Goal: Register for event/course

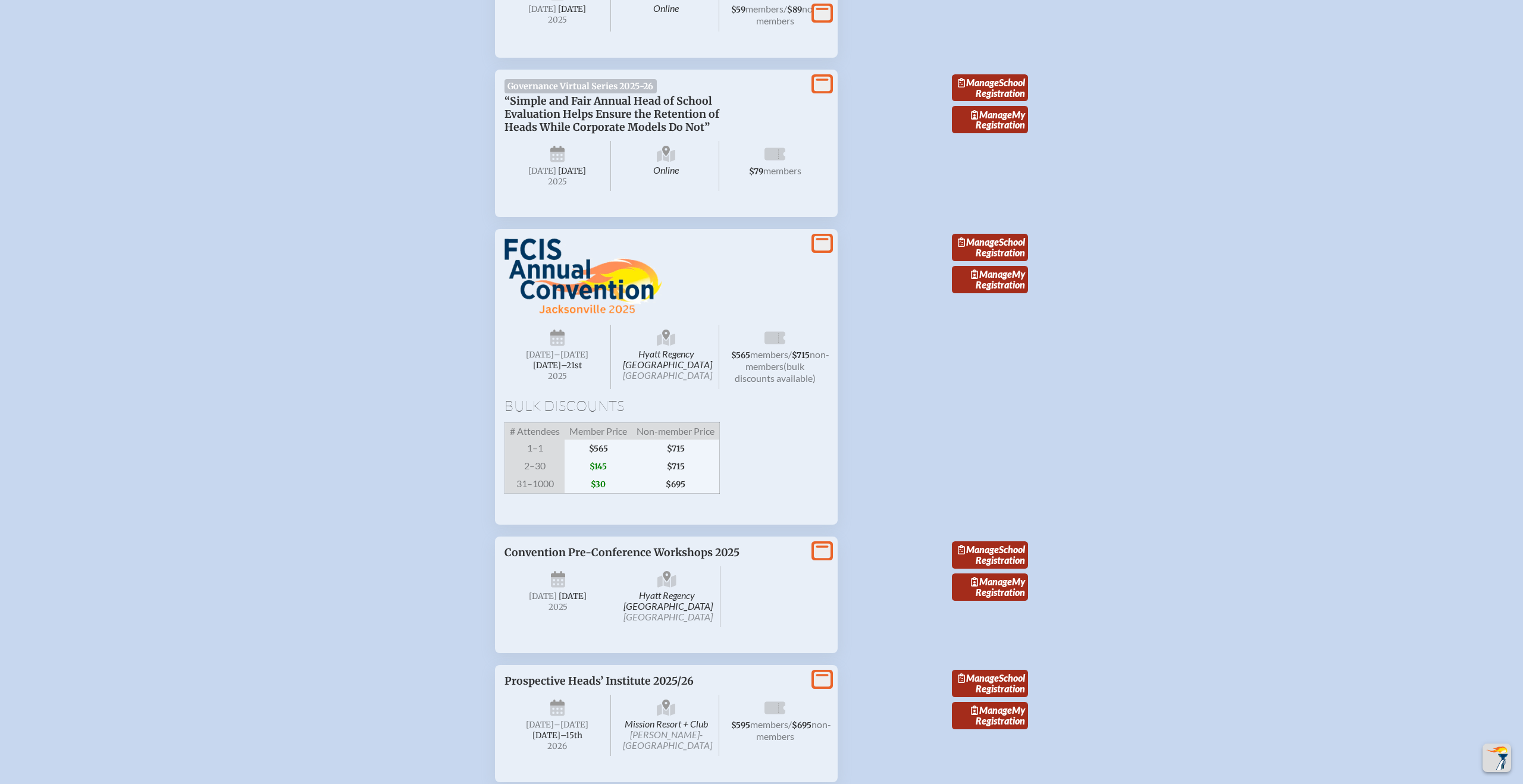
scroll to position [991, 0]
click at [1003, 261] on link "Manage School Registration" at bounding box center [990, 247] width 76 height 27
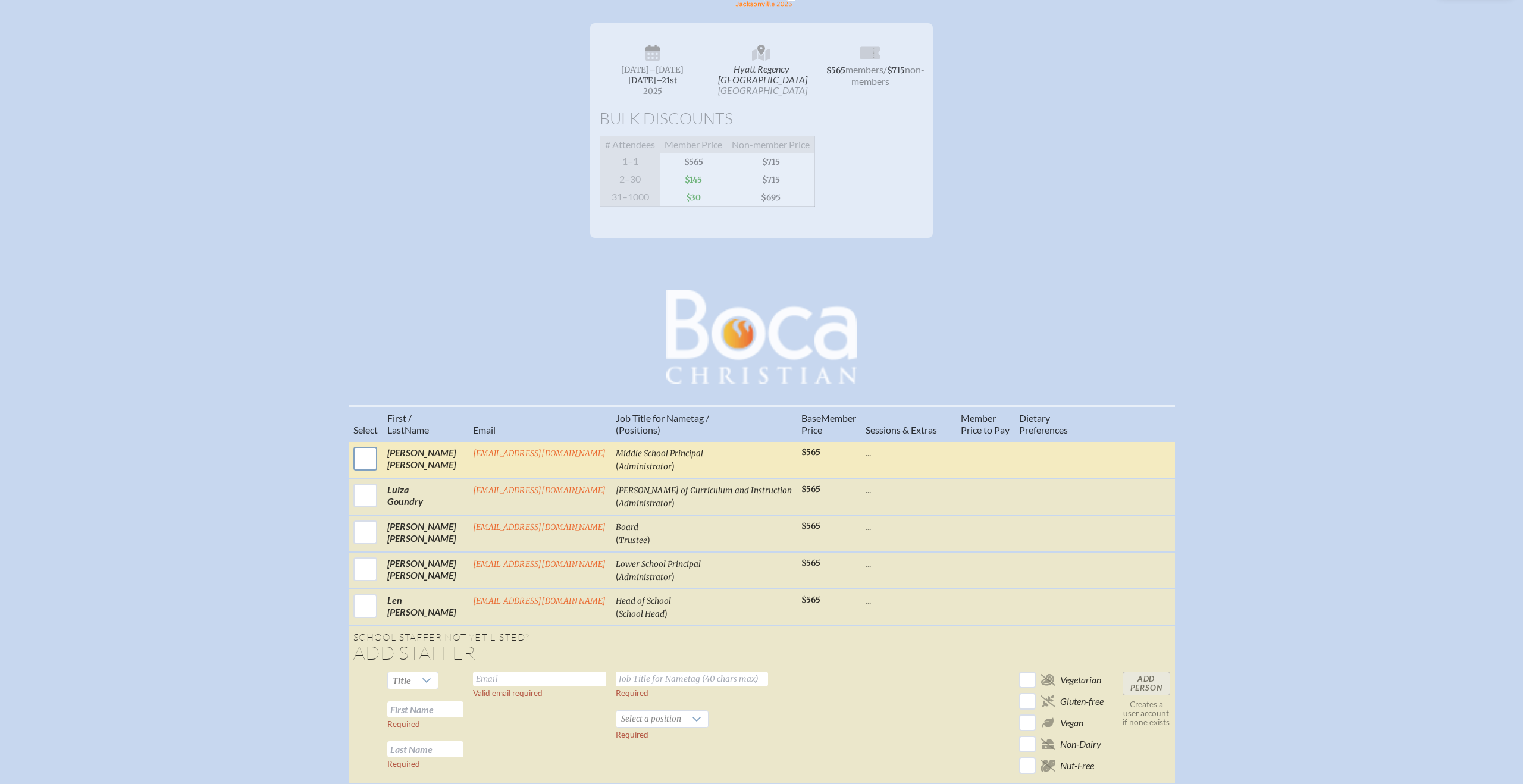
scroll to position [181, 0]
click at [377, 474] on input "checkbox" at bounding box center [365, 461] width 29 height 29
checkbox input "true"
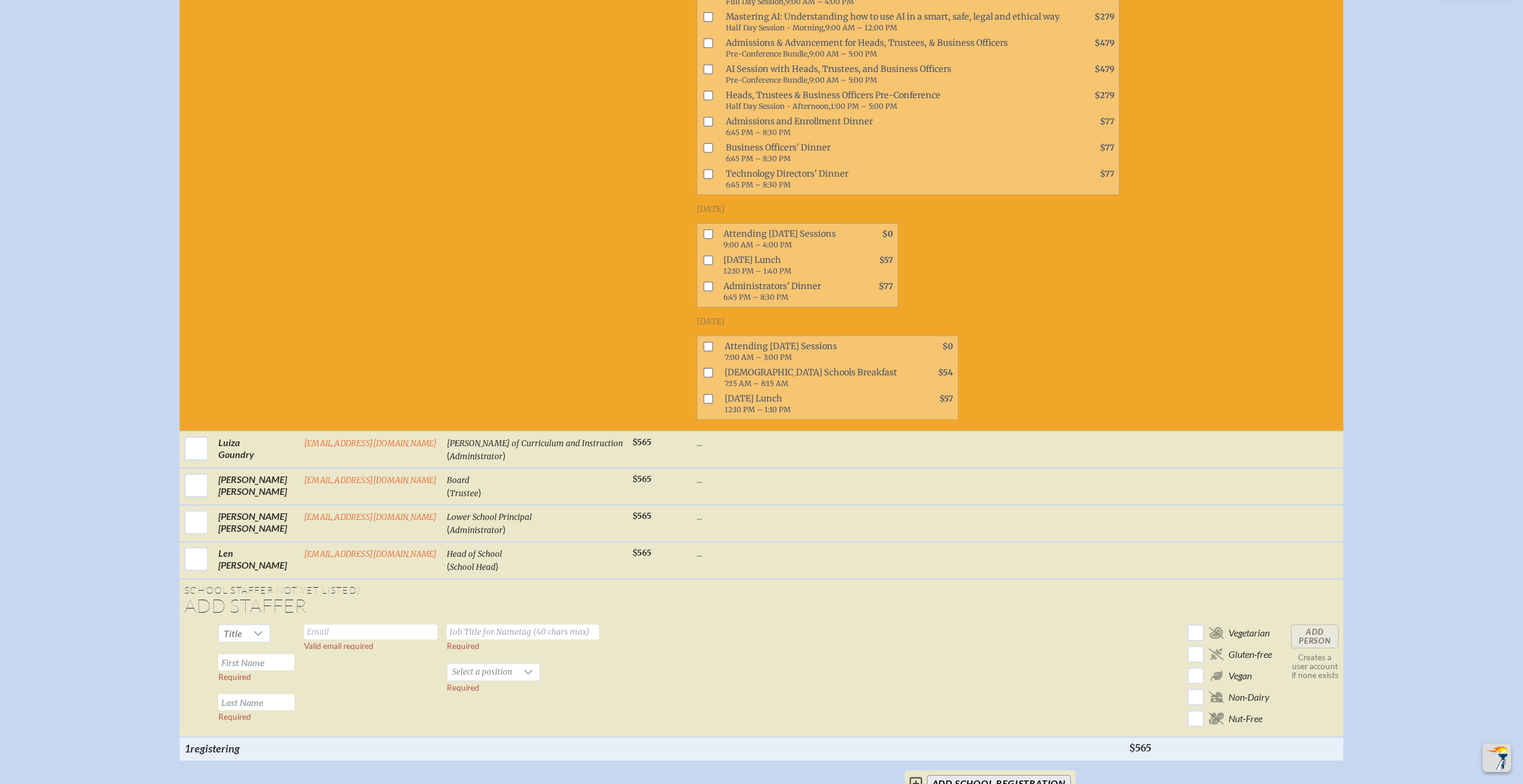
scroll to position [700, 0]
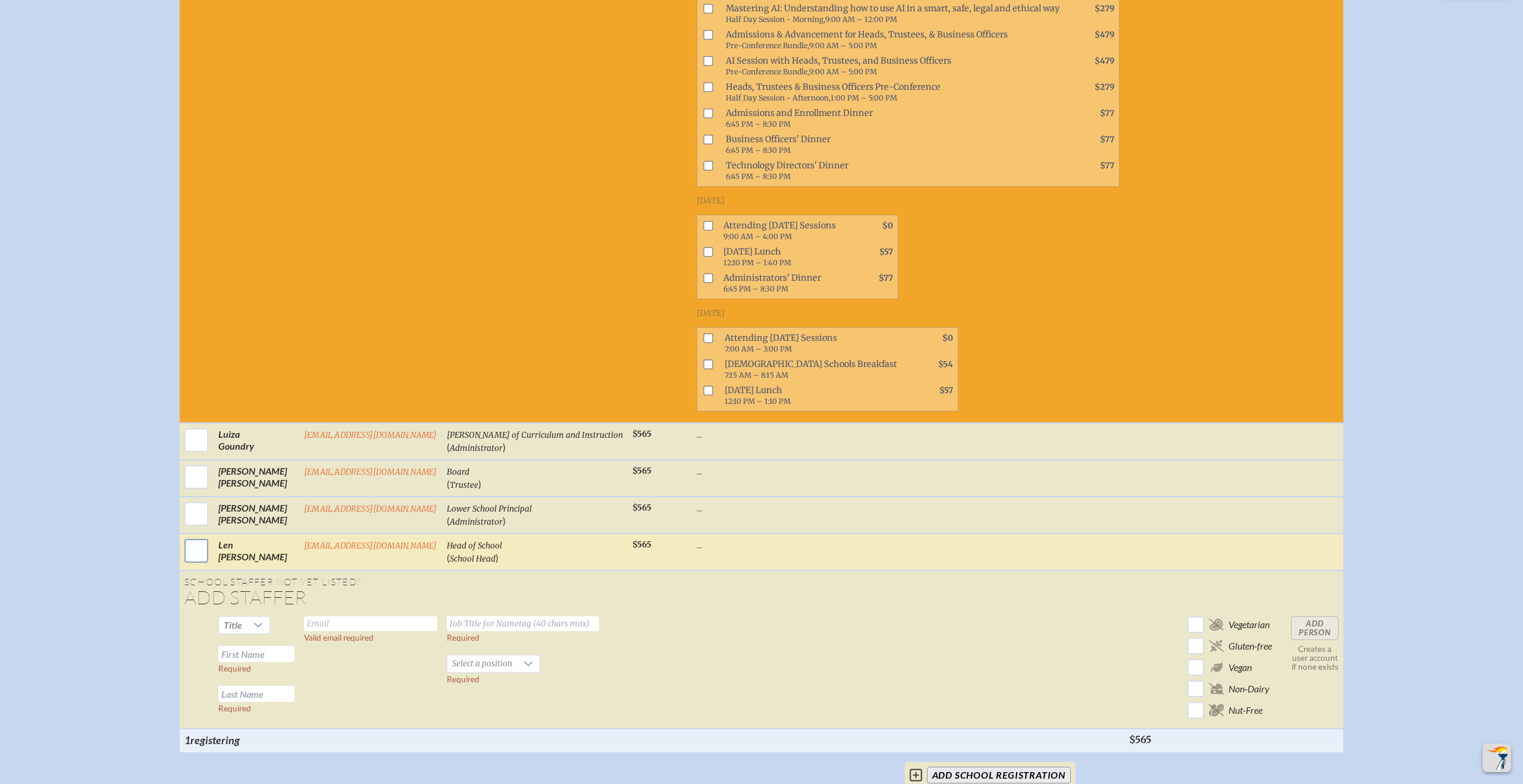
click at [211, 555] on input "checkbox" at bounding box center [196, 551] width 29 height 29
checkbox input "true"
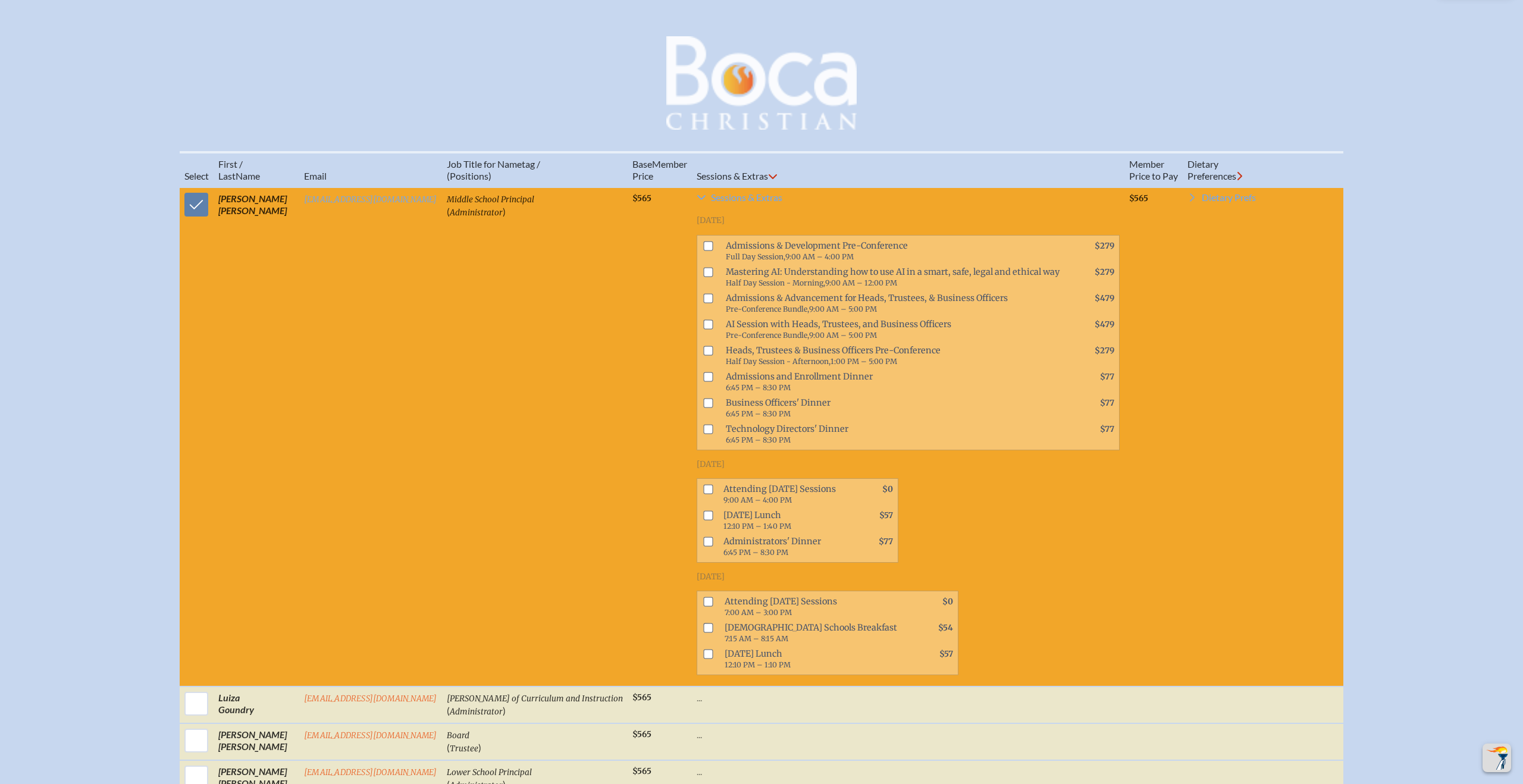
scroll to position [432, 0]
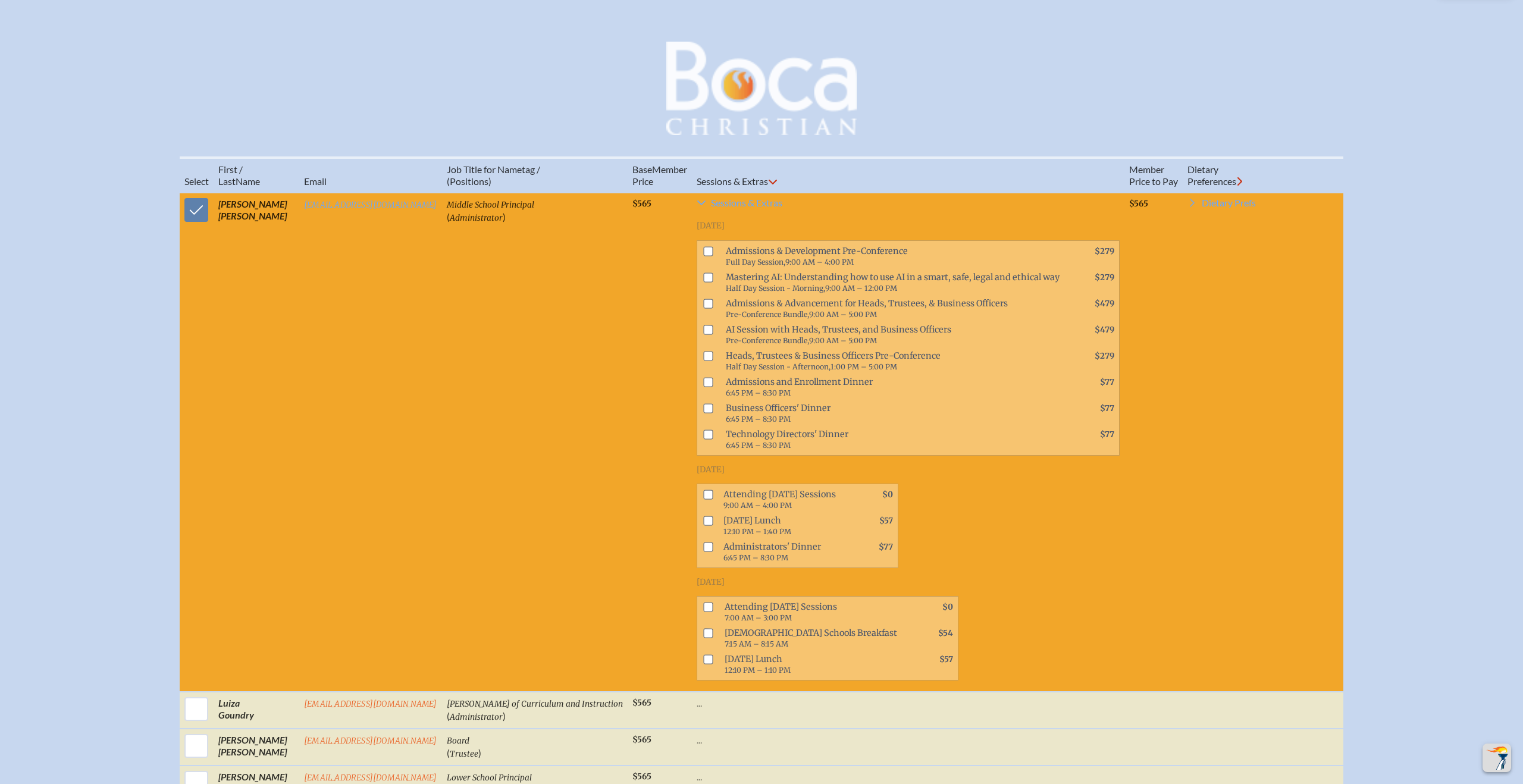
click at [703, 500] on input "checkbox" at bounding box center [708, 495] width 10 height 10
checkbox input "true"
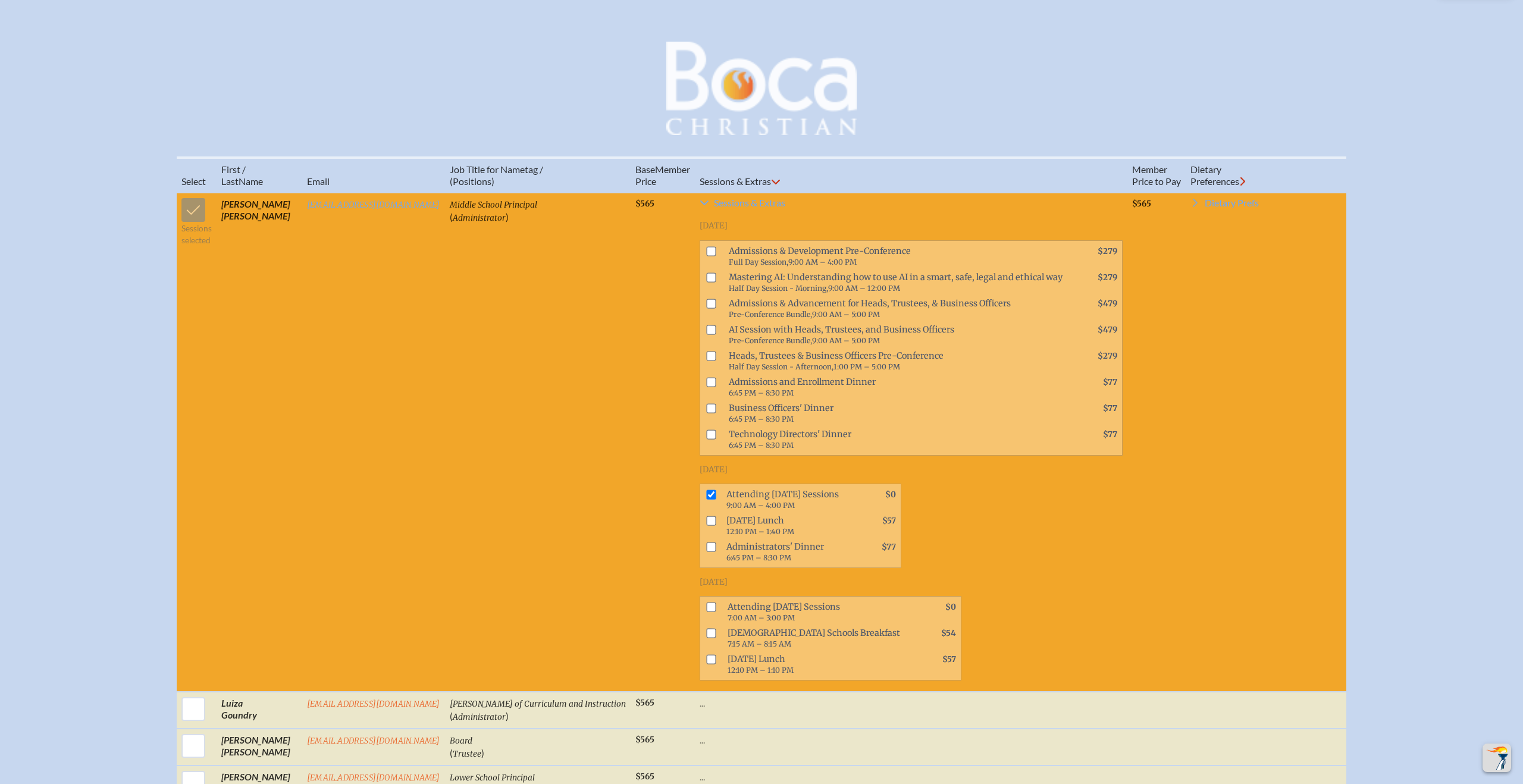
click at [706, 612] on input "checkbox" at bounding box center [711, 607] width 10 height 10
checkbox input "true"
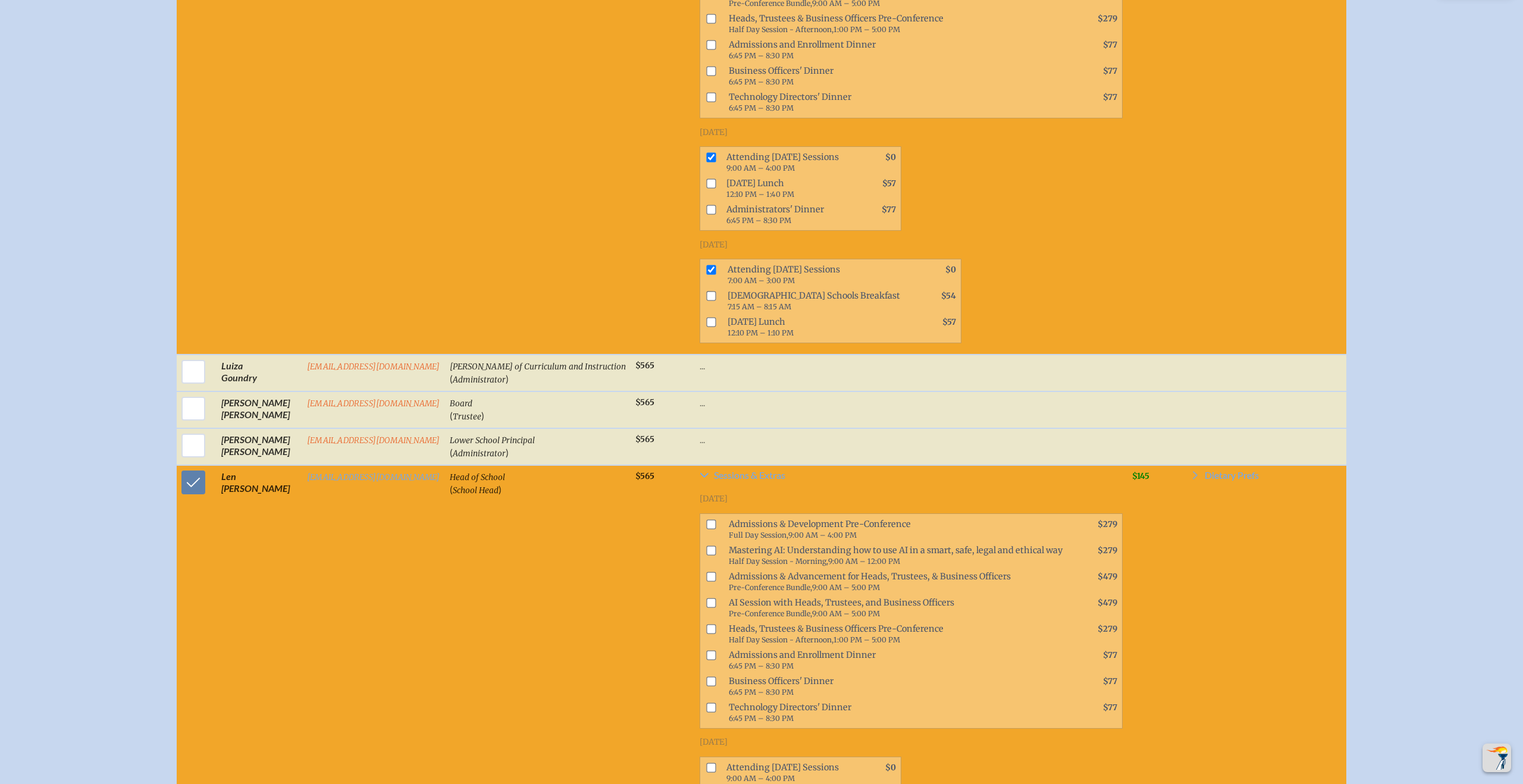
scroll to position [691, 0]
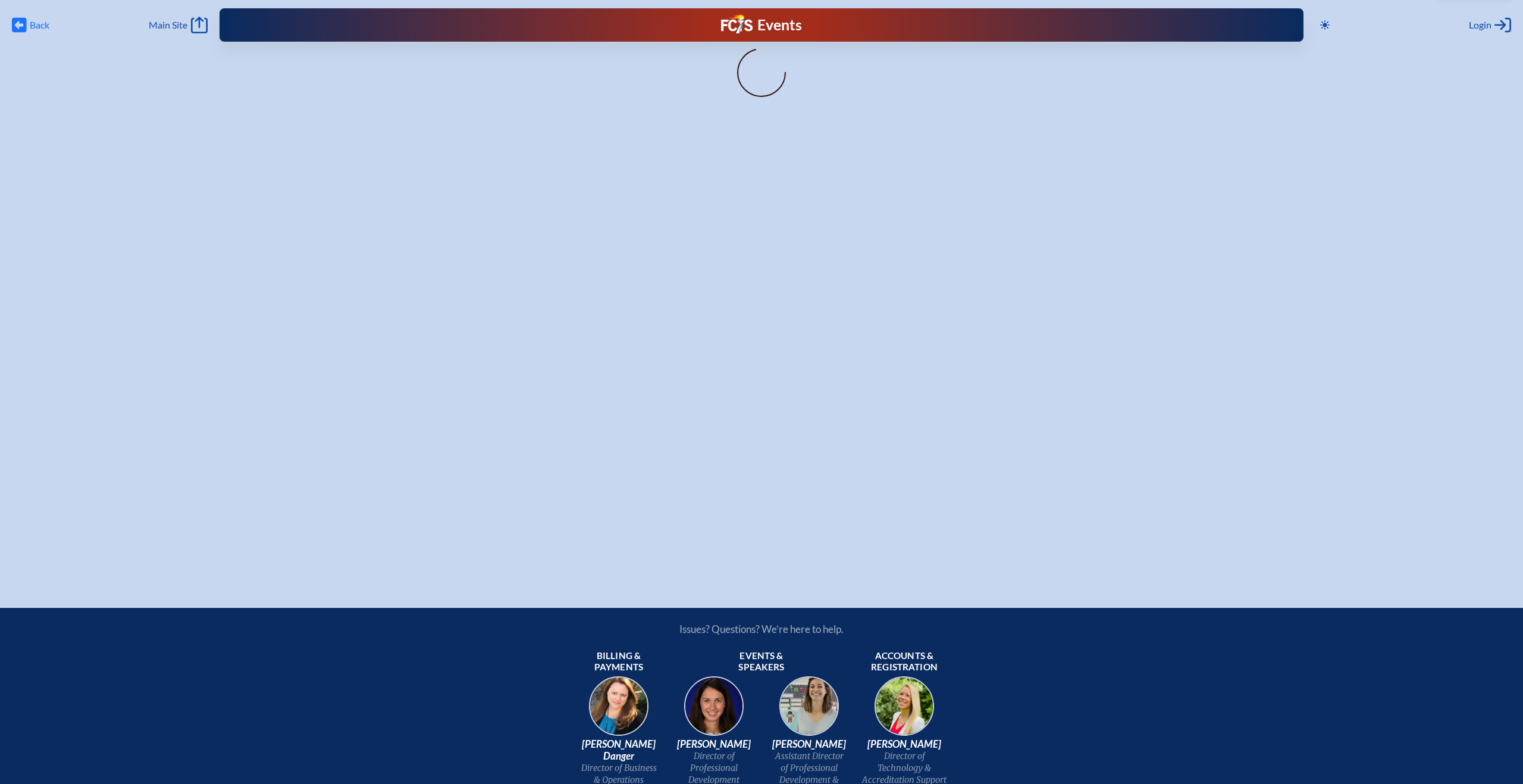
click at [21, 27] on icon at bounding box center [19, 25] width 15 height 15
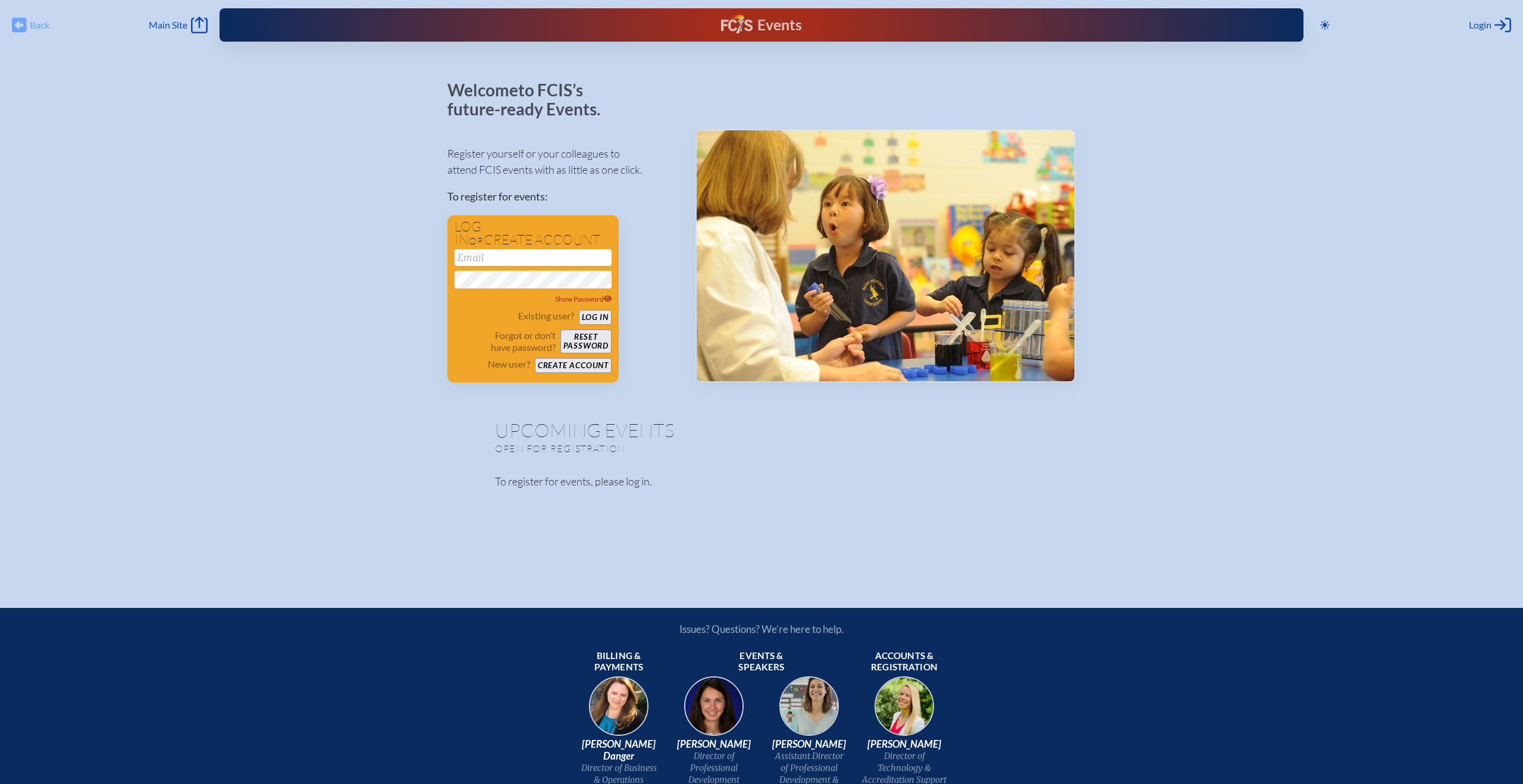
type input "[EMAIL_ADDRESS][DOMAIN_NAME]"
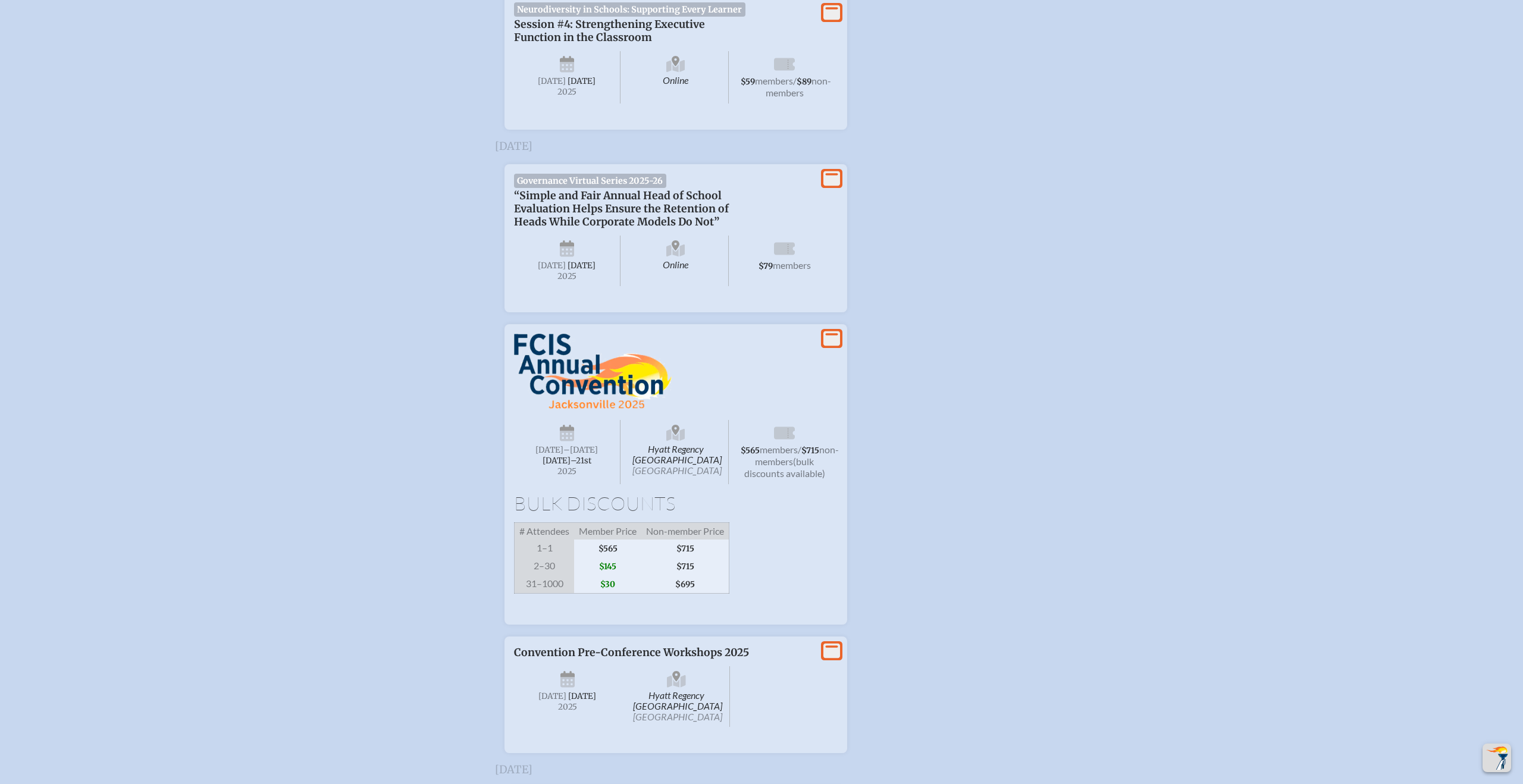
scroll to position [1045, 0]
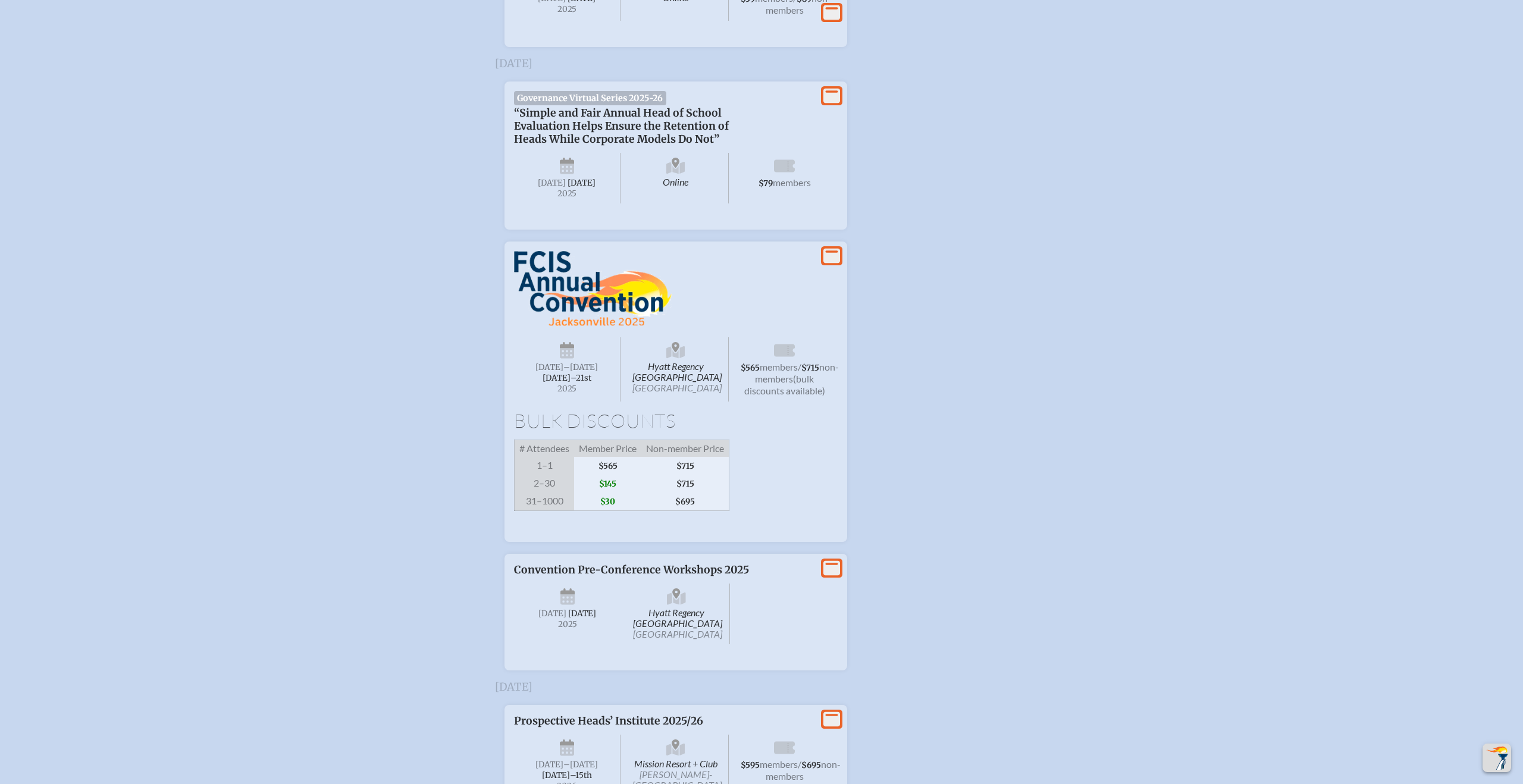
click at [558, 315] on img at bounding box center [593, 289] width 158 height 76
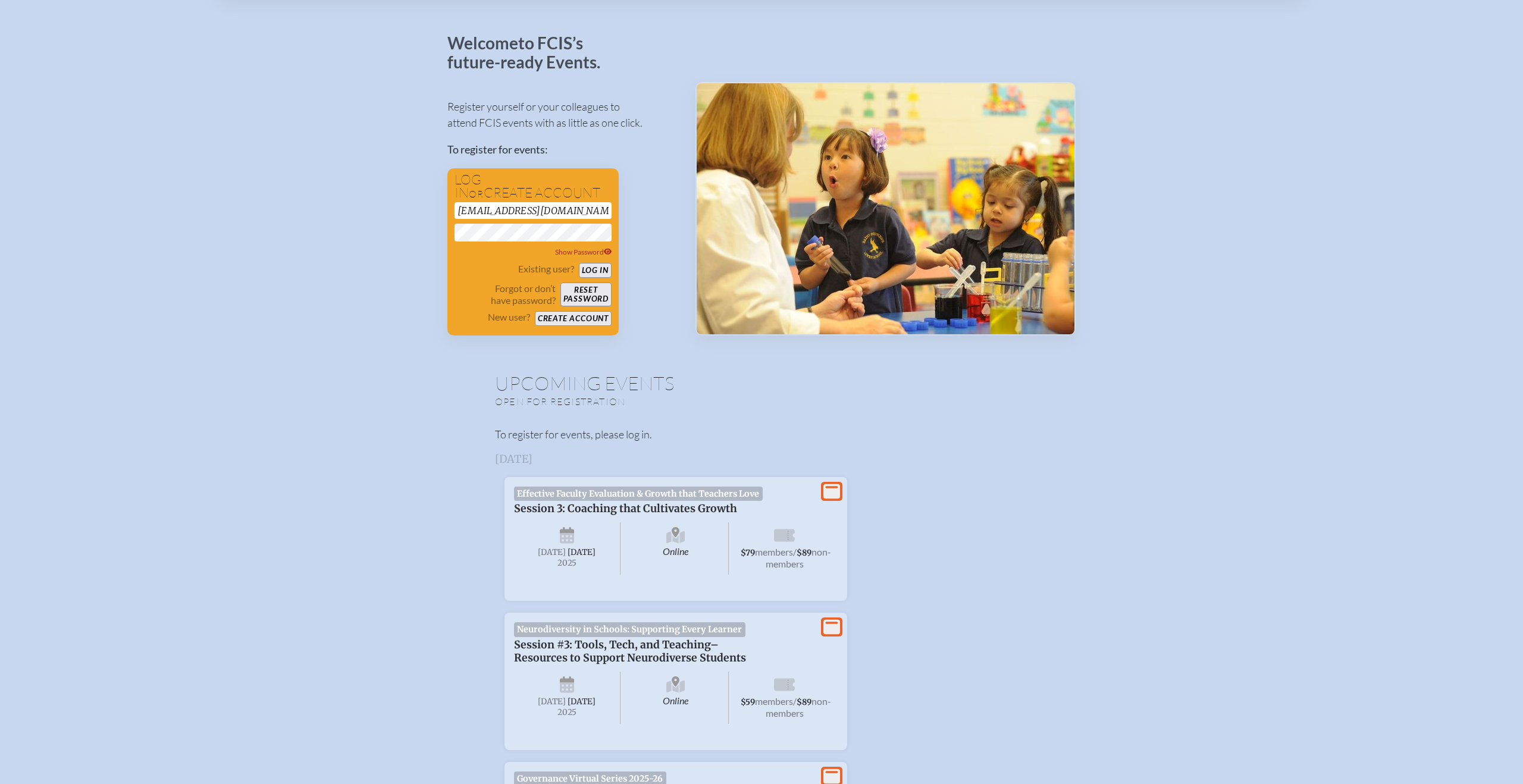
scroll to position [0, 0]
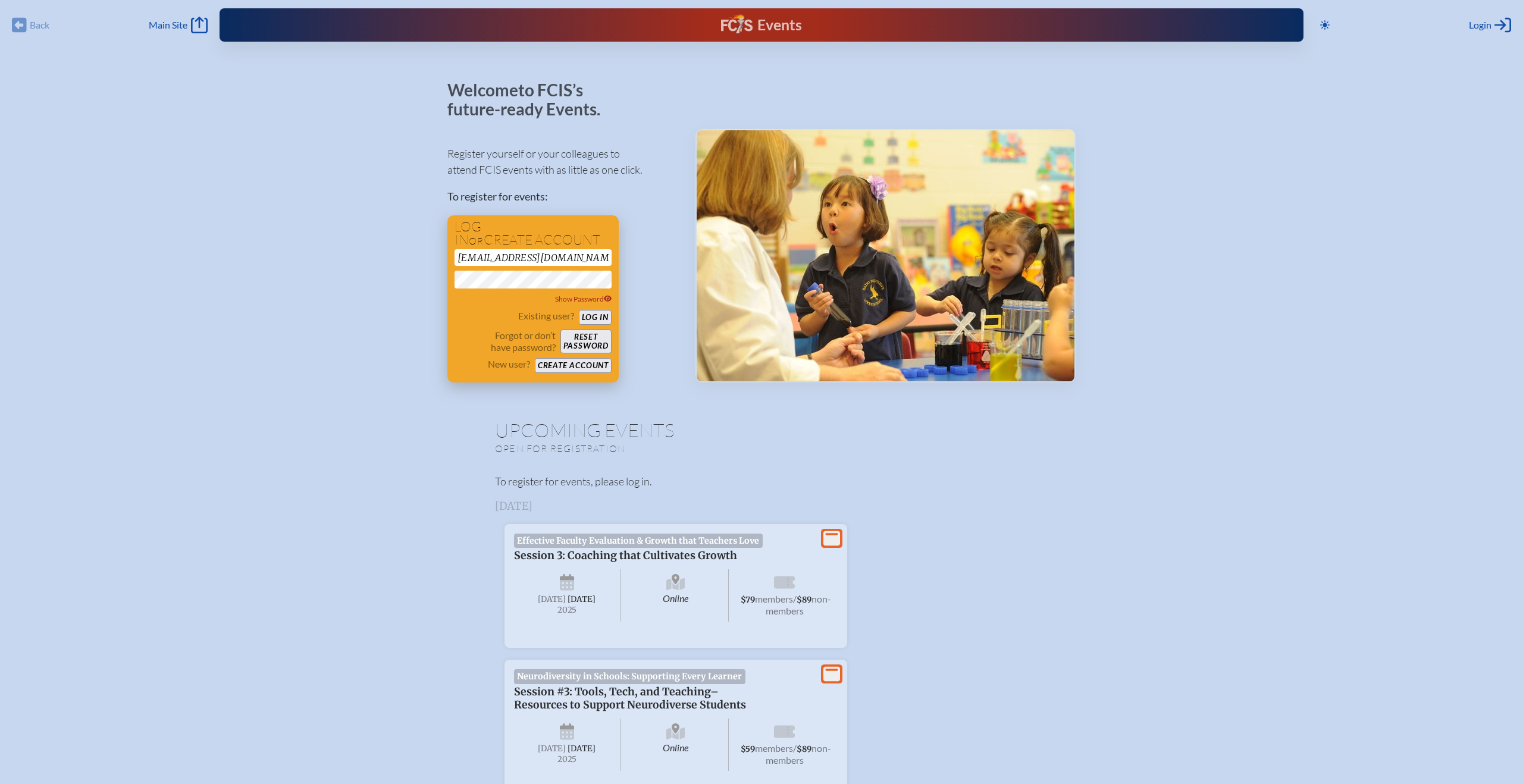
click at [598, 317] on button "Log in" at bounding box center [595, 318] width 33 height 15
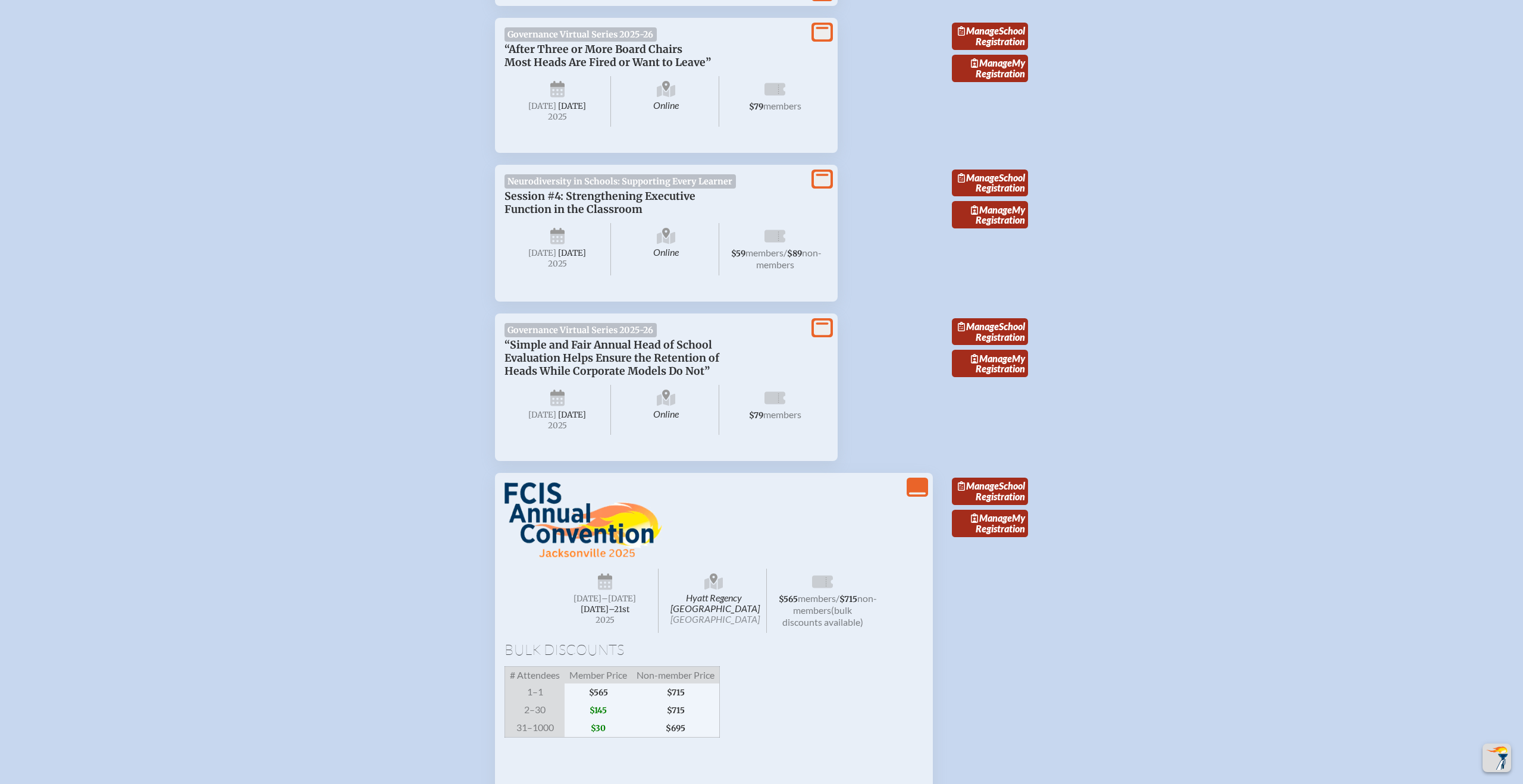
scroll to position [813, 0]
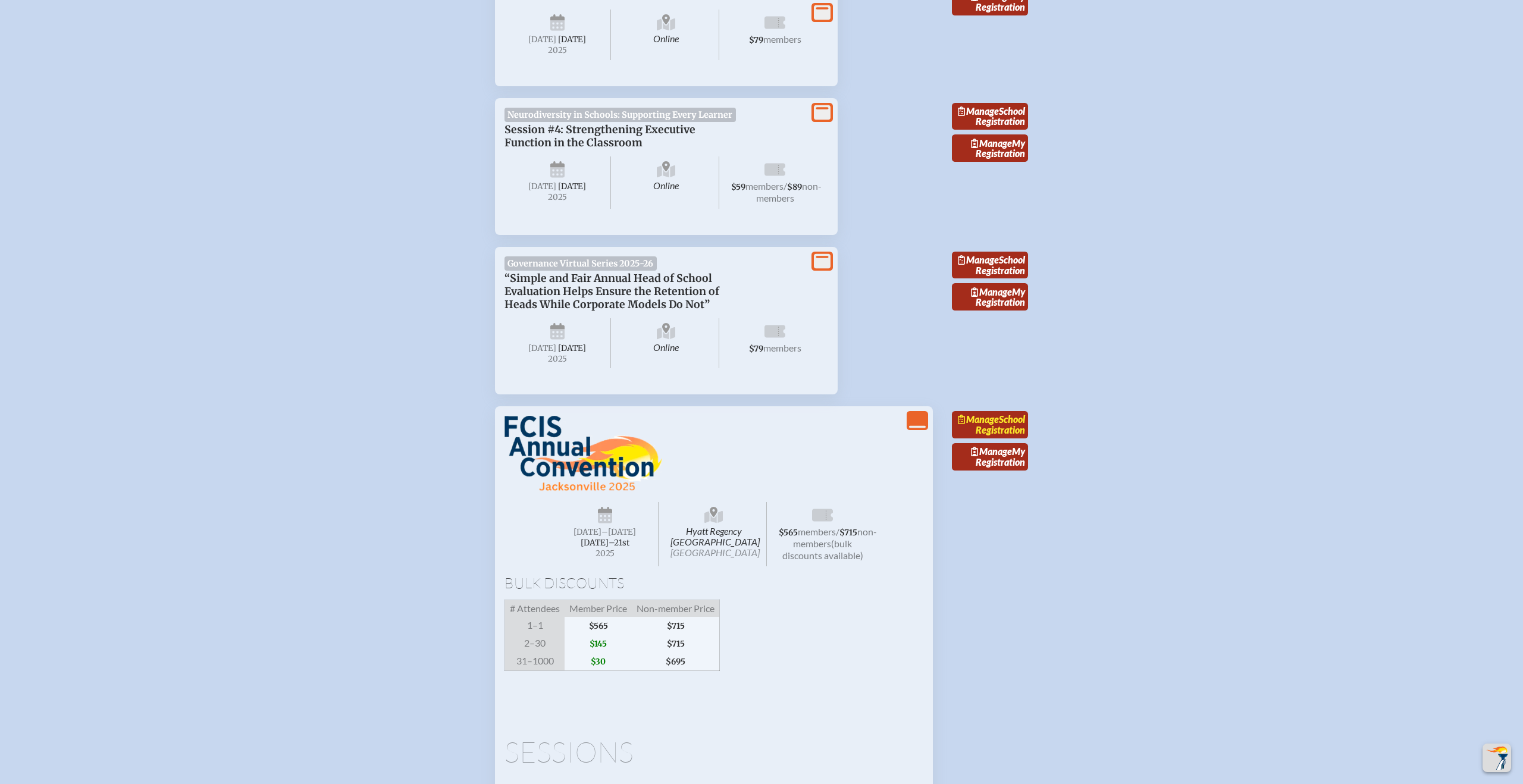
click at [1011, 438] on link "Manage School Registration" at bounding box center [990, 425] width 76 height 27
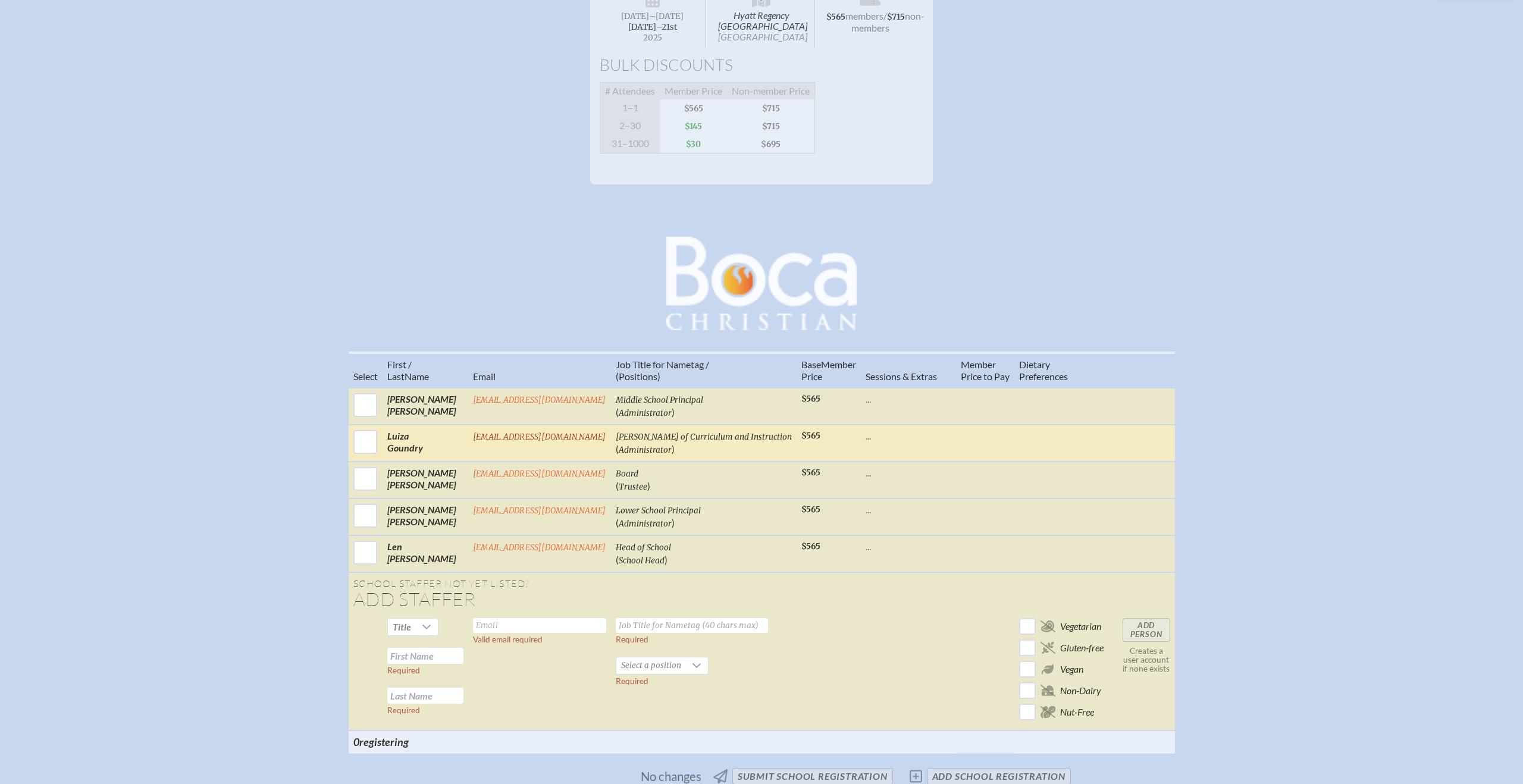
scroll to position [238, 0]
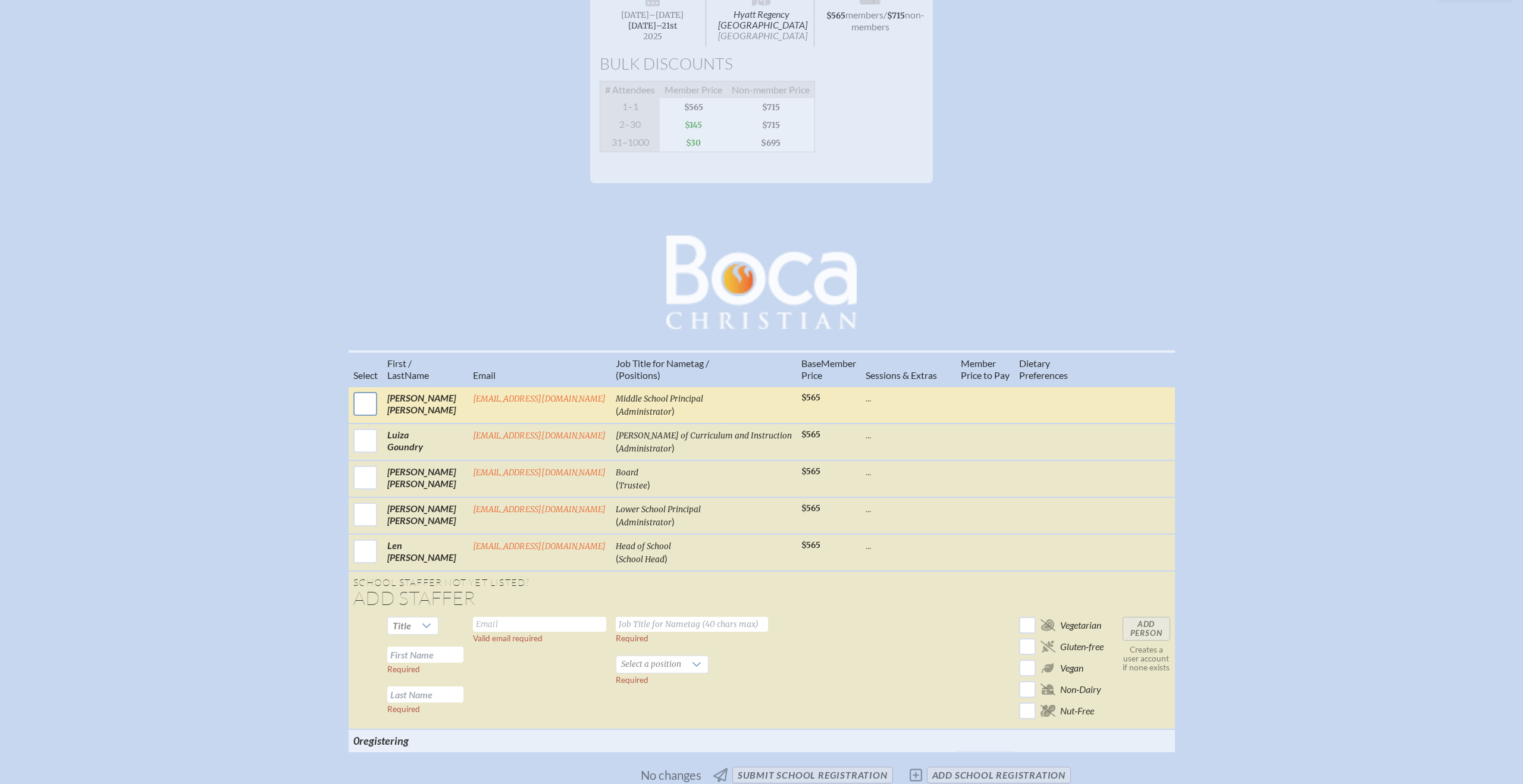
click at [370, 408] on input "checkbox" at bounding box center [365, 403] width 29 height 29
checkbox input "true"
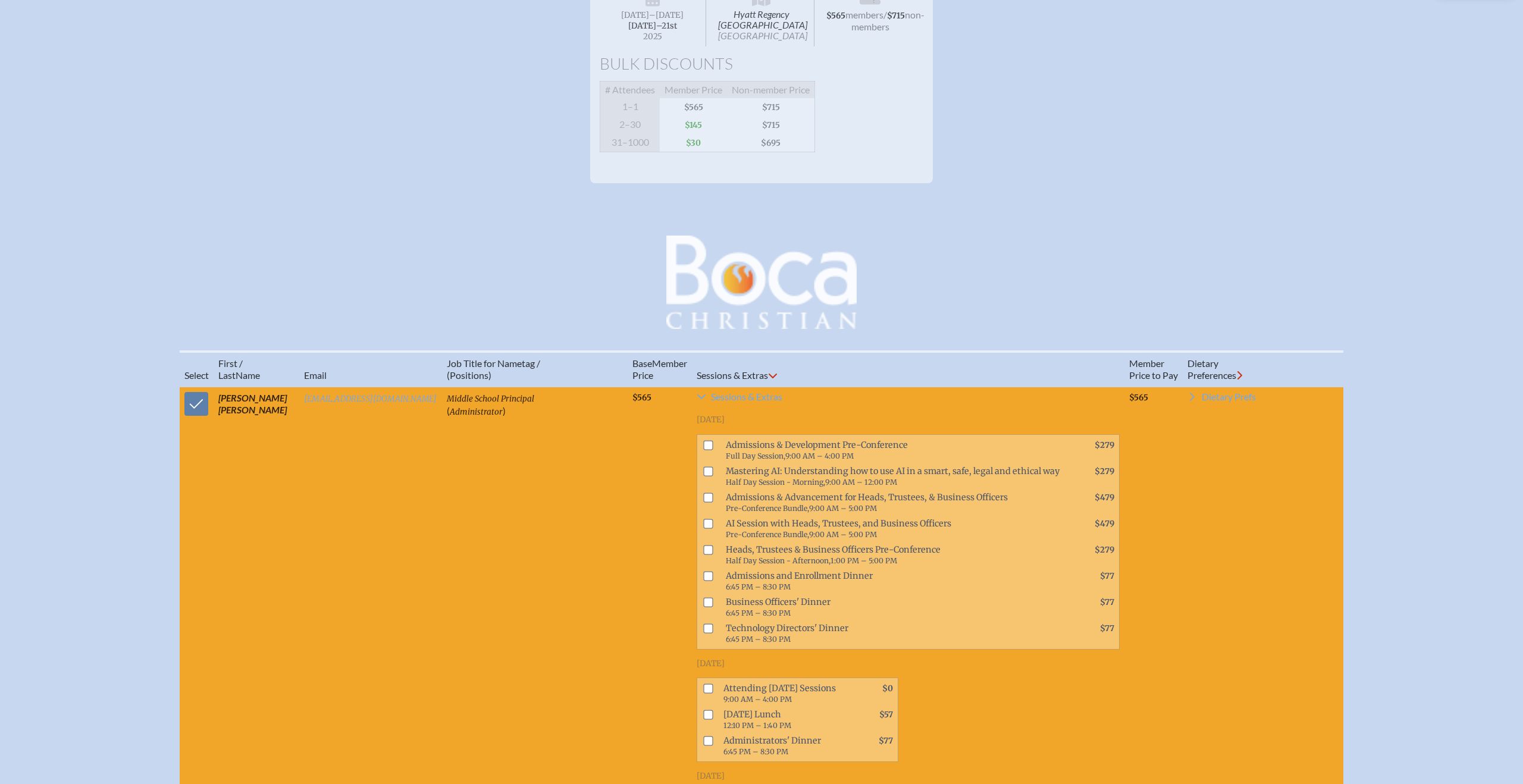
click at [703, 694] on input "checkbox" at bounding box center [708, 689] width 10 height 10
checkbox input "true"
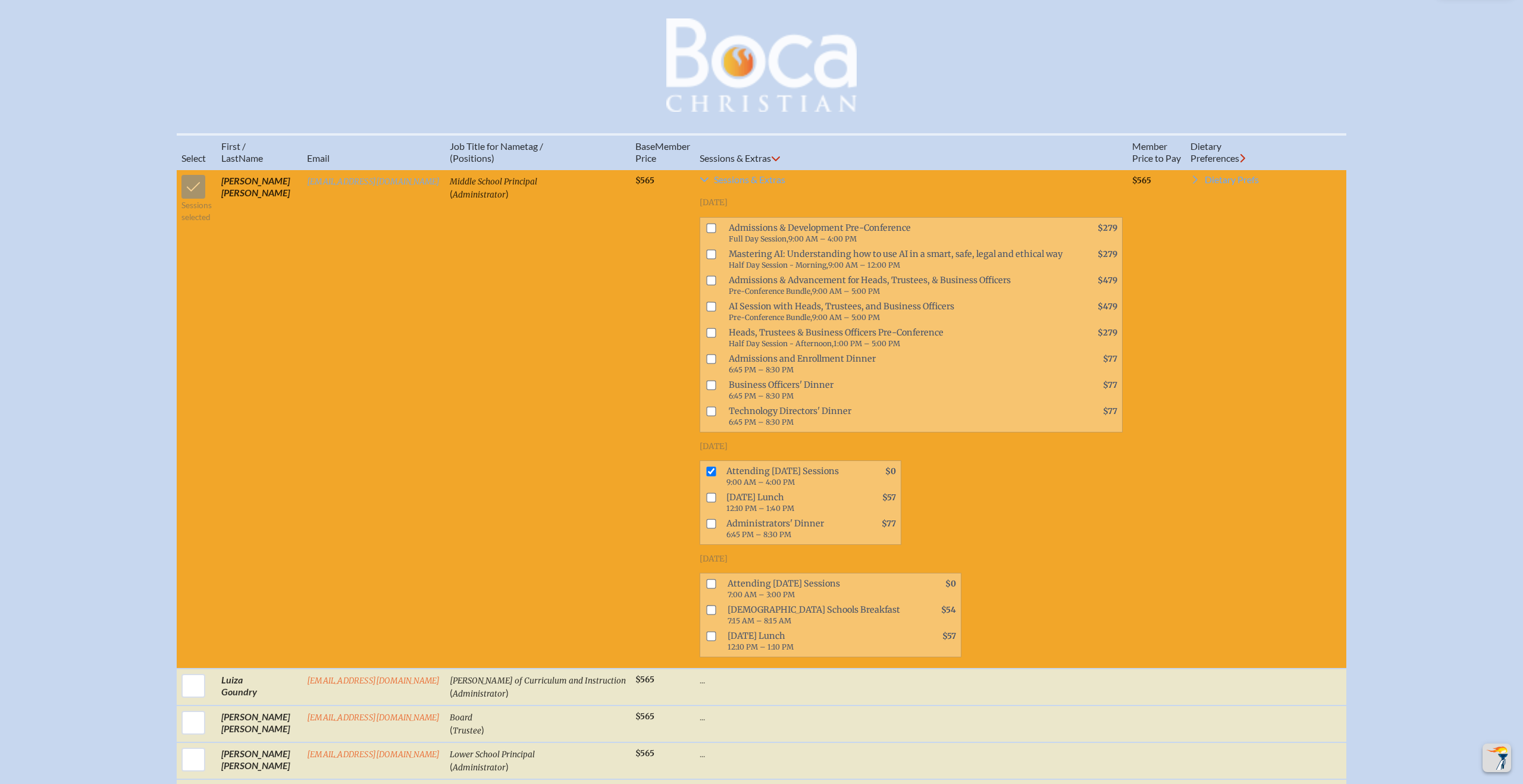
scroll to position [456, 0]
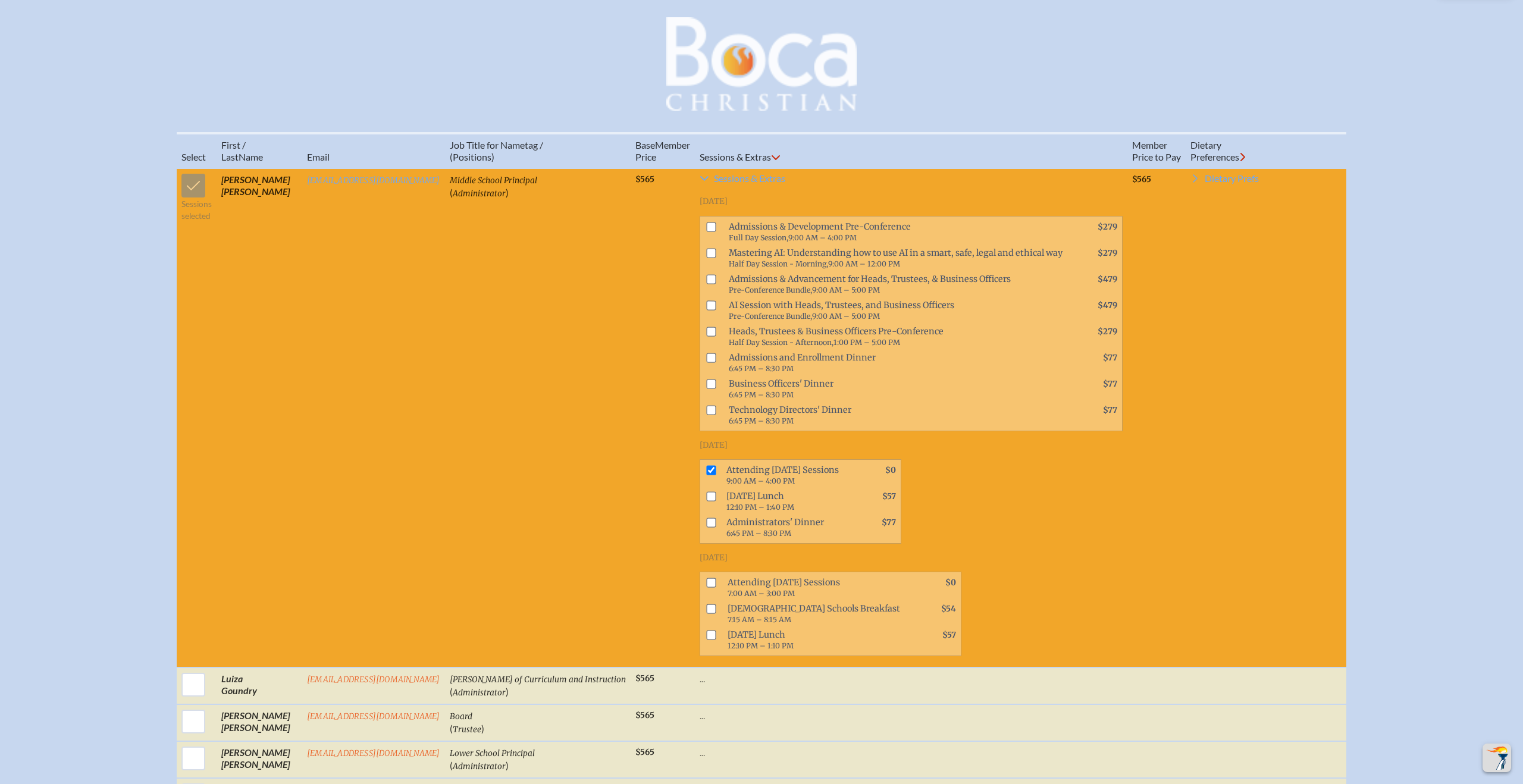
click at [706, 587] on input "checkbox" at bounding box center [711, 583] width 10 height 10
checkbox input "true"
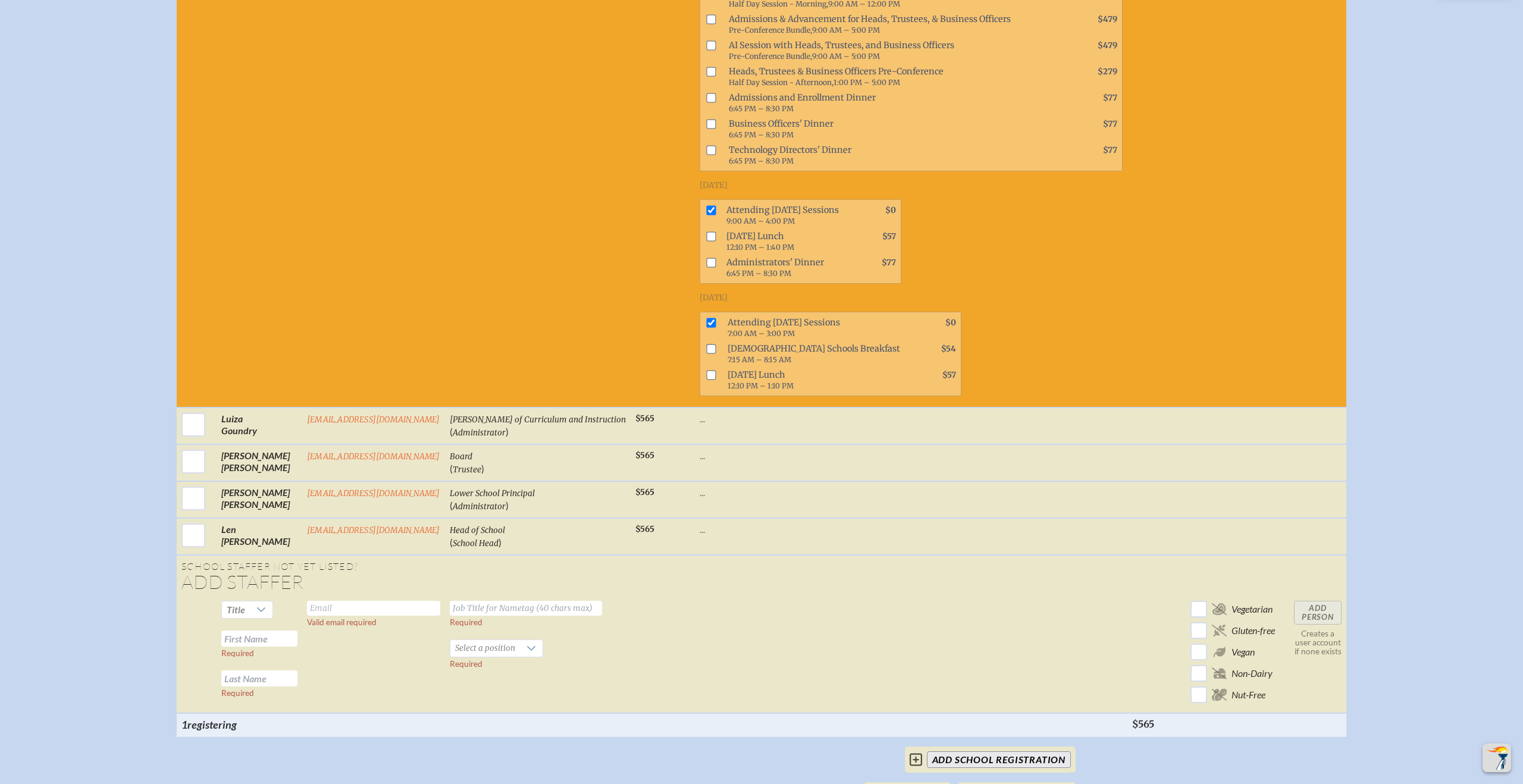
scroll to position [740, 0]
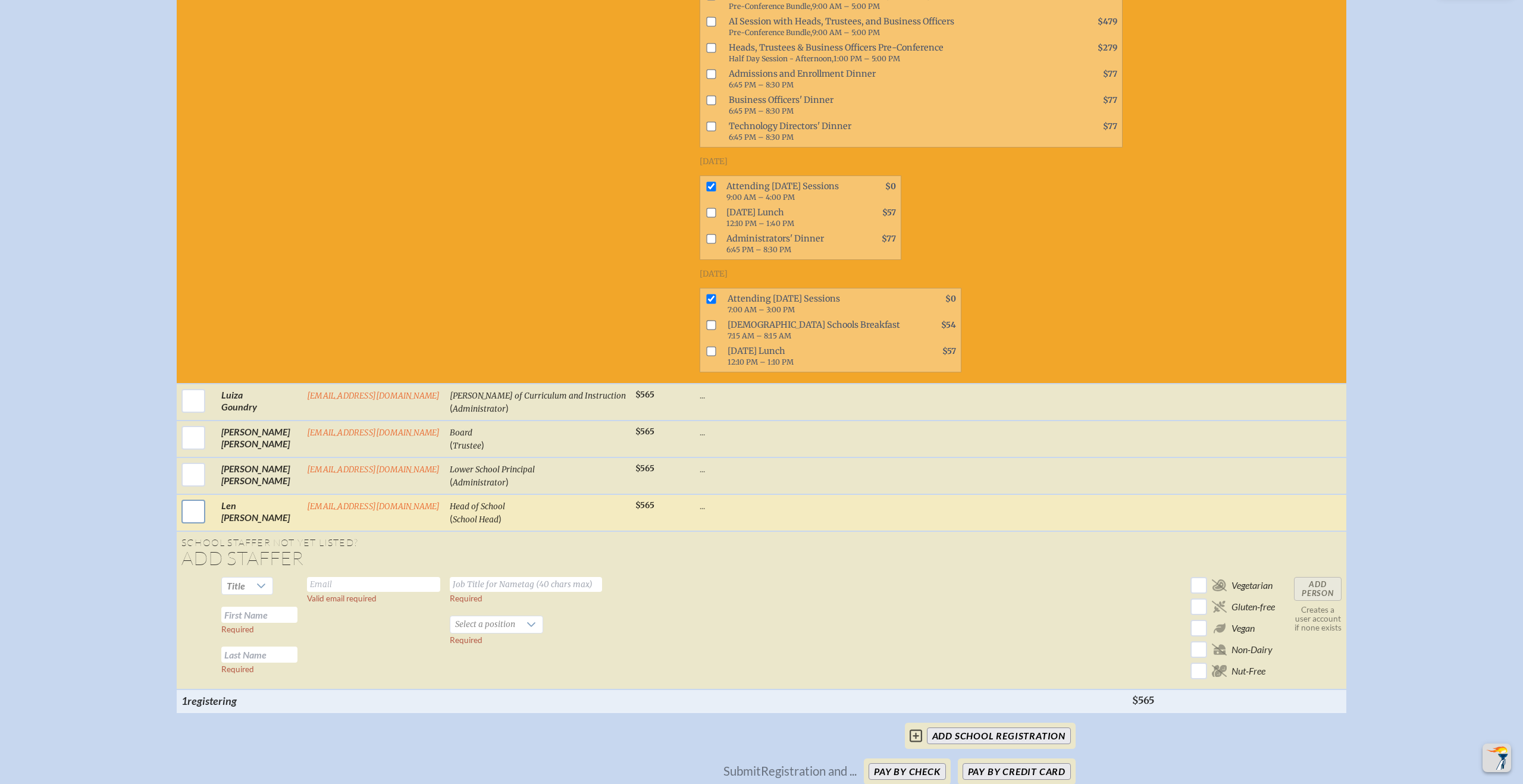
click at [208, 518] on input "checkbox" at bounding box center [193, 511] width 29 height 29
checkbox input "true"
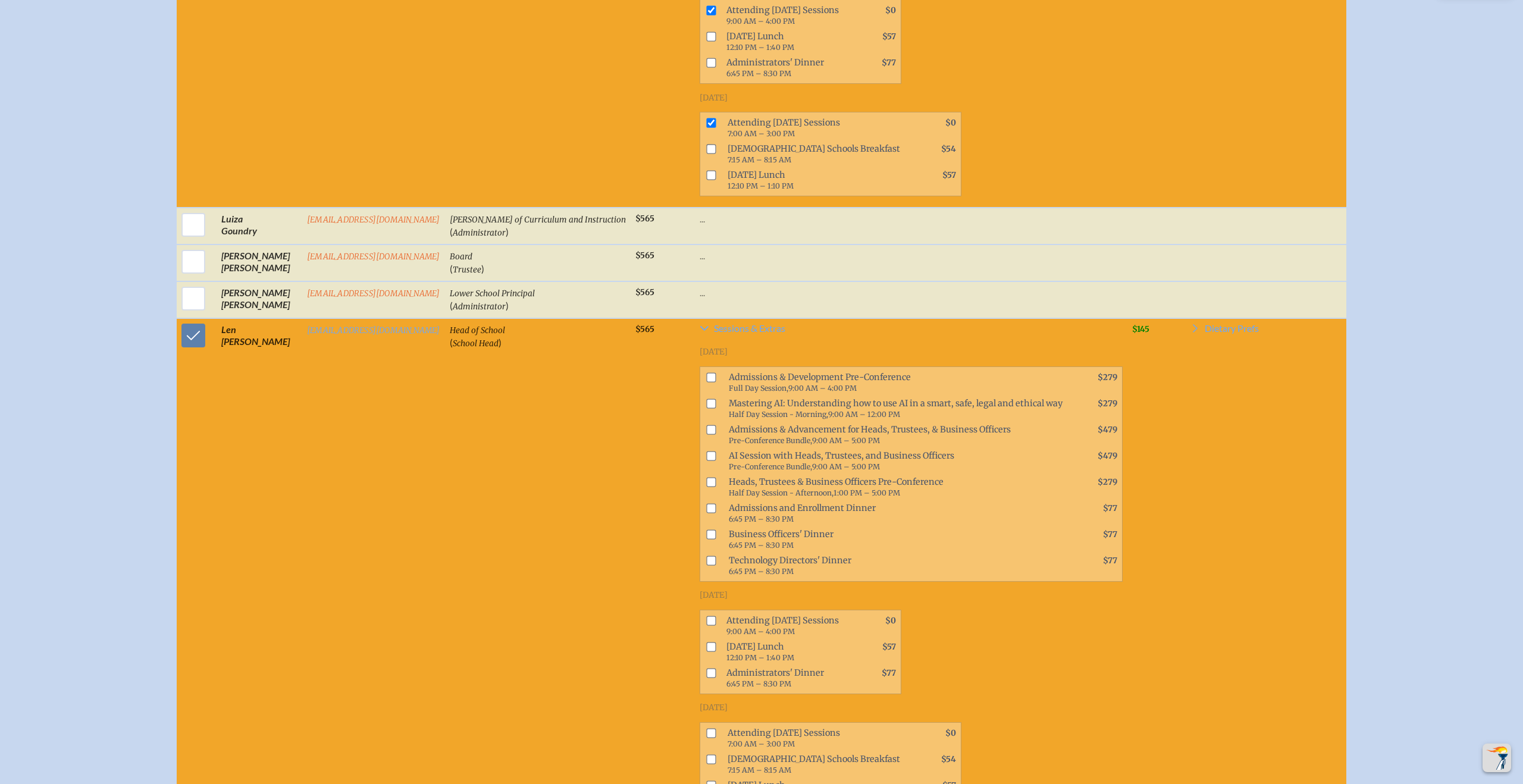
scroll to position [918, 0]
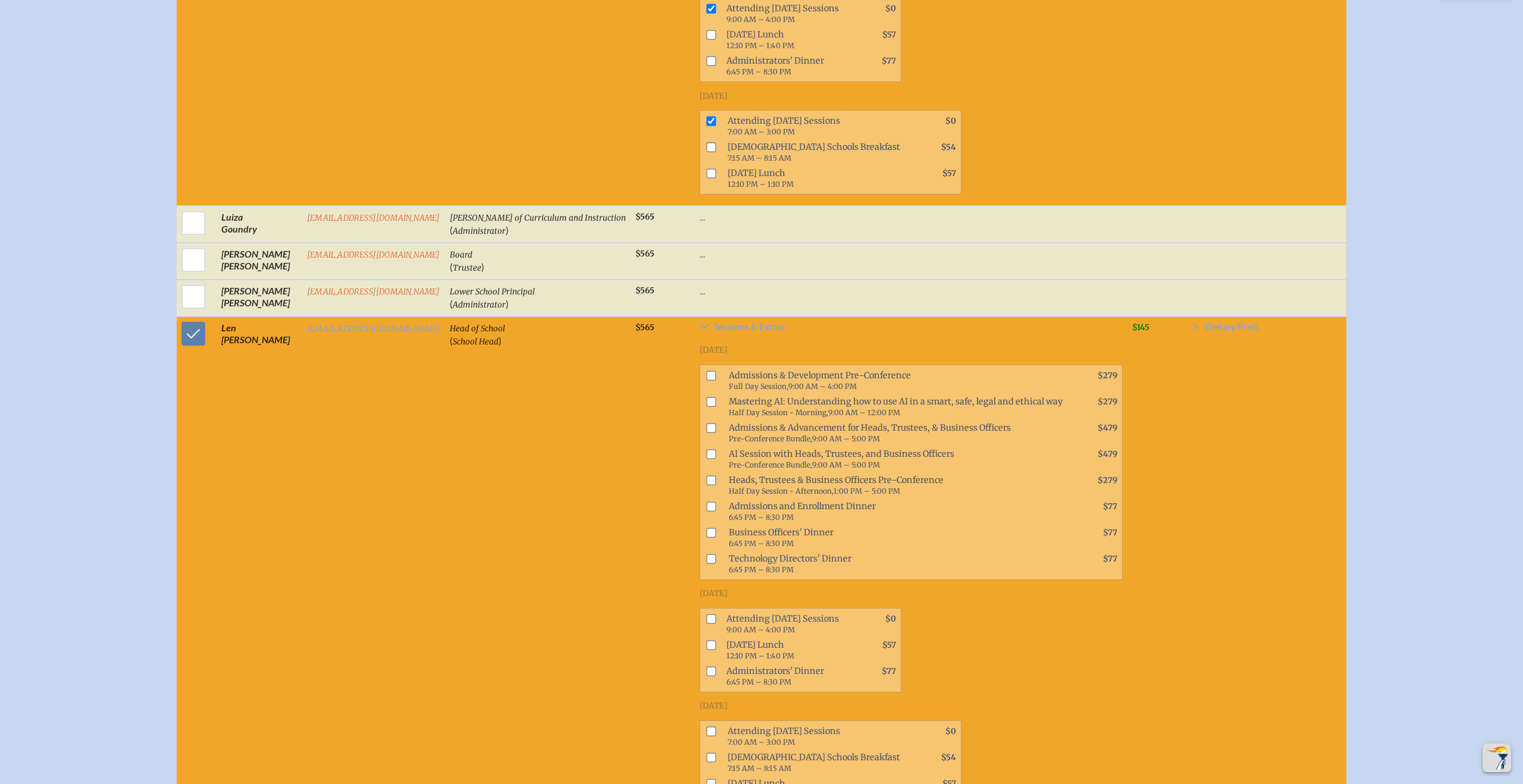
click at [706, 621] on input "checkbox" at bounding box center [711, 619] width 10 height 10
checkbox input "true"
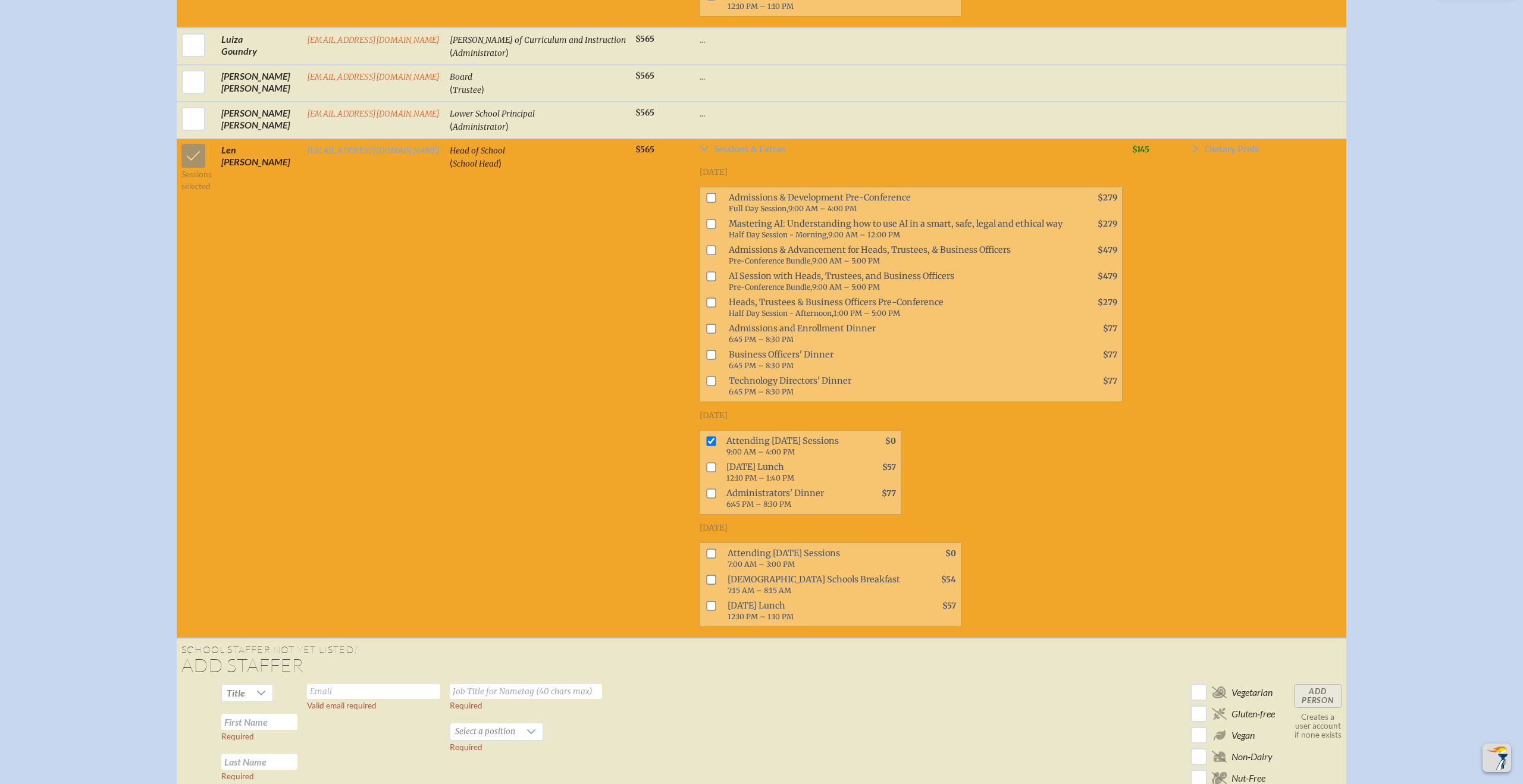
scroll to position [1109, 0]
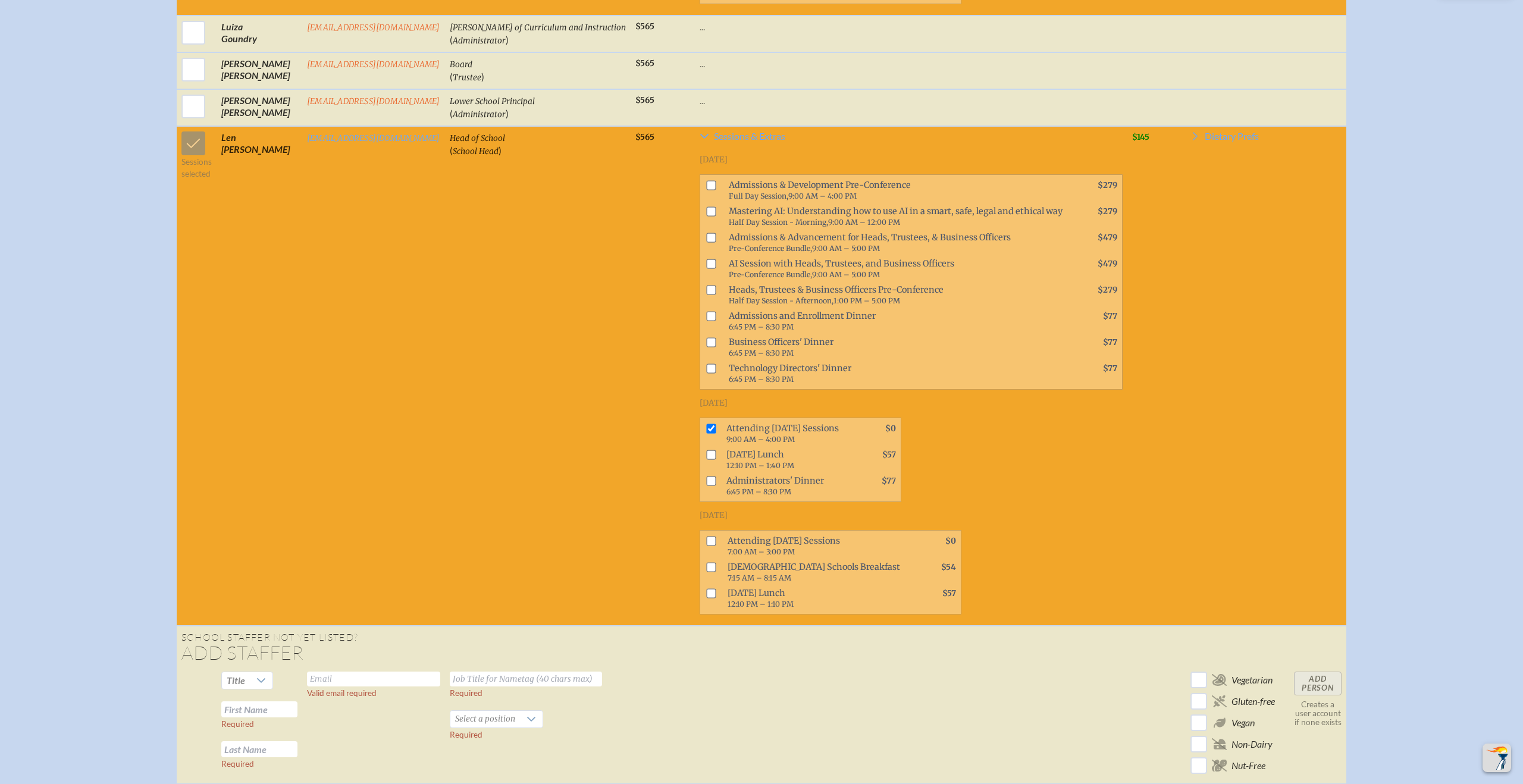
click at [706, 546] on input "checkbox" at bounding box center [711, 541] width 10 height 10
checkbox input "true"
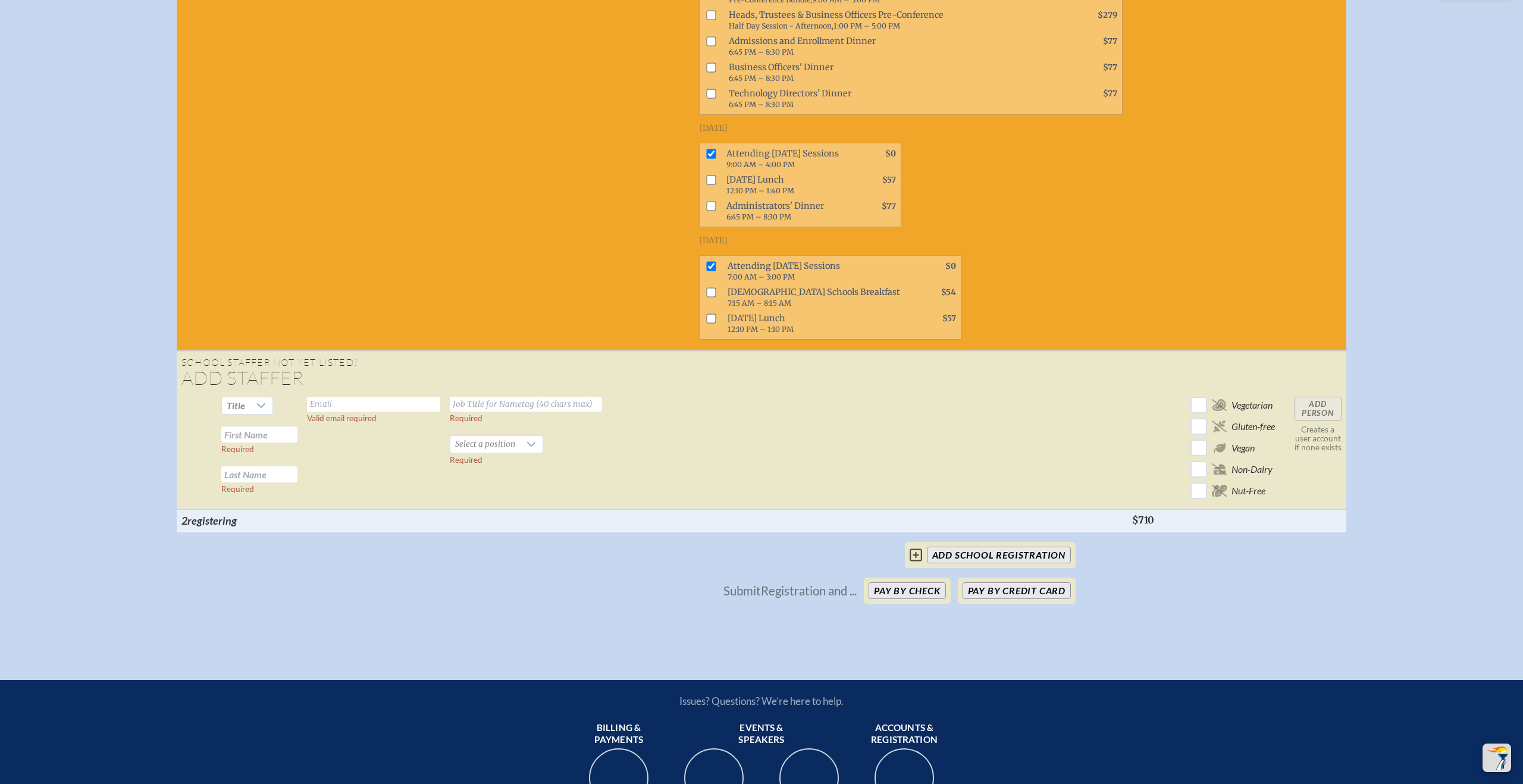
scroll to position [1385, 0]
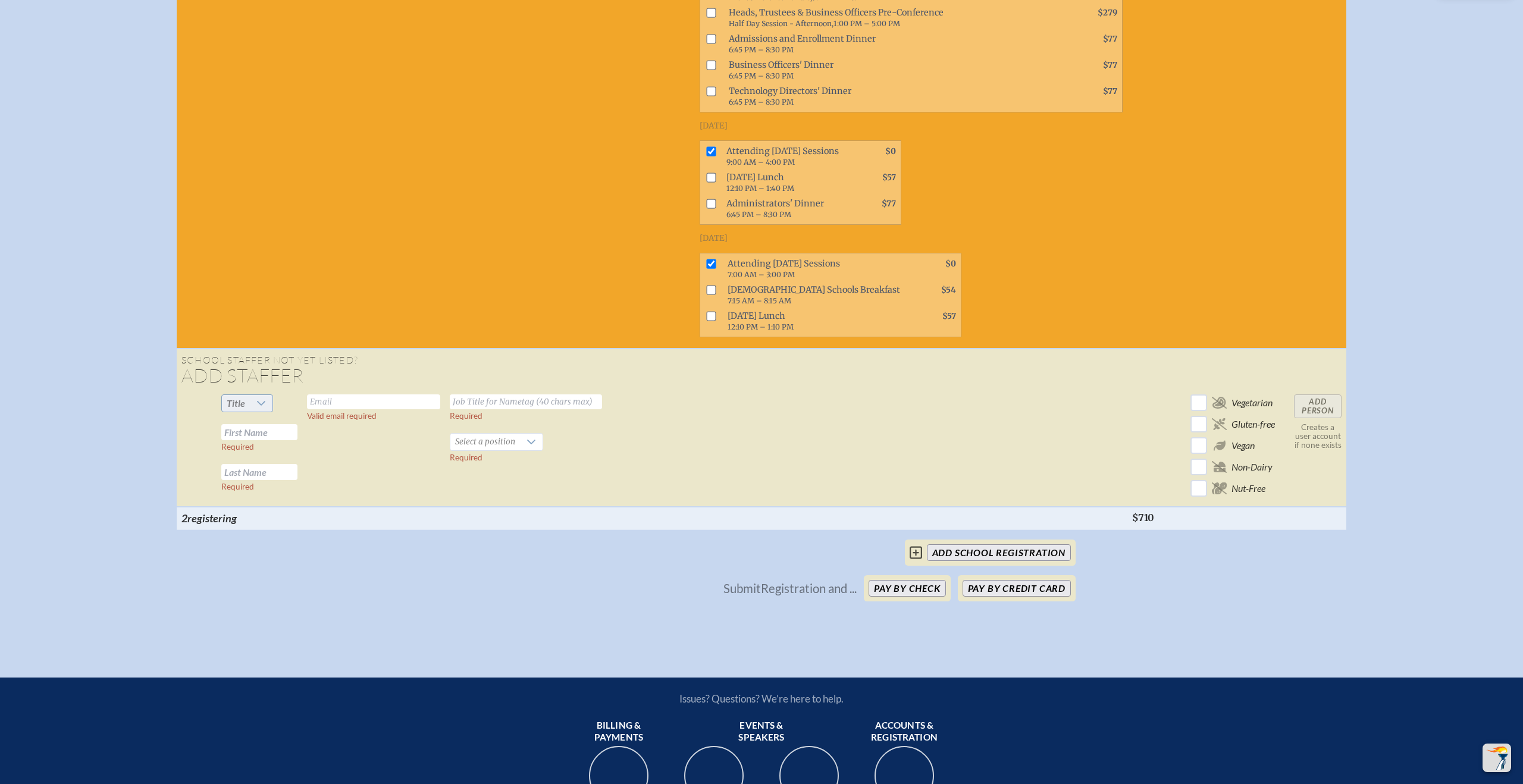
click at [265, 405] on icon at bounding box center [261, 403] width 8 height 5
click at [257, 478] on li "Ms." at bounding box center [258, 479] width 51 height 16
click at [264, 435] on input "text" at bounding box center [259, 431] width 76 height 16
type input "[PERSON_NAME]"
click at [290, 474] on input "text" at bounding box center [259, 472] width 76 height 16
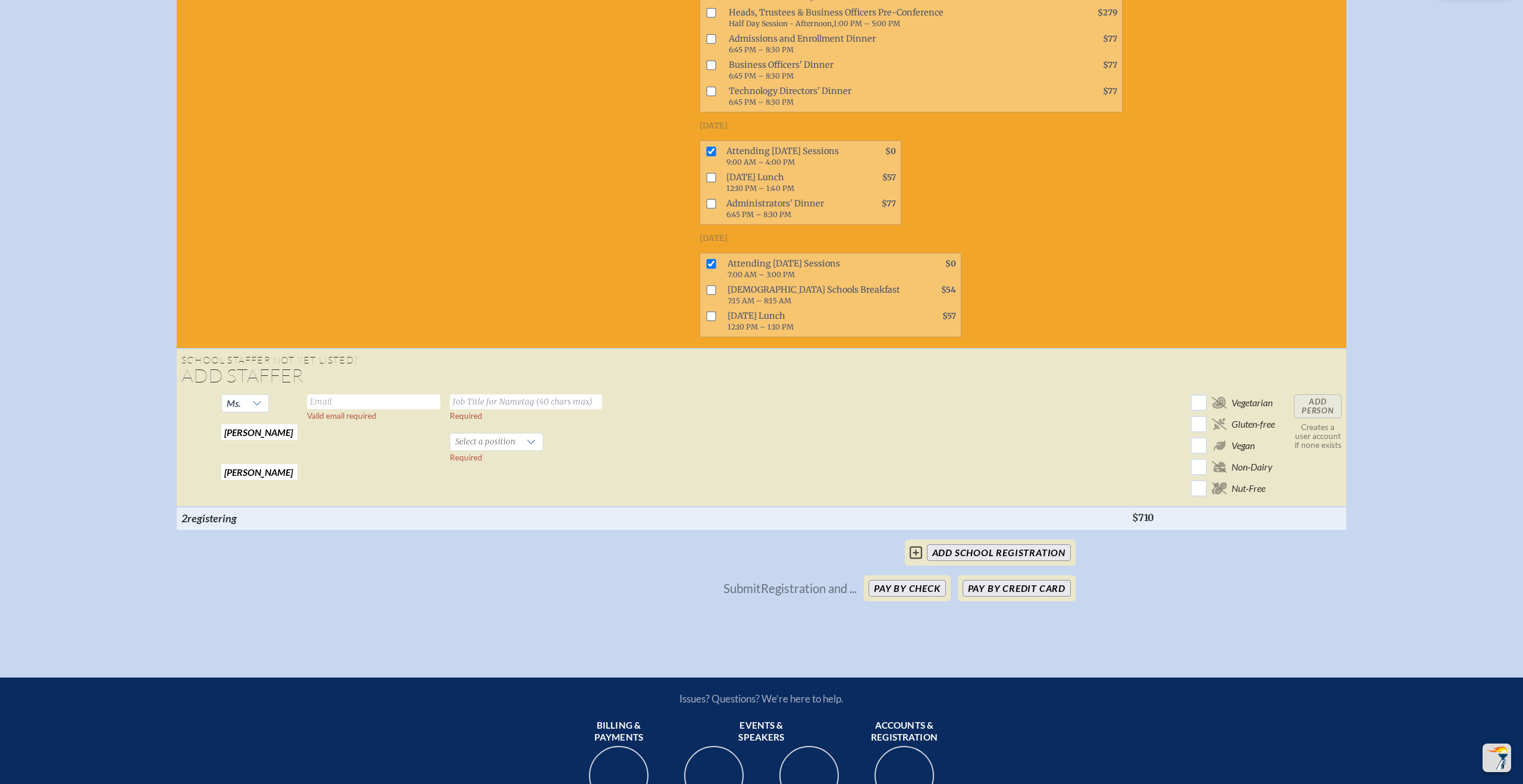
type input "[PERSON_NAME]"
click at [354, 408] on input "text" at bounding box center [373, 402] width 134 height 15
type input "[EMAIL_ADDRESS][DOMAIN_NAME]"
click at [510, 405] on input "text" at bounding box center [526, 402] width 152 height 15
click at [536, 444] on icon at bounding box center [531, 442] width 10 height 10
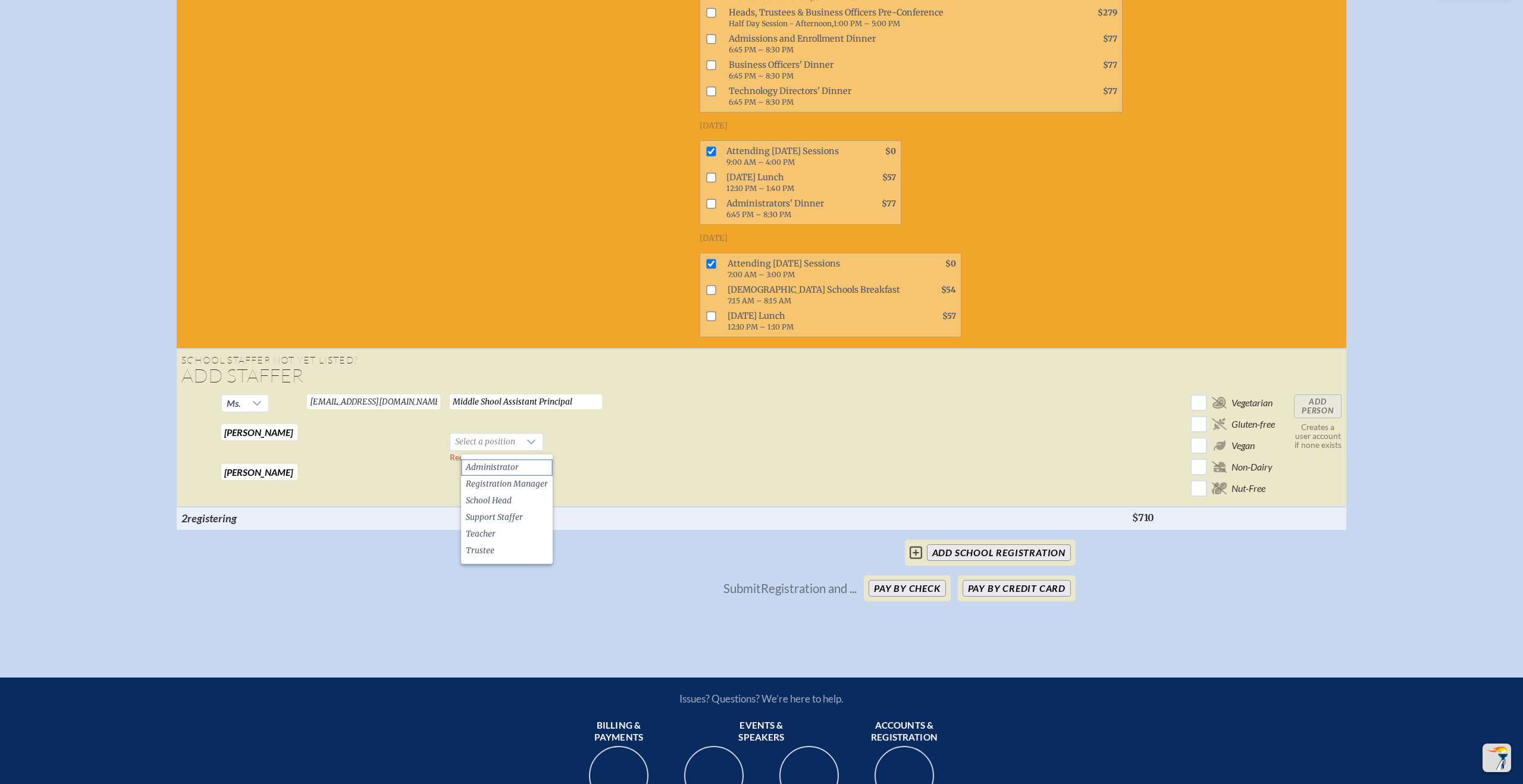
click at [537, 469] on li "Administrator" at bounding box center [507, 468] width 92 height 16
drag, startPoint x: 496, startPoint y: 404, endPoint x: 531, endPoint y: 411, distance: 35.7
click at [496, 404] on input "Middle Shool Assistant Principal" at bounding box center [526, 402] width 152 height 15
type input "Middle School Assistant Principal"
click at [639, 438] on td at bounding box center [663, 448] width 64 height 117
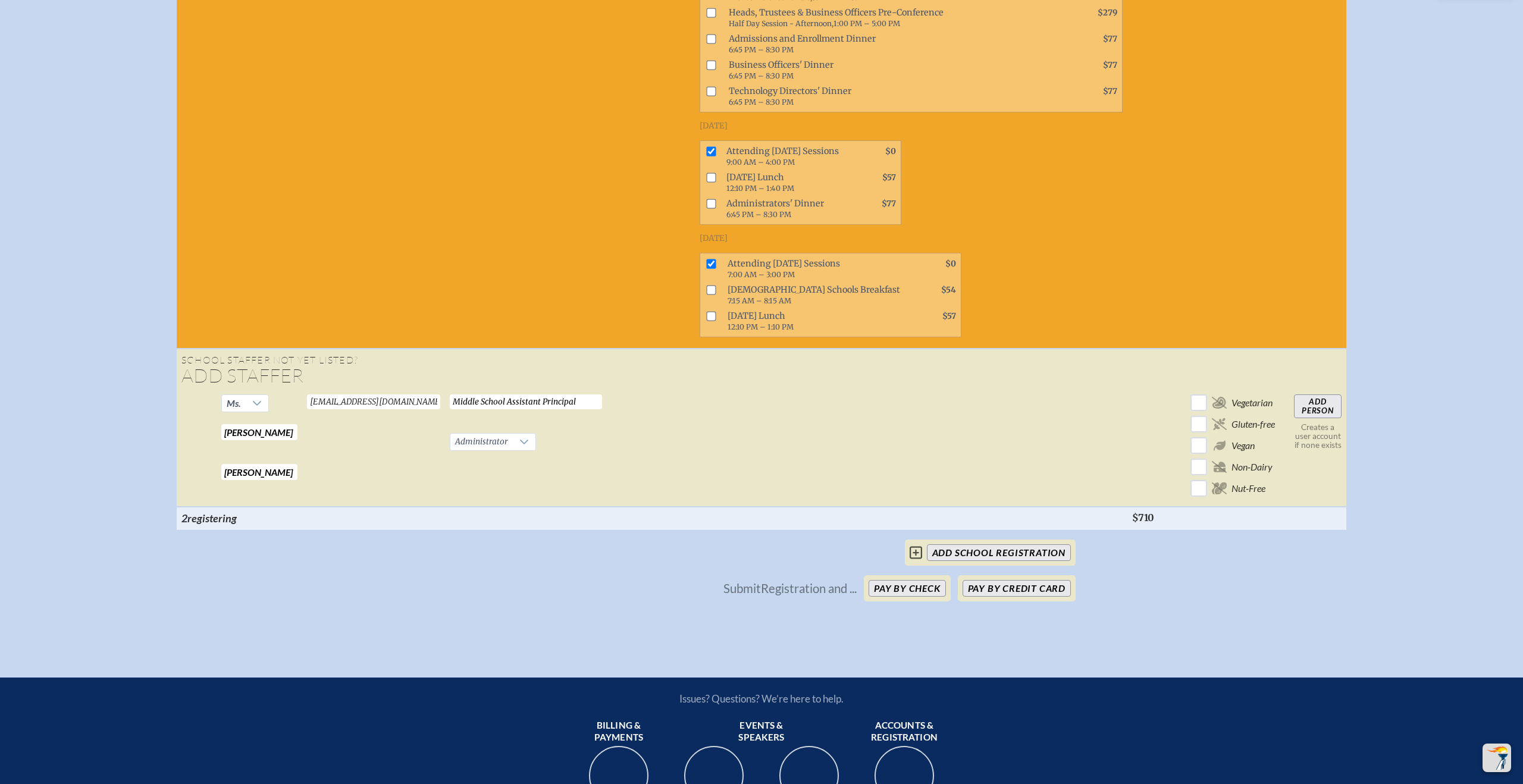
click at [1318, 405] on input "Add Person" at bounding box center [1318, 406] width 48 height 24
checkbox input "false"
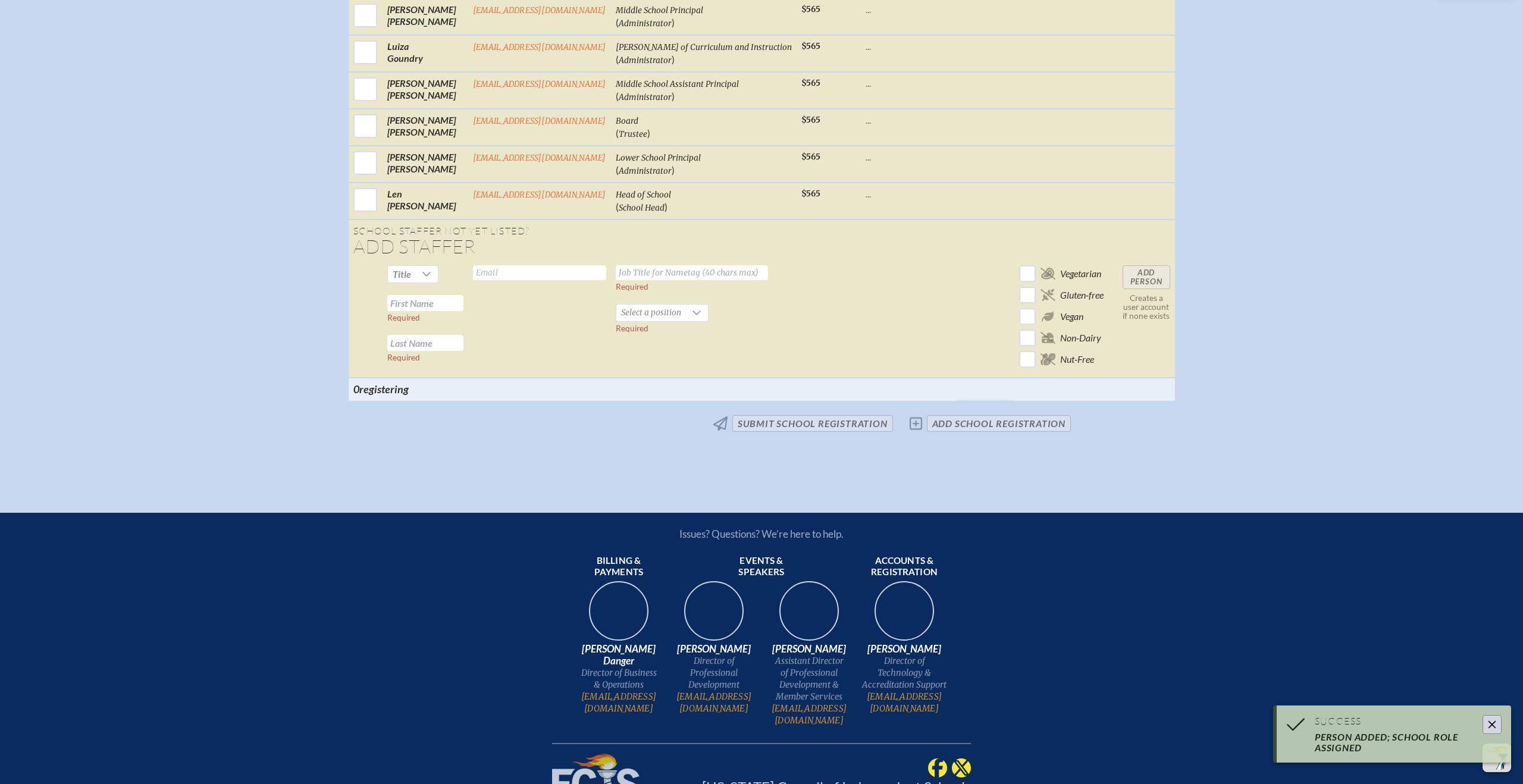
scroll to position [453, 0]
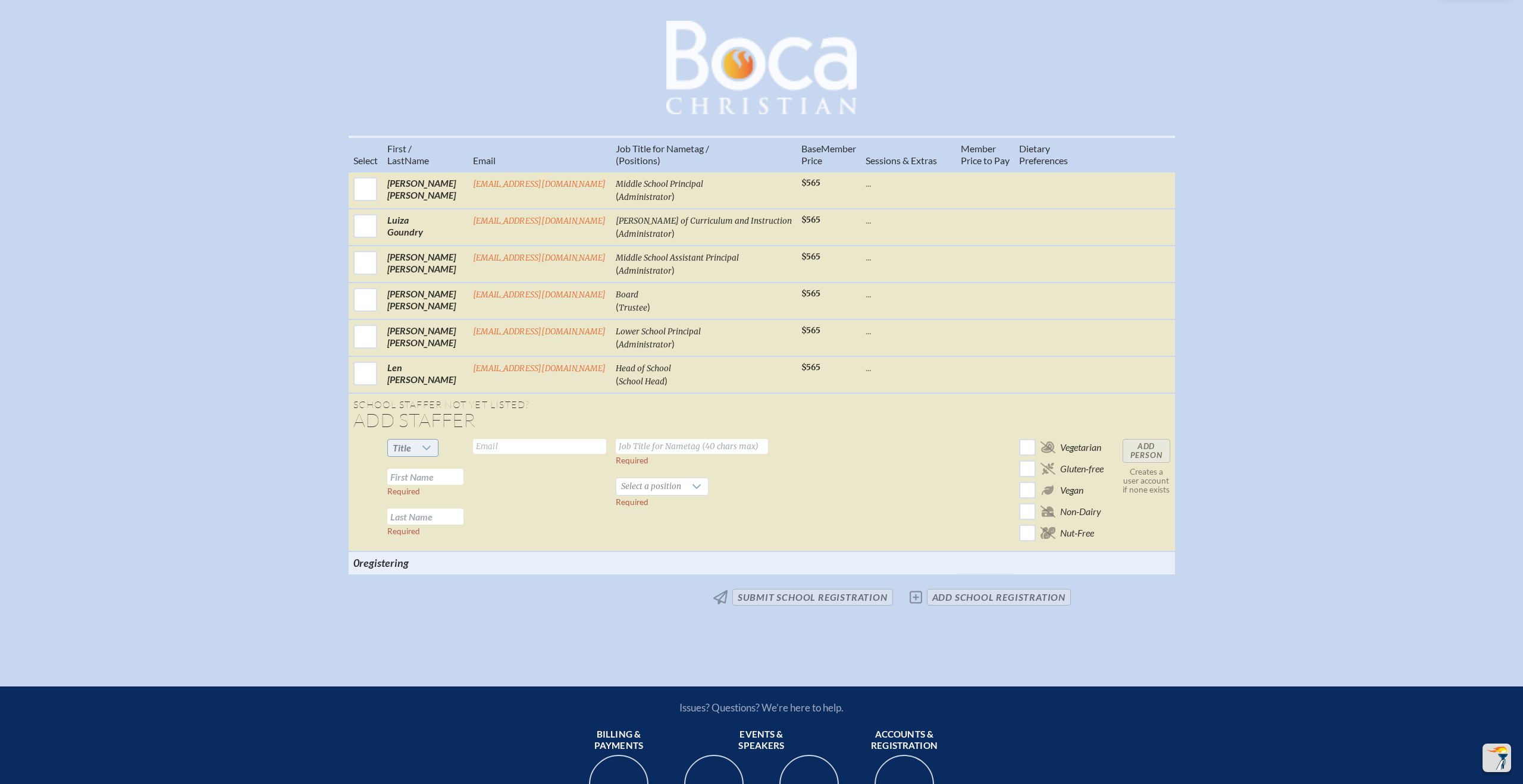
click at [431, 443] on icon at bounding box center [427, 448] width 10 height 10
click at [418, 480] on li "Mrs" at bounding box center [423, 487] width 51 height 16
click at [431, 479] on input "text" at bounding box center [425, 477] width 76 height 16
type input "Eve"
type input "Good"
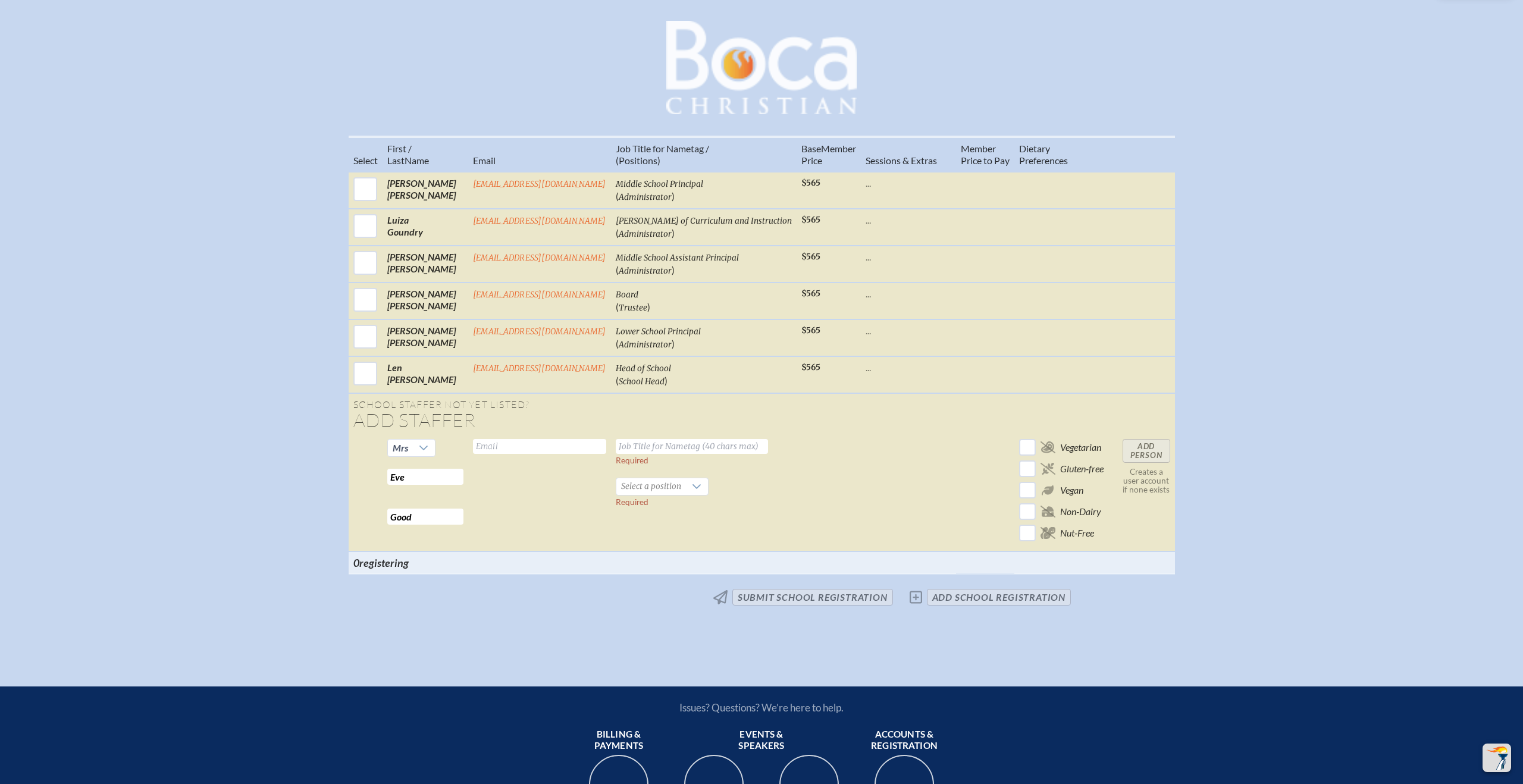
click at [518, 444] on input "text" at bounding box center [540, 446] width 134 height 15
type input "[PERSON_NAME][EMAIL_ADDRESS][DOMAIN_NAME]"
click at [637, 448] on input "text" at bounding box center [692, 446] width 152 height 15
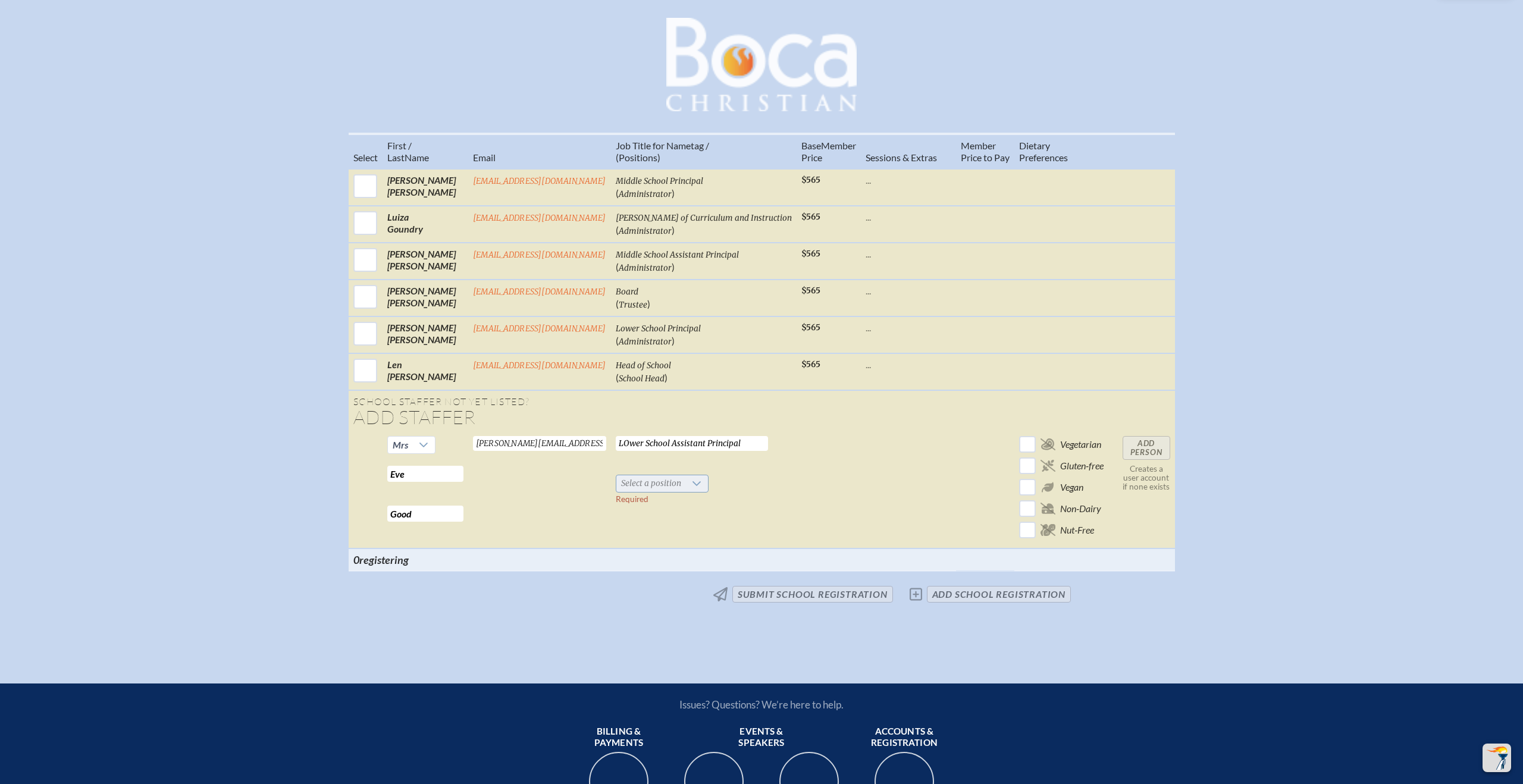
click at [698, 481] on div at bounding box center [697, 483] width 23 height 16
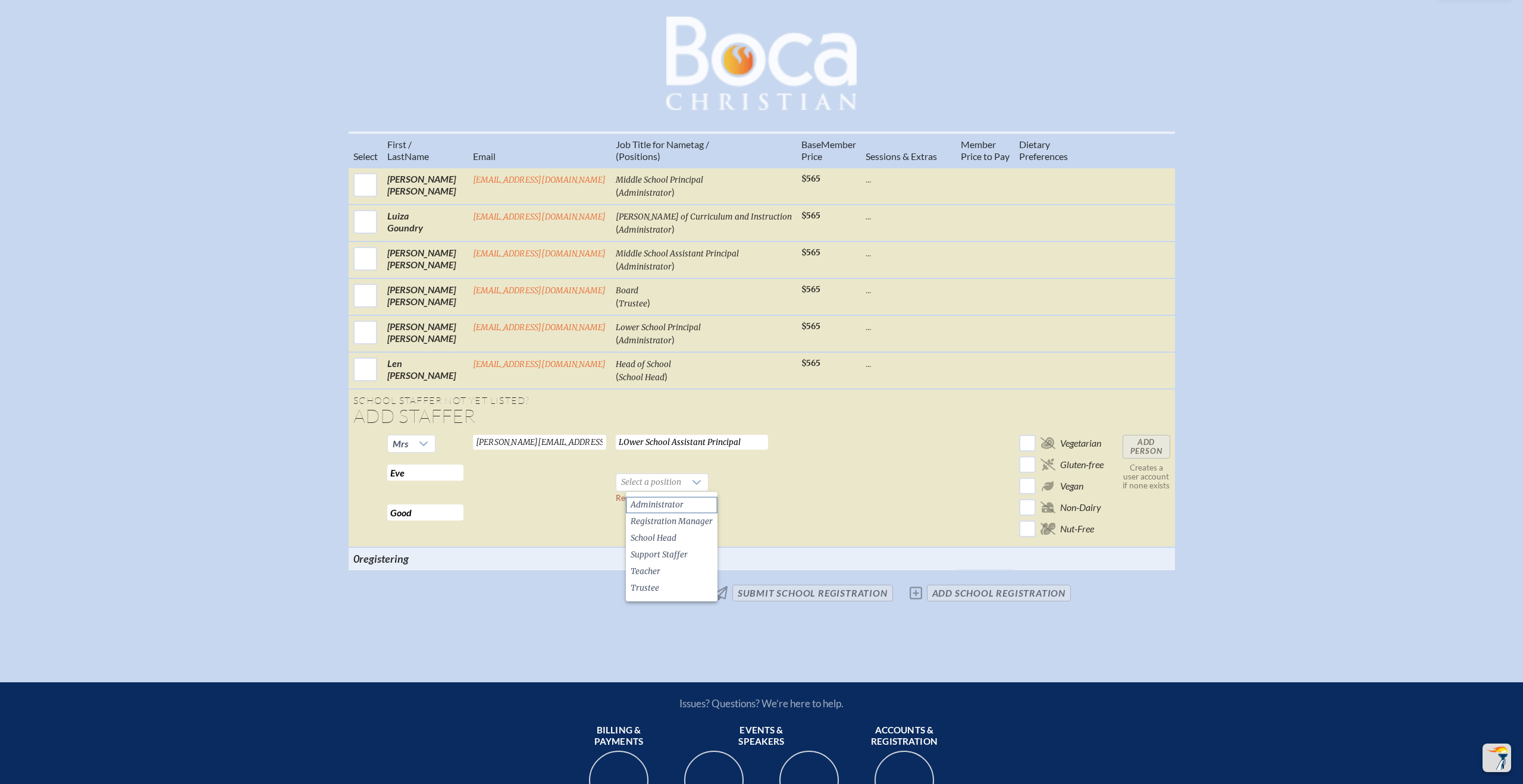
click at [678, 503] on span "Administrator" at bounding box center [657, 505] width 53 height 12
drag, startPoint x: 638, startPoint y: 439, endPoint x: 675, endPoint y: 464, distance: 44.7
click at [638, 439] on input "LOwer School Assistant Principal" at bounding box center [692, 442] width 152 height 15
type input "Lower School Assistant Principal"
click at [1148, 447] on input "Add Person" at bounding box center [1146, 446] width 48 height 24
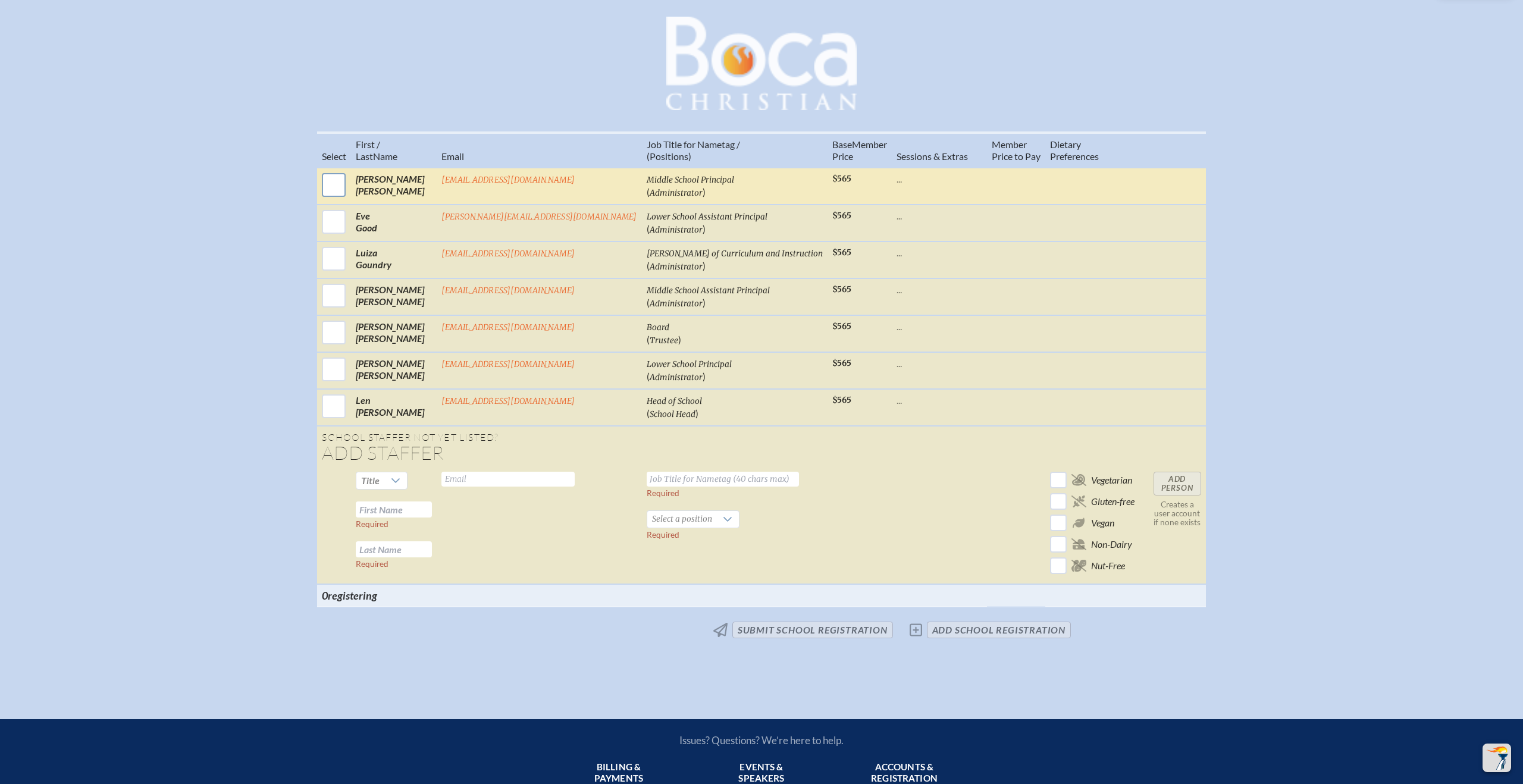
click at [349, 187] on input "checkbox" at bounding box center [333, 184] width 29 height 29
checkbox input "true"
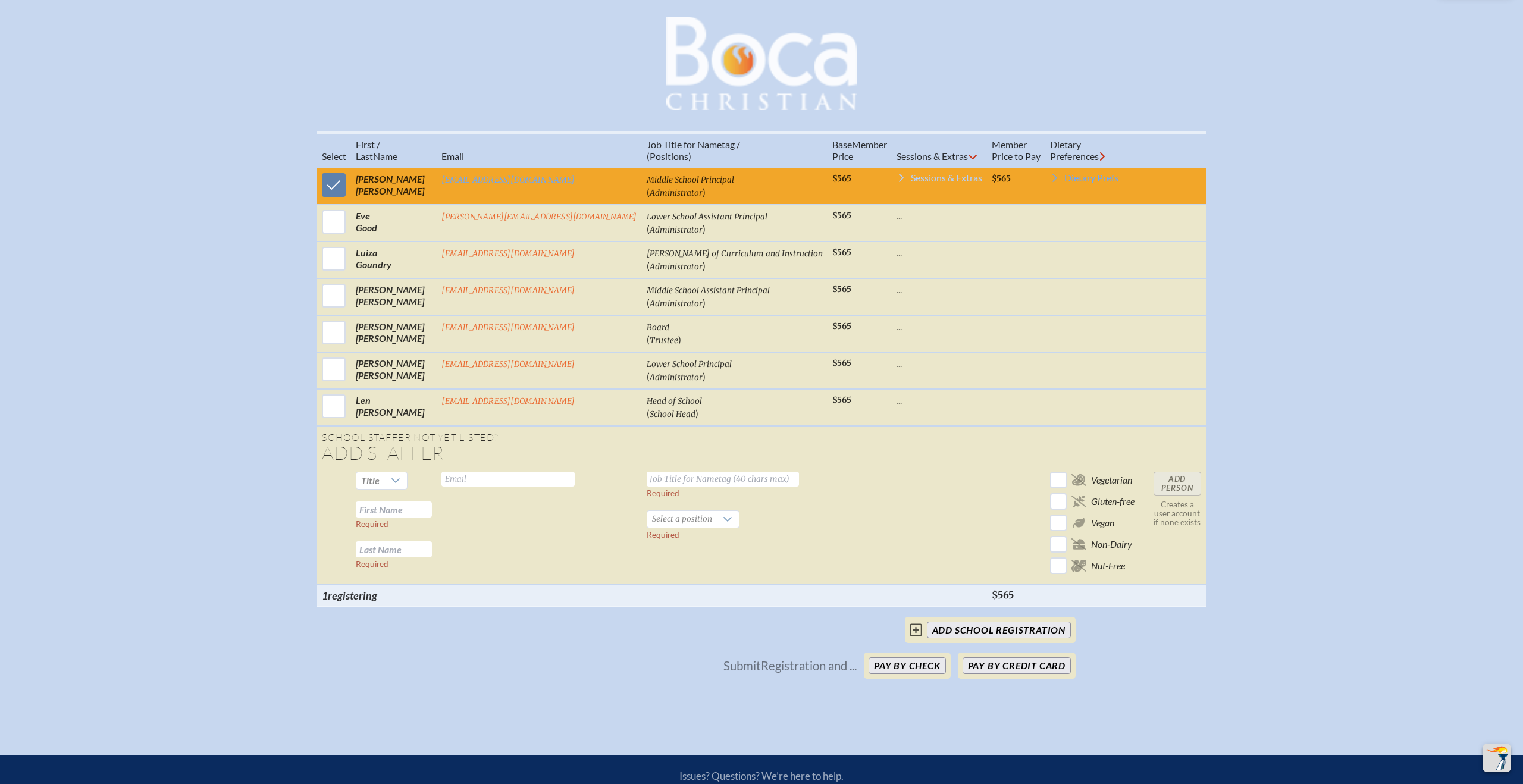
click at [914, 183] on span "Sessions & Extras" at bounding box center [946, 178] width 71 height 10
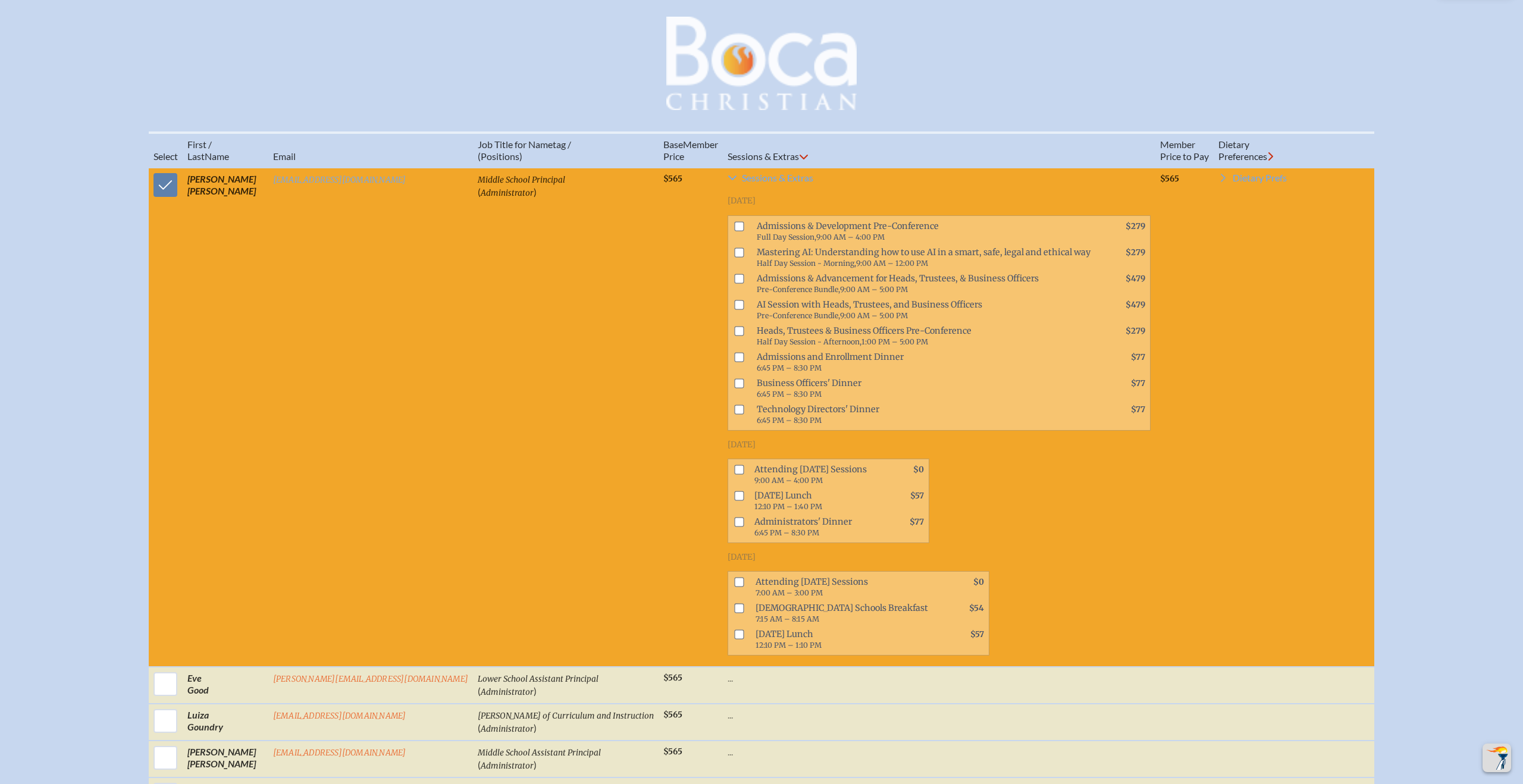
click at [734, 475] on input "checkbox" at bounding box center [739, 470] width 10 height 10
checkbox input "true"
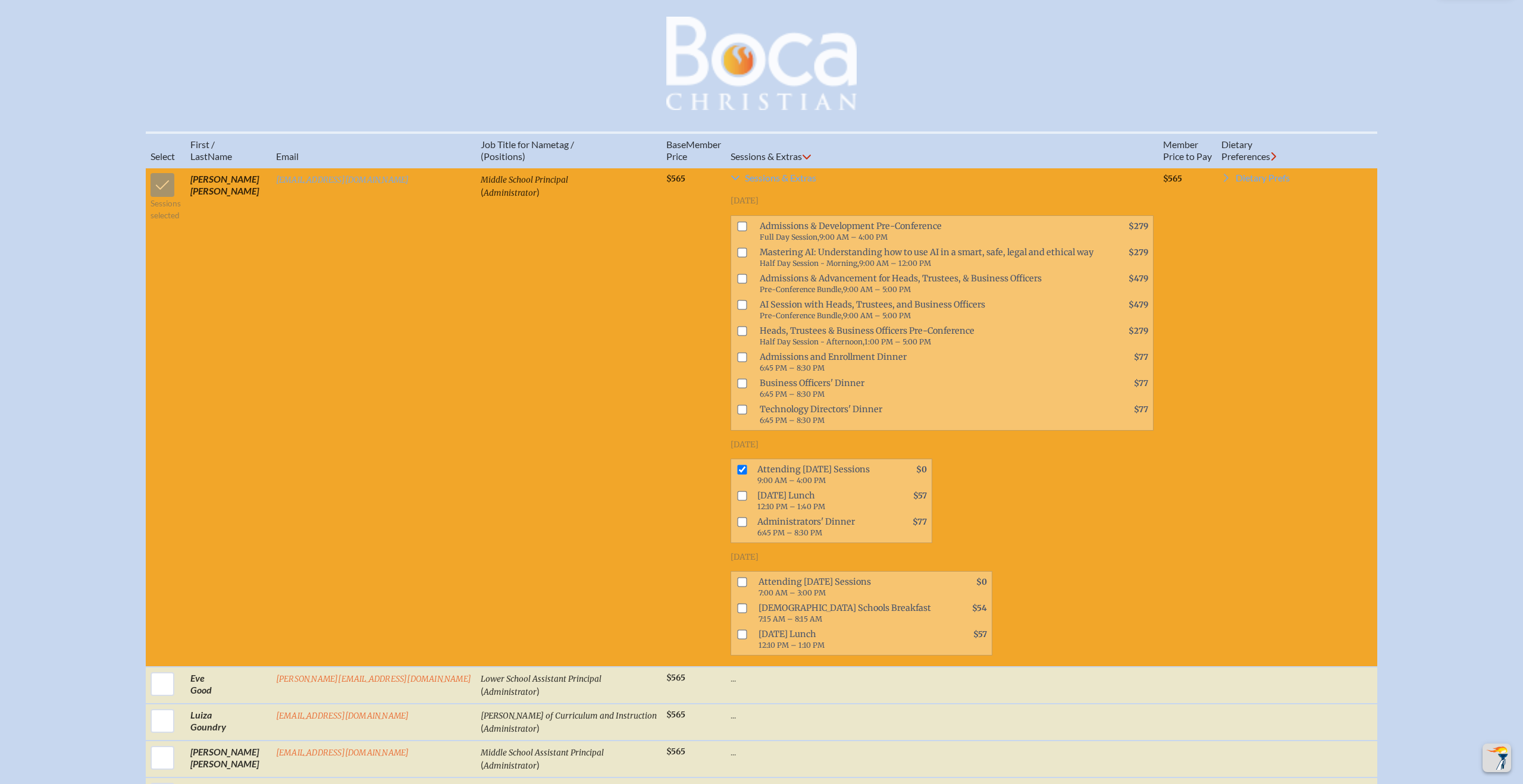
click at [737, 587] on input "checkbox" at bounding box center [742, 583] width 10 height 10
checkbox input "true"
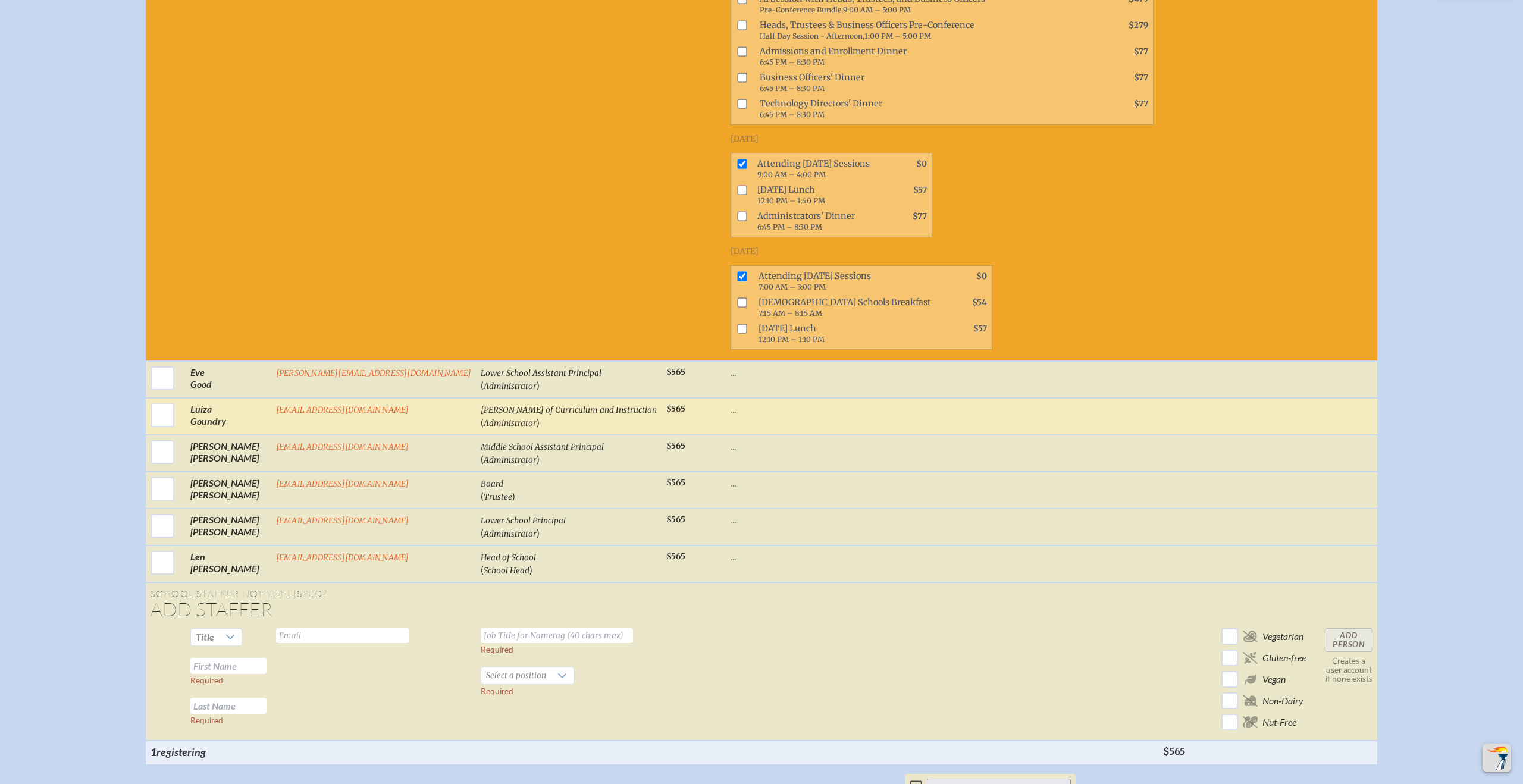
scroll to position [767, 0]
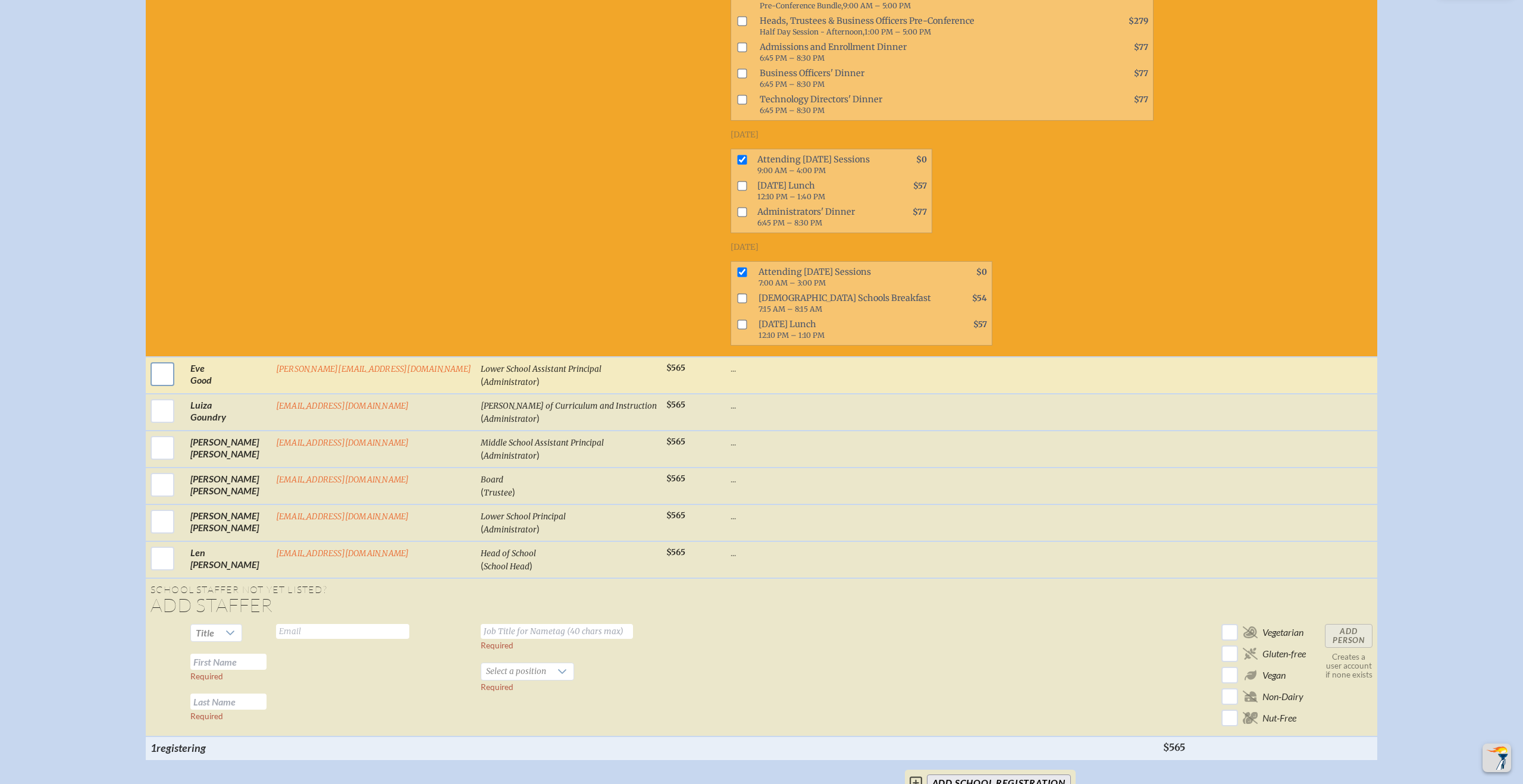
click at [177, 379] on input "checkbox" at bounding box center [162, 374] width 29 height 29
checkbox input "true"
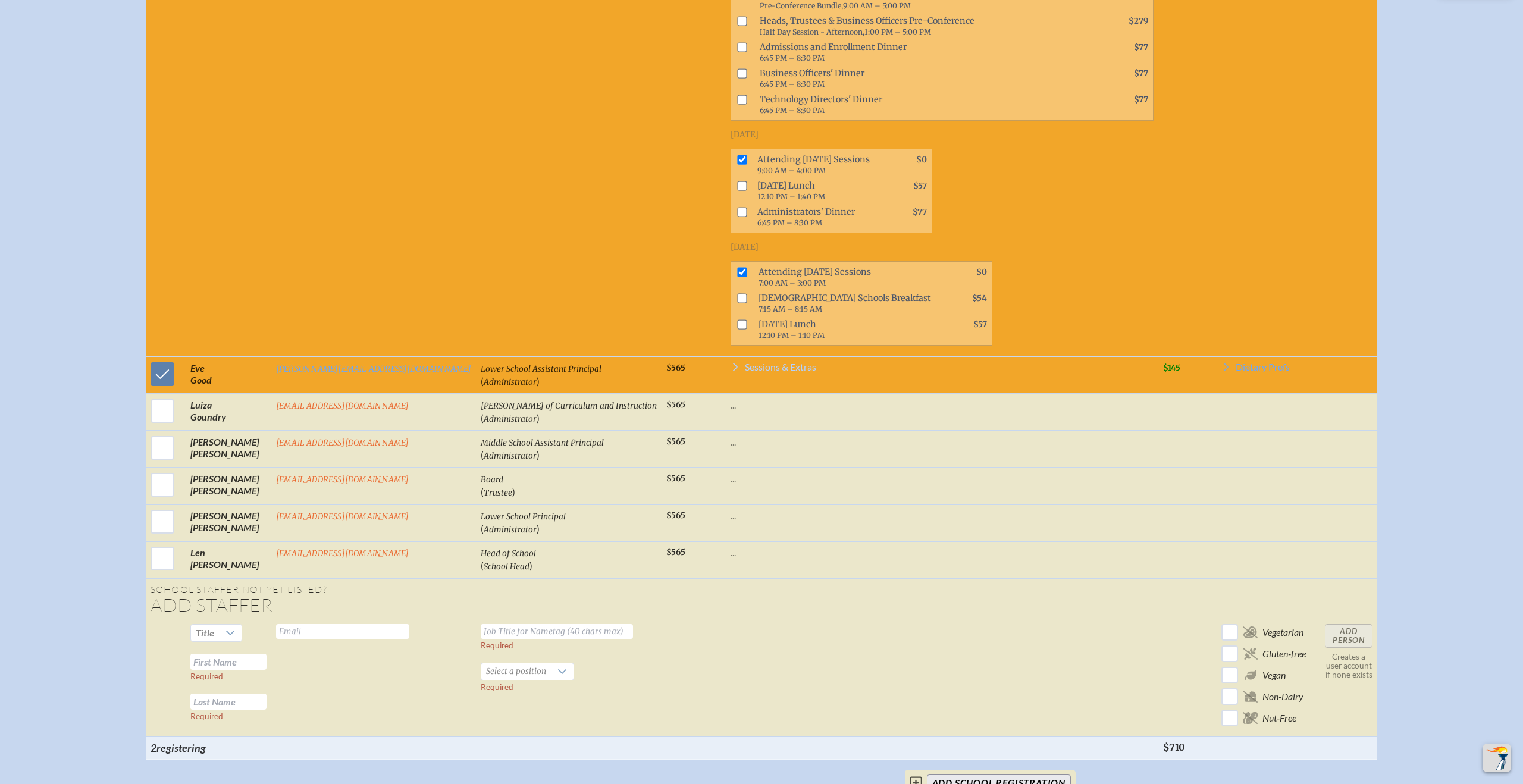
click at [745, 372] on span "Sessions & Extras" at bounding box center [781, 367] width 71 height 10
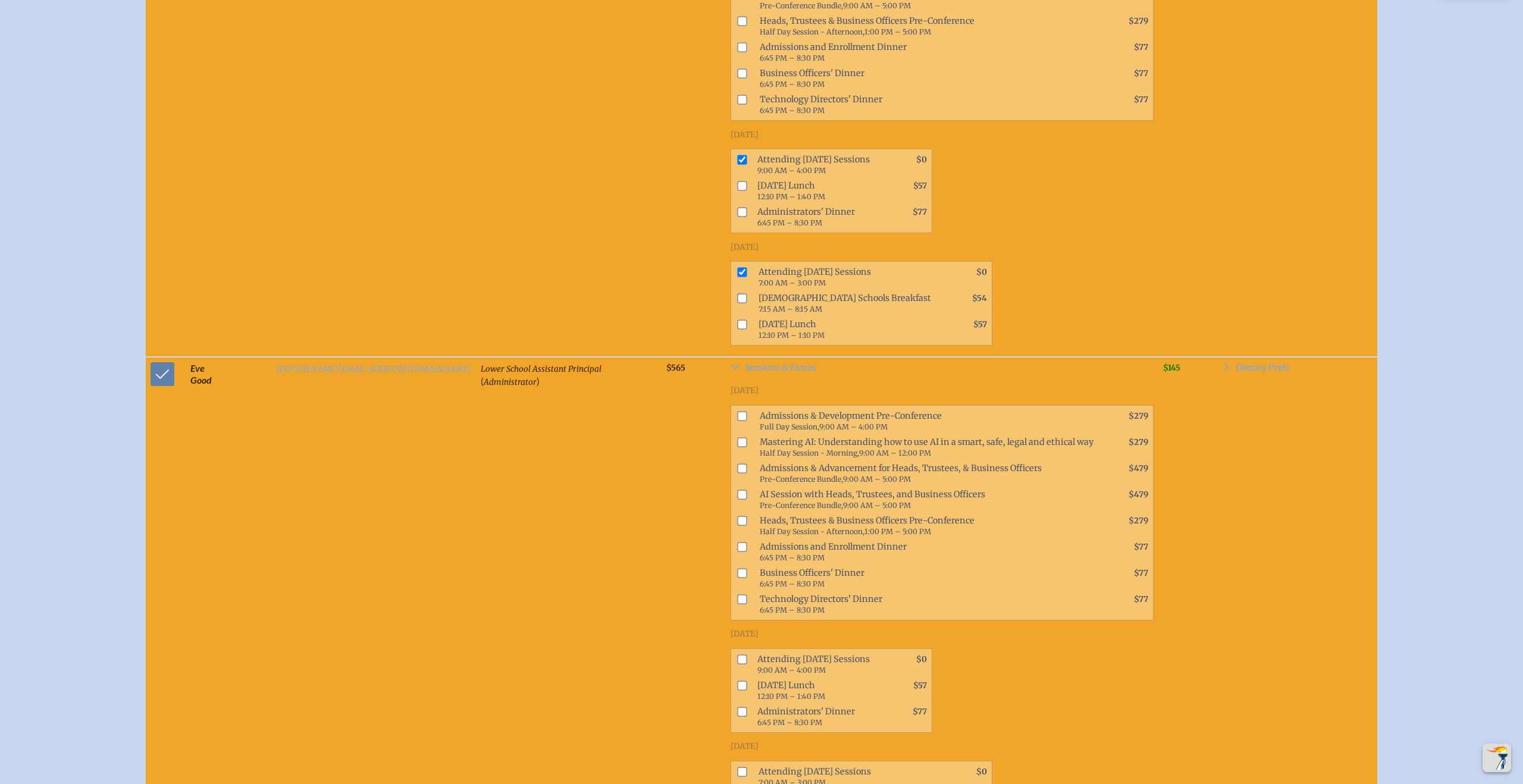
click at [737, 664] on input "checkbox" at bounding box center [742, 659] width 10 height 10
checkbox input "true"
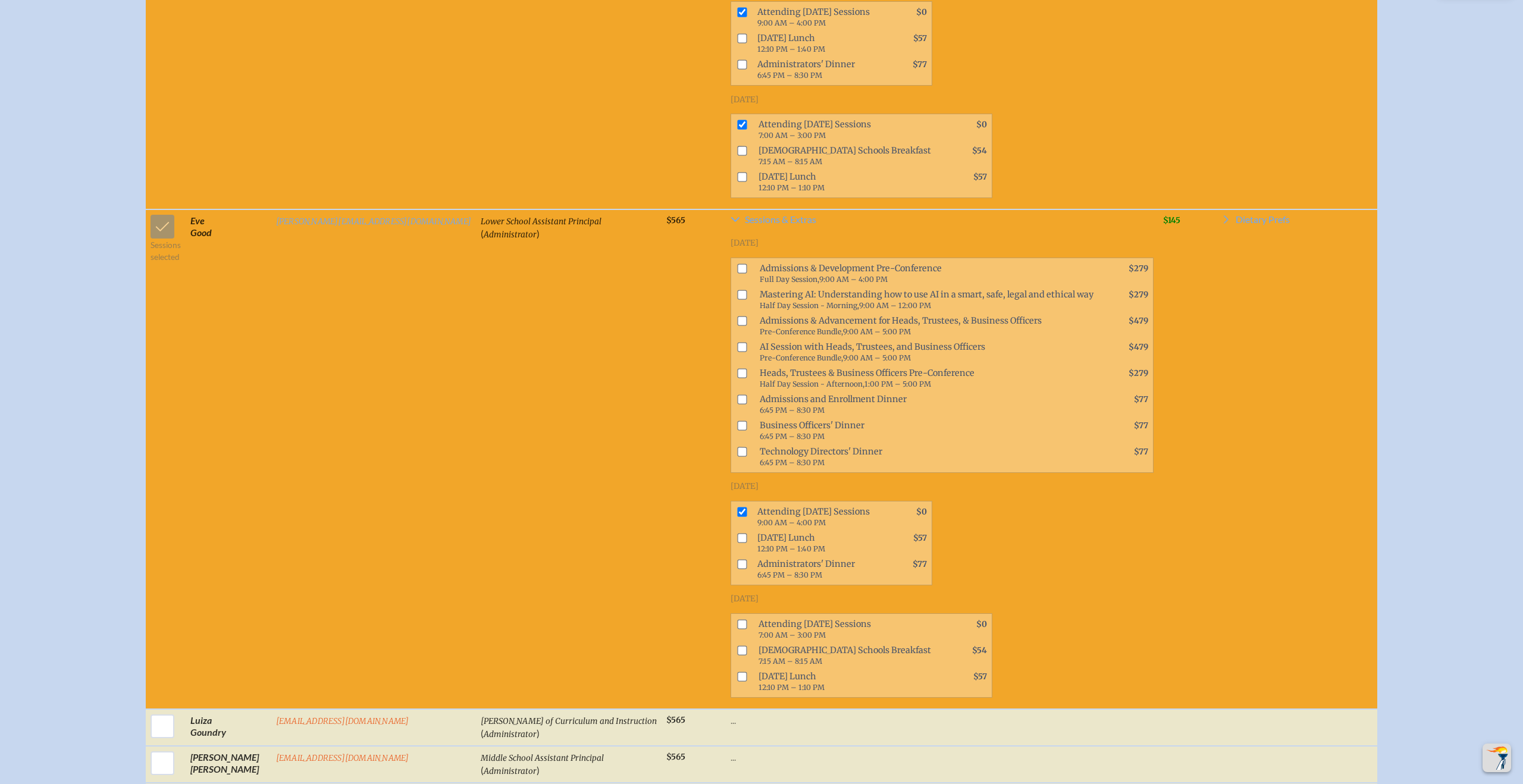
scroll to position [923, 0]
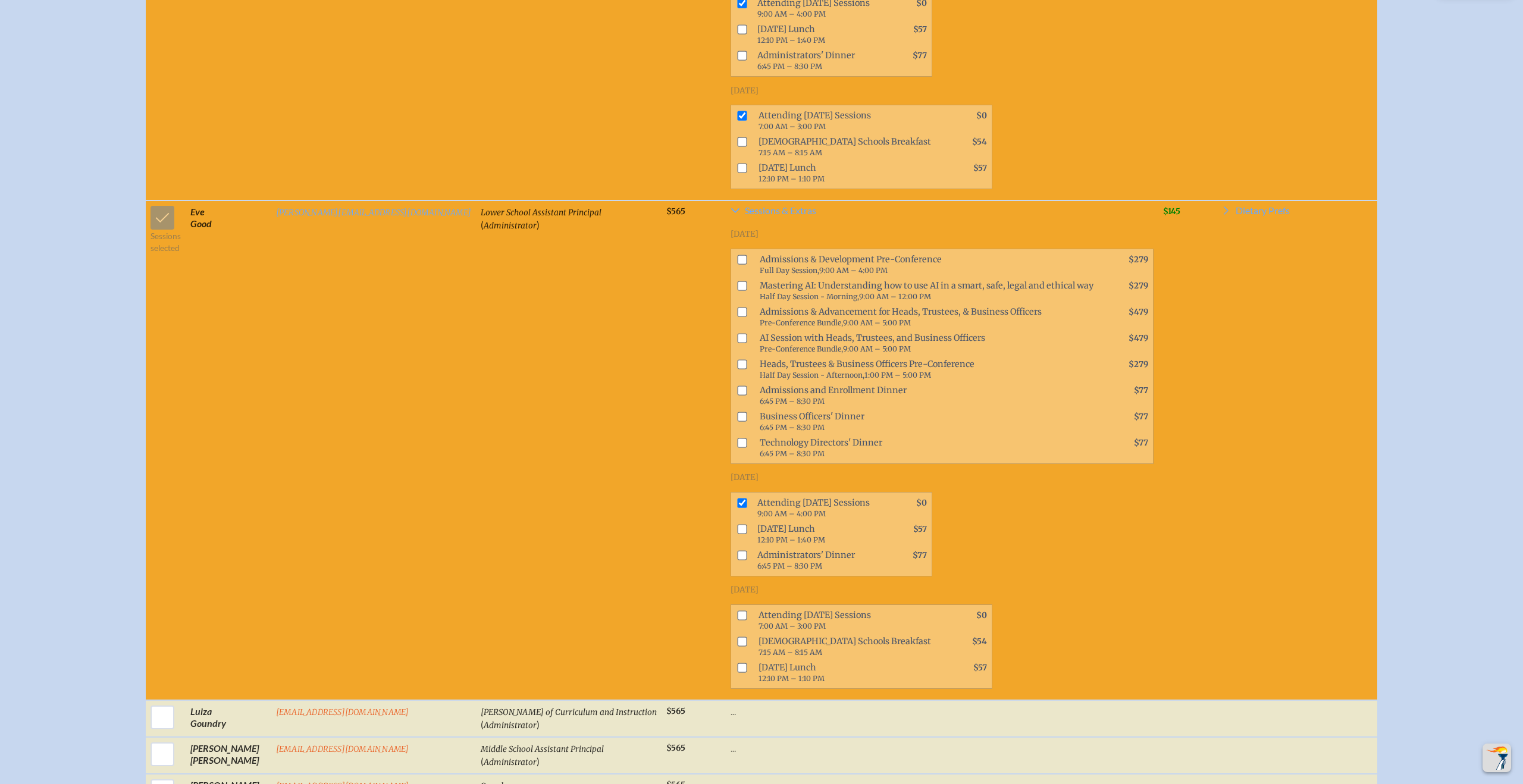
click at [737, 620] on input "checkbox" at bounding box center [742, 615] width 10 height 10
checkbox input "true"
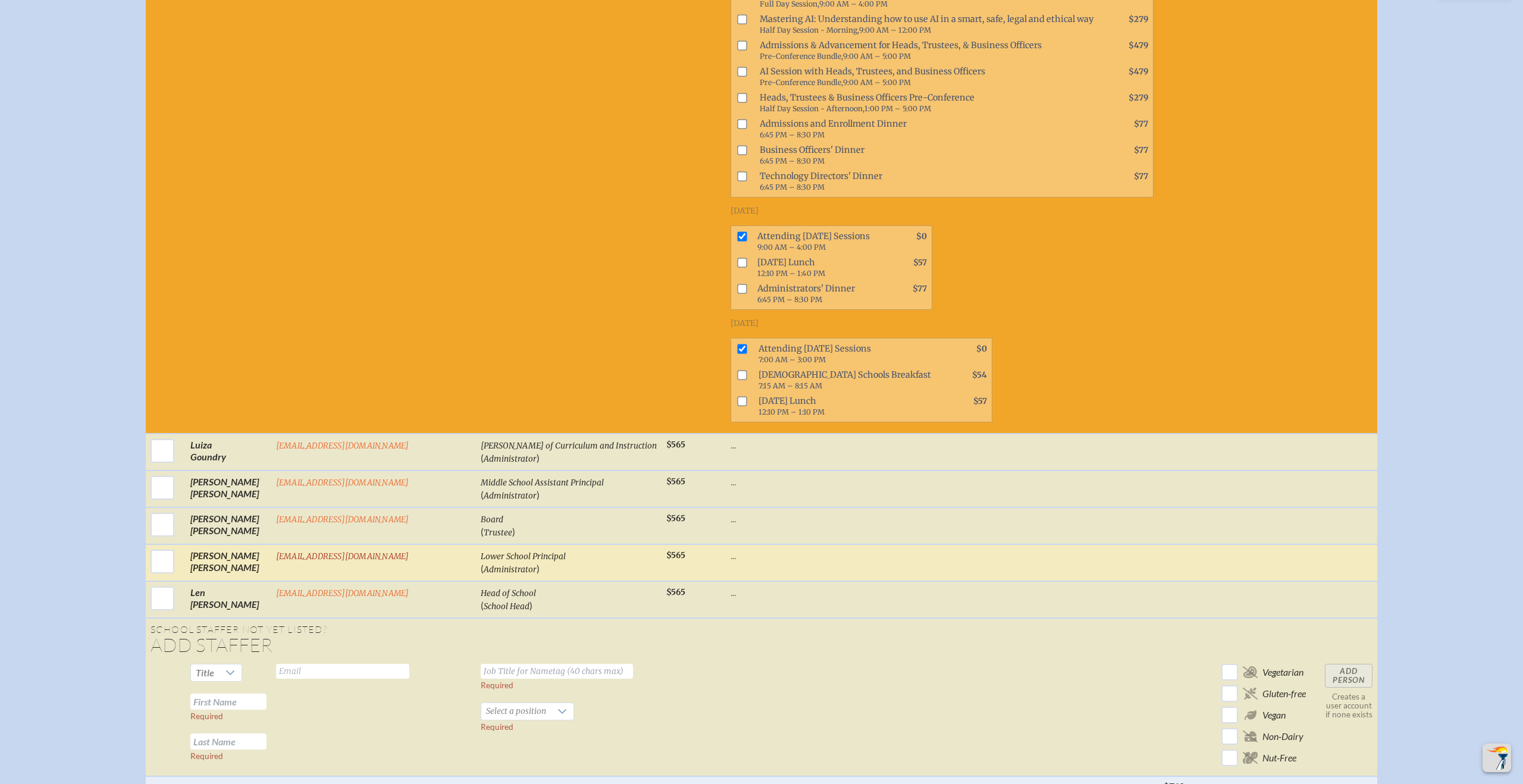
scroll to position [1193, 0]
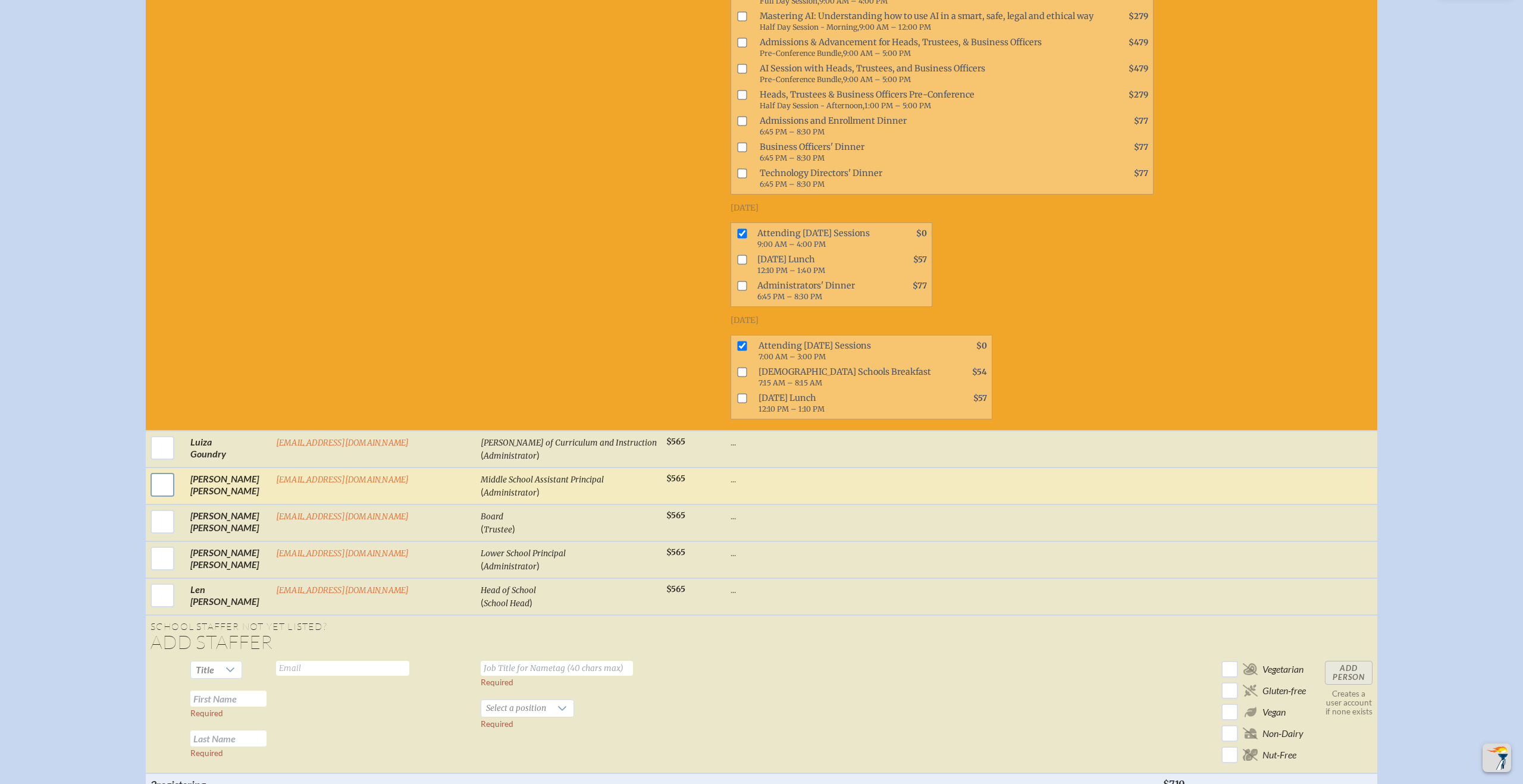
click at [177, 492] on input "checkbox" at bounding box center [162, 484] width 29 height 29
checkbox input "true"
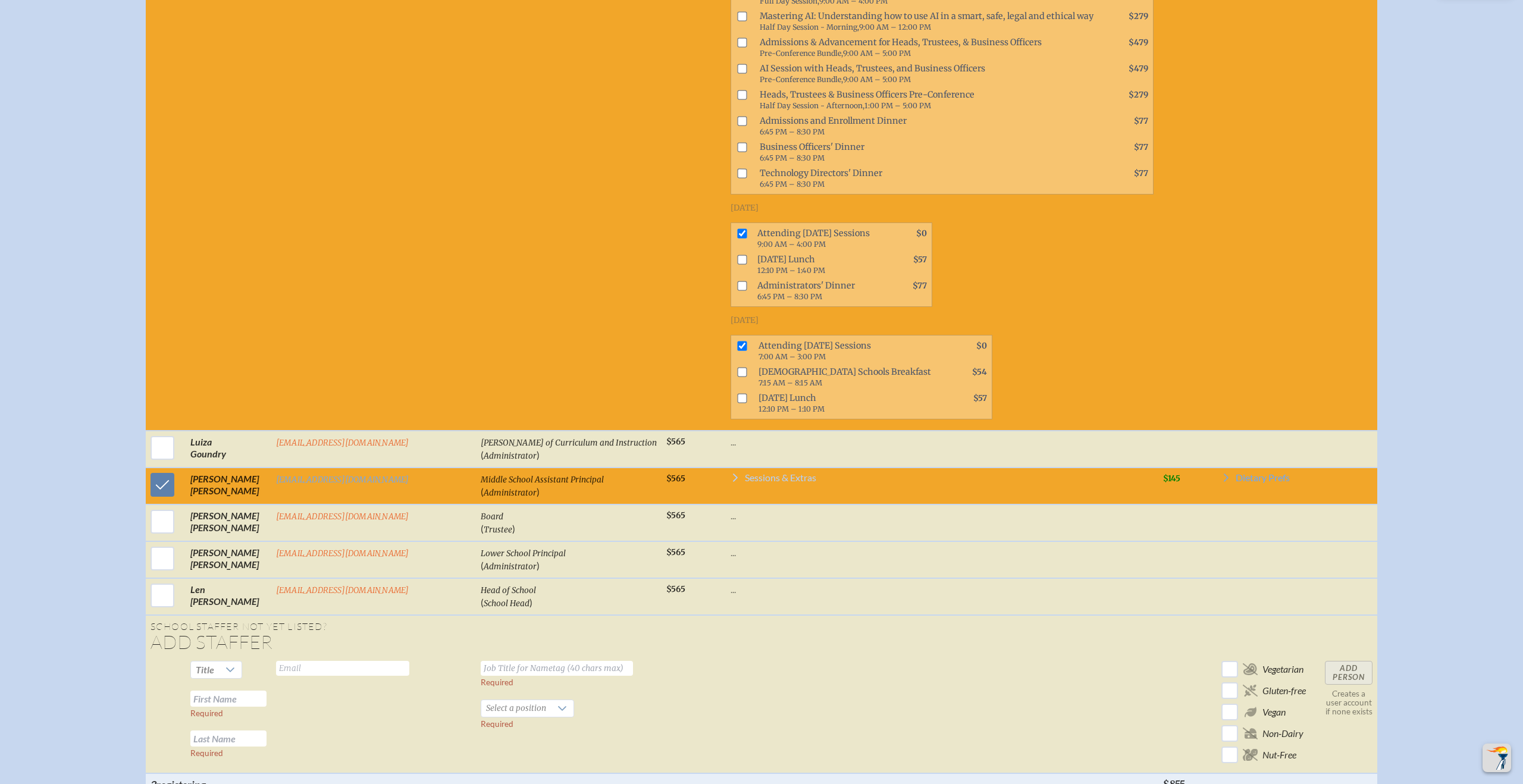
click at [745, 483] on span "Sessions & Extras" at bounding box center [781, 478] width 71 height 10
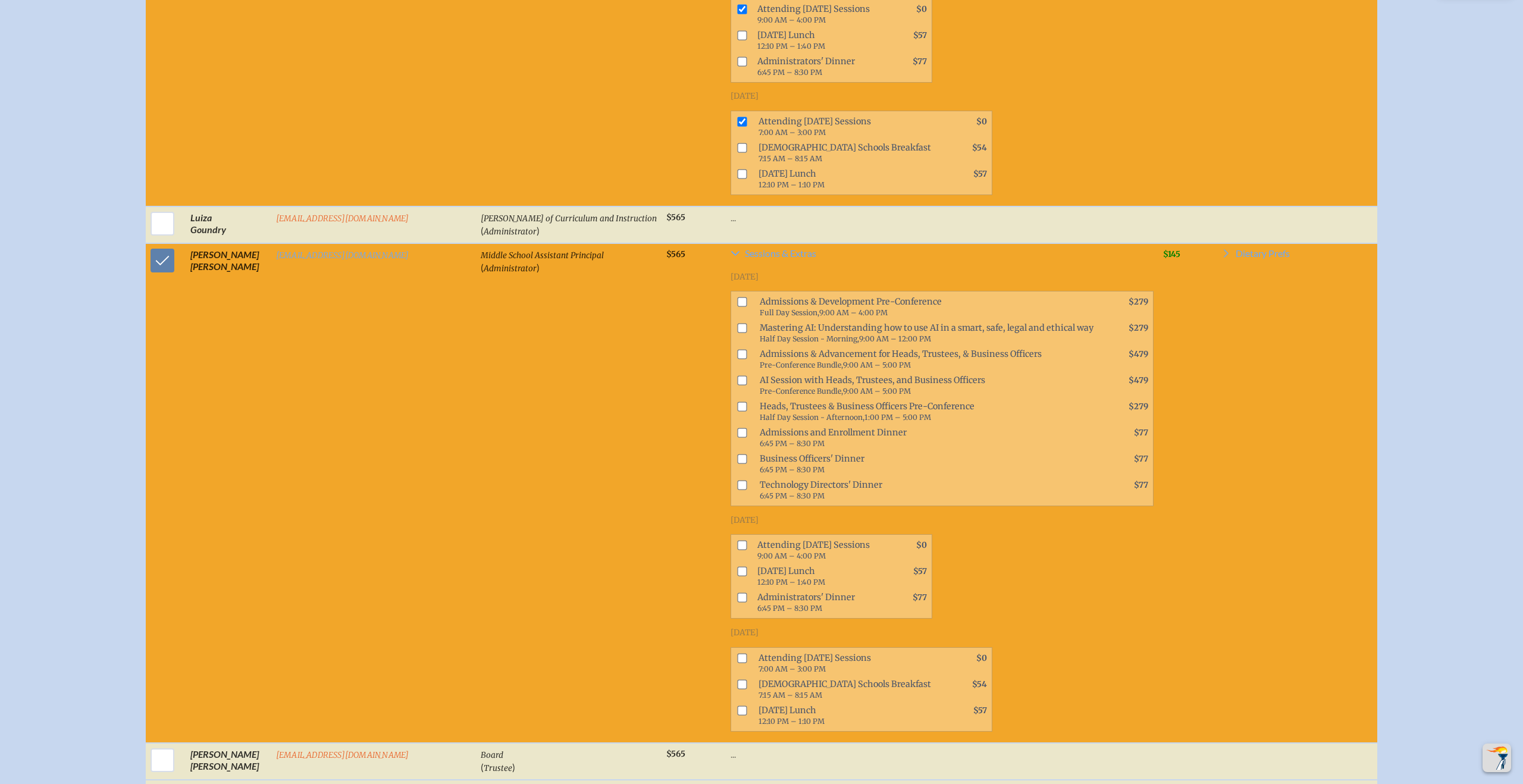
scroll to position [1417, 0]
click at [737, 550] on input "checkbox" at bounding box center [742, 545] width 10 height 10
checkbox input "true"
click at [737, 662] on input "checkbox" at bounding box center [742, 657] width 10 height 10
checkbox input "true"
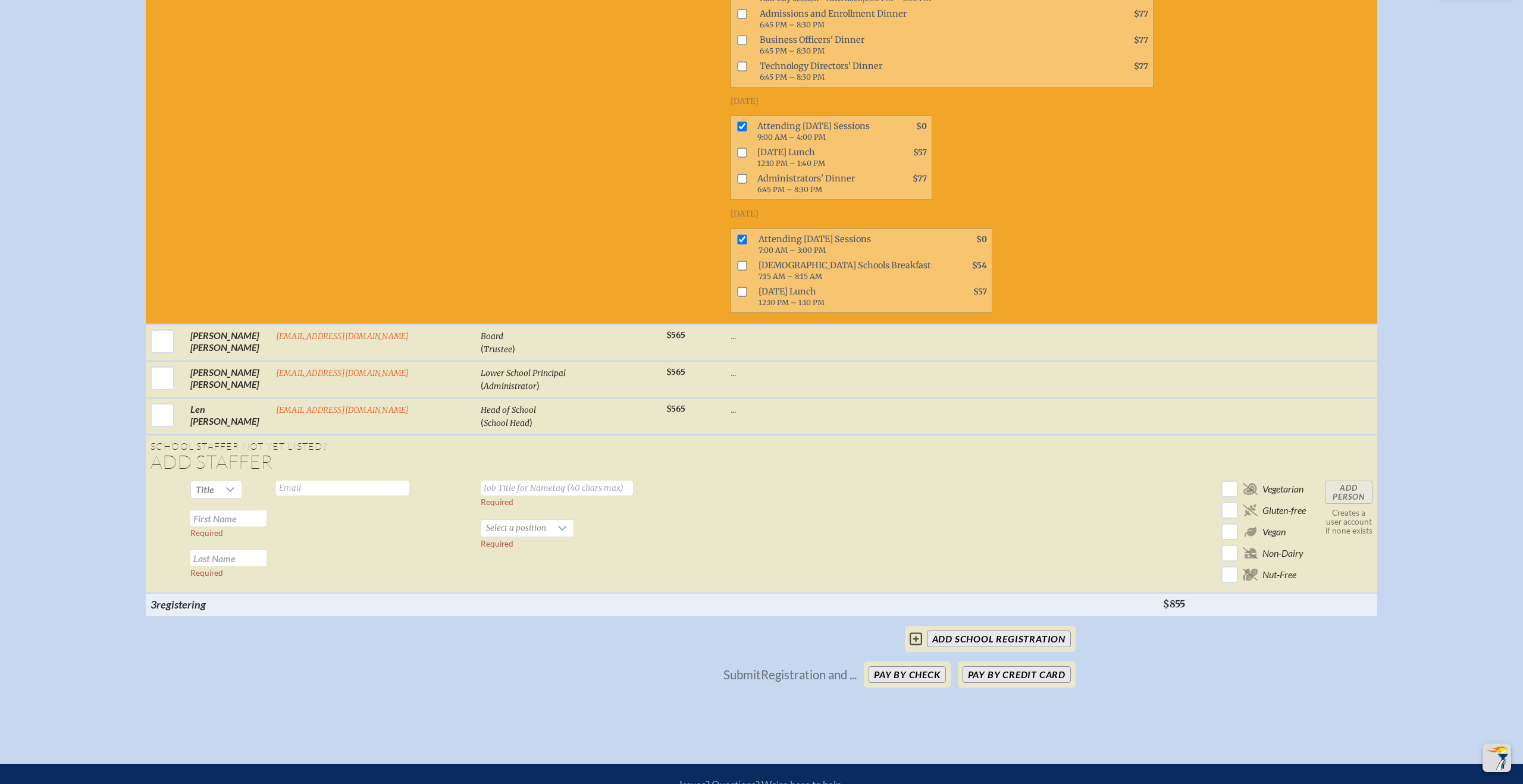
scroll to position [1836, 0]
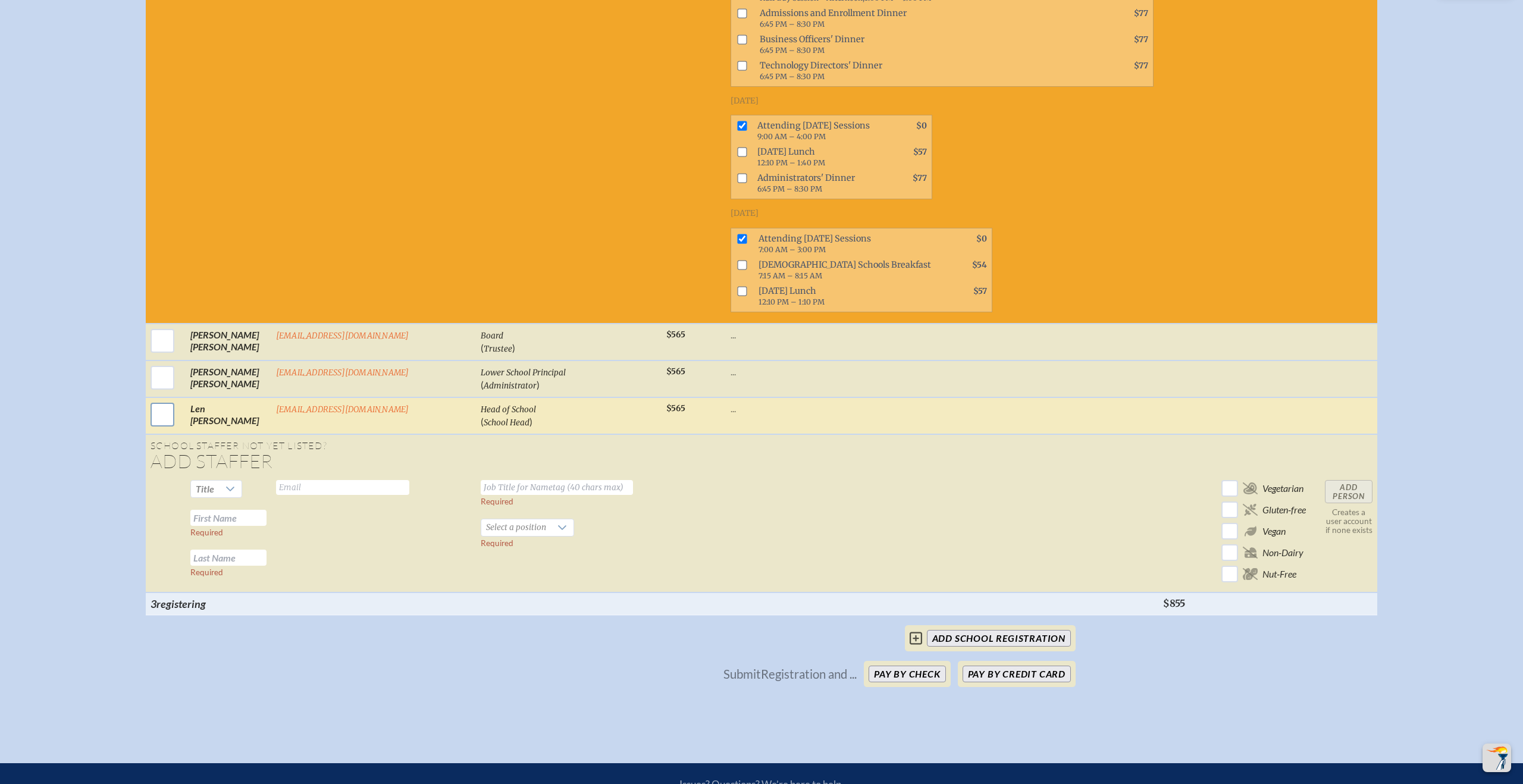
click at [177, 422] on input "checkbox" at bounding box center [162, 414] width 29 height 29
checkbox input "true"
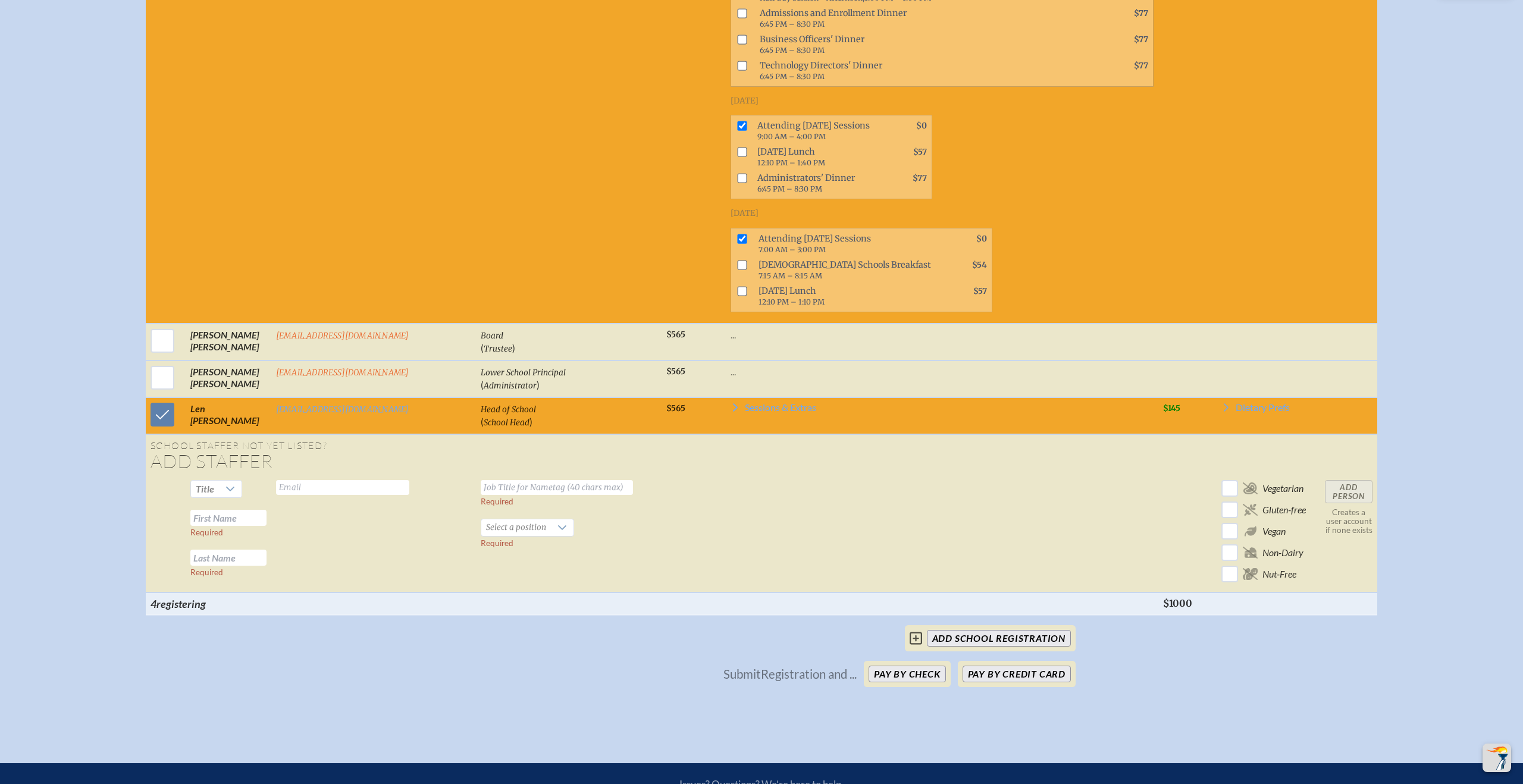
scroll to position [1837, 0]
click at [757, 409] on span "Sessions & Extras" at bounding box center [781, 407] width 71 height 10
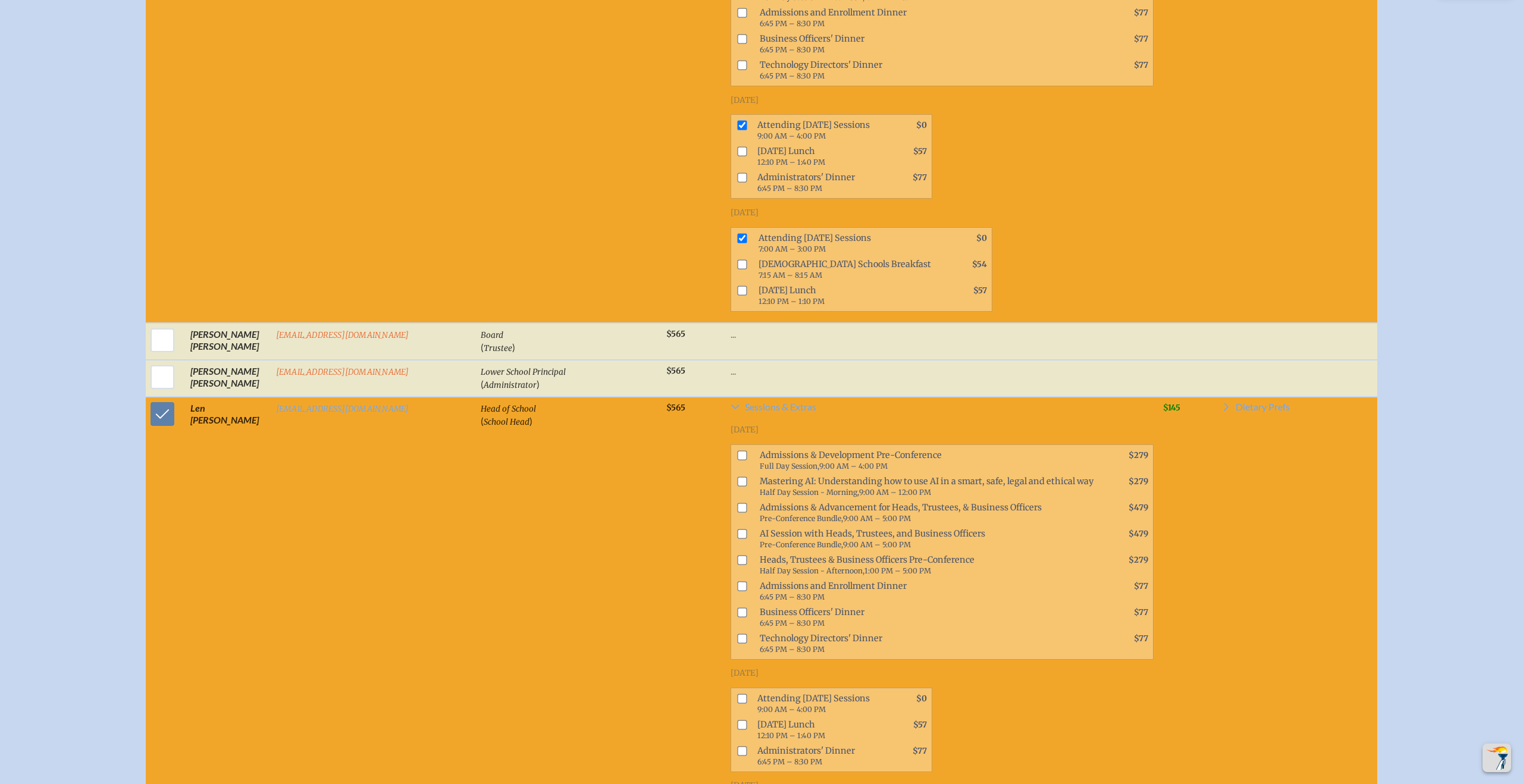
click at [737, 702] on input "checkbox" at bounding box center [742, 698] width 10 height 10
checkbox input "true"
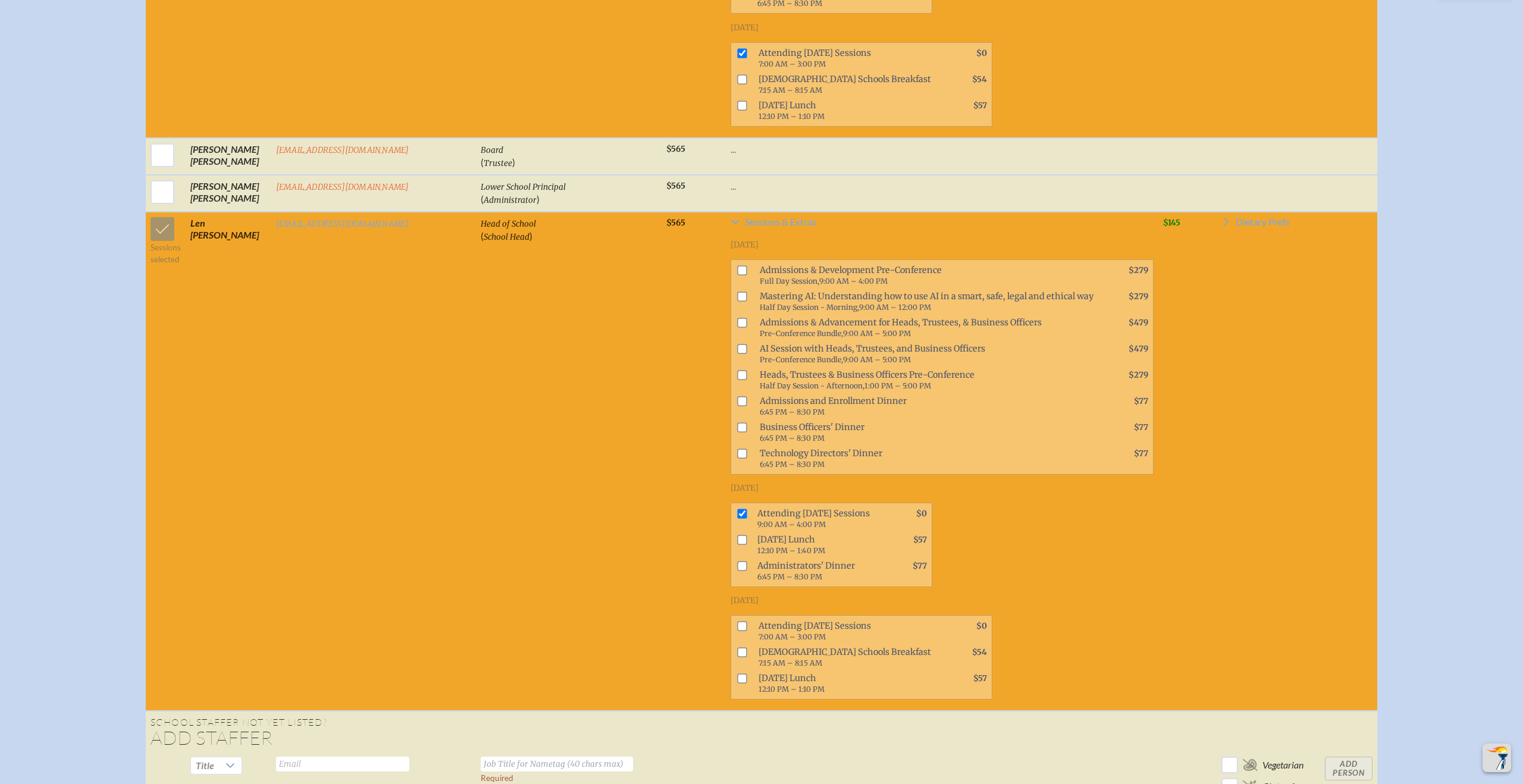
scroll to position [2023, 0]
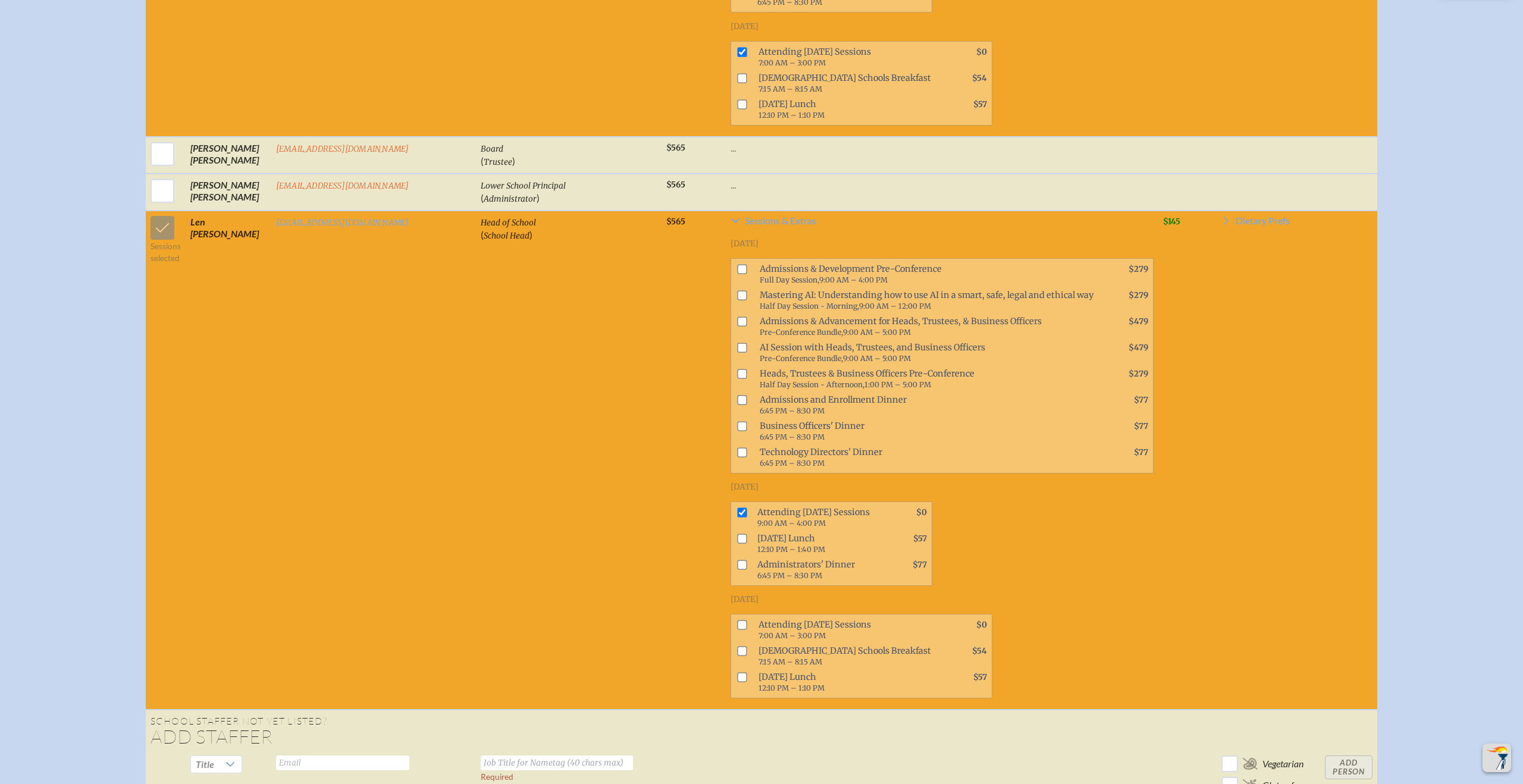
click at [737, 626] on input "checkbox" at bounding box center [742, 624] width 10 height 10
checkbox input "true"
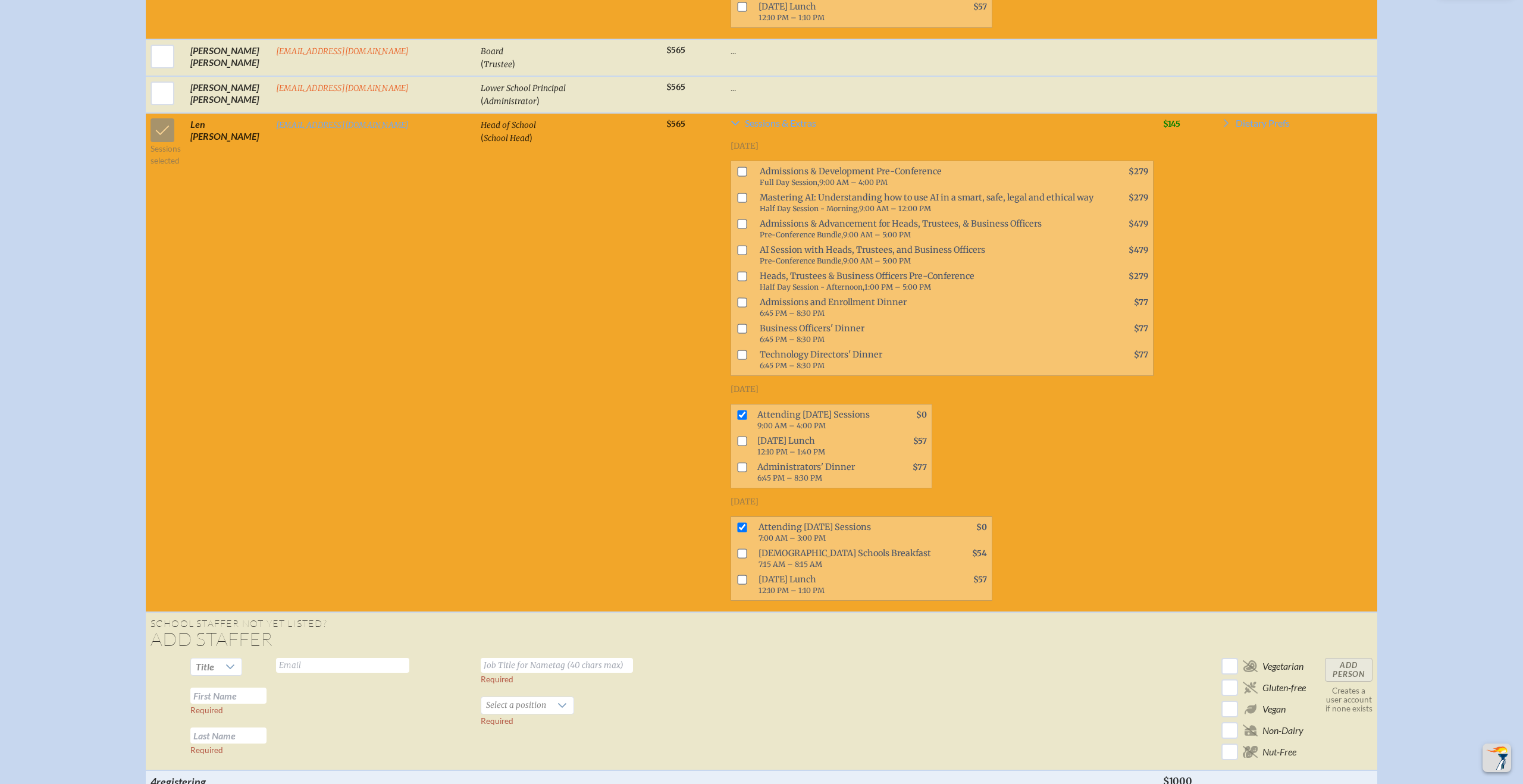
scroll to position [2494, 0]
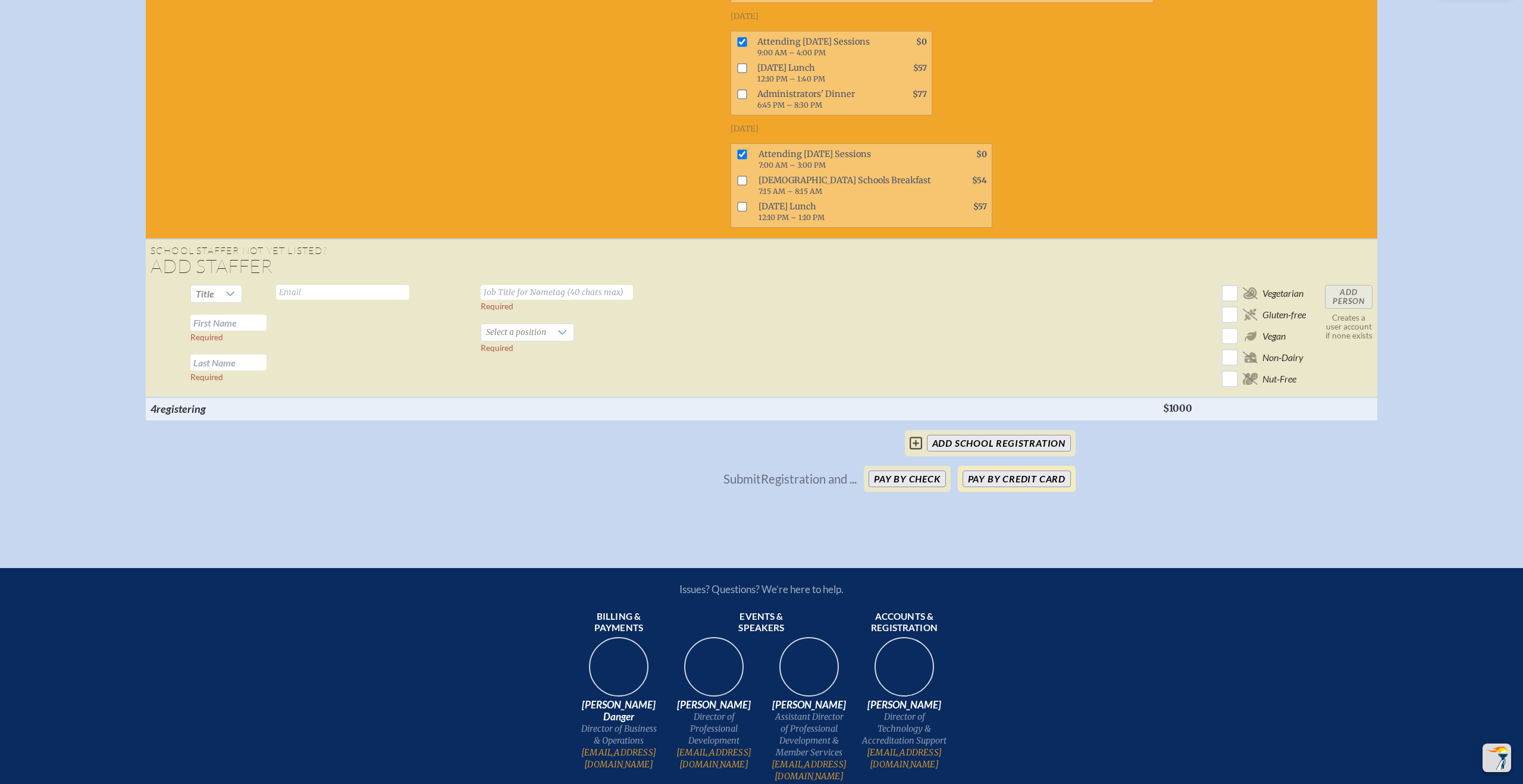
click at [1032, 482] on button "Pay by Credit Card" at bounding box center [1017, 479] width 108 height 16
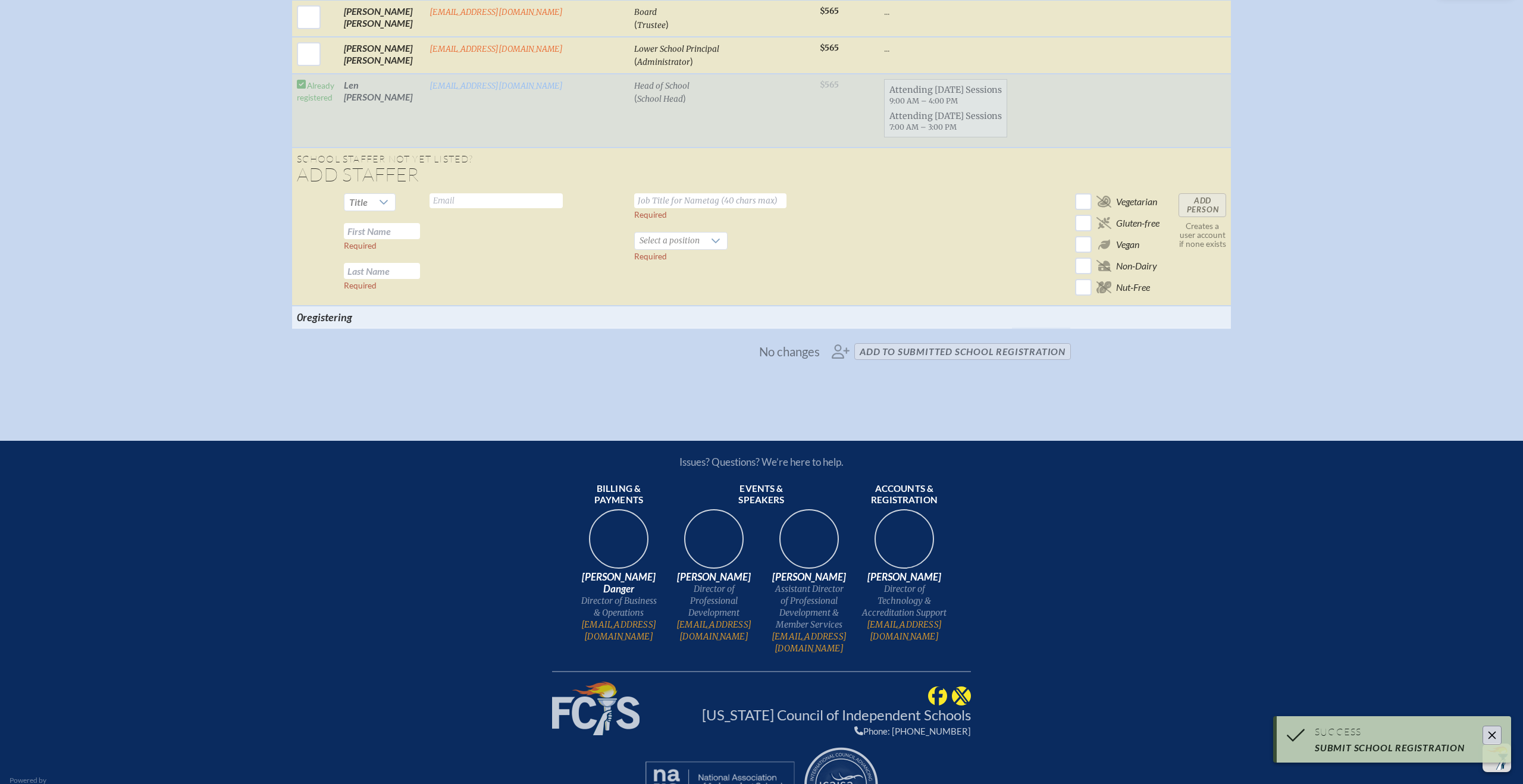
scroll to position [922, 0]
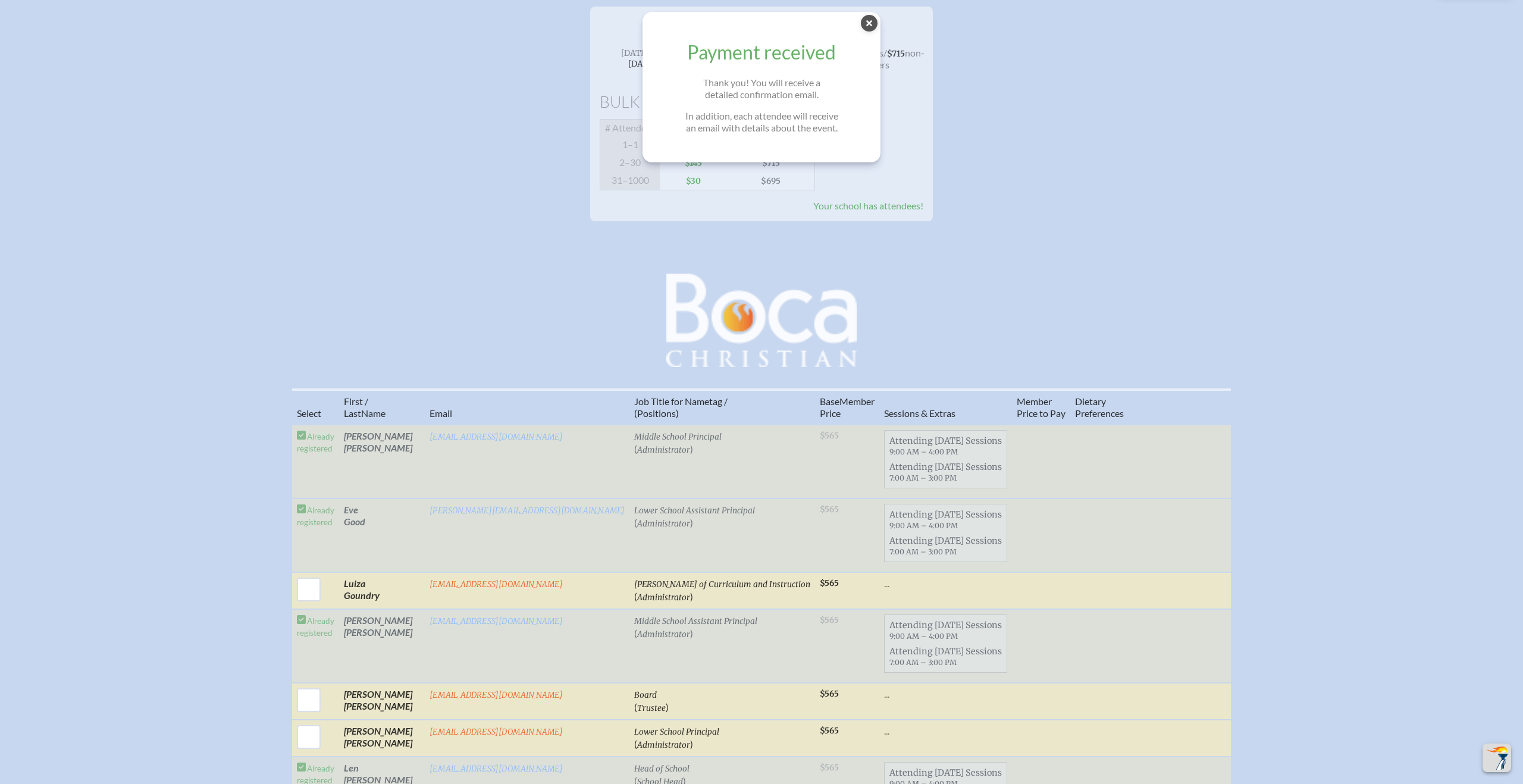
scroll to position [246, 0]
click at [866, 25] on icon at bounding box center [869, 23] width 16 height 16
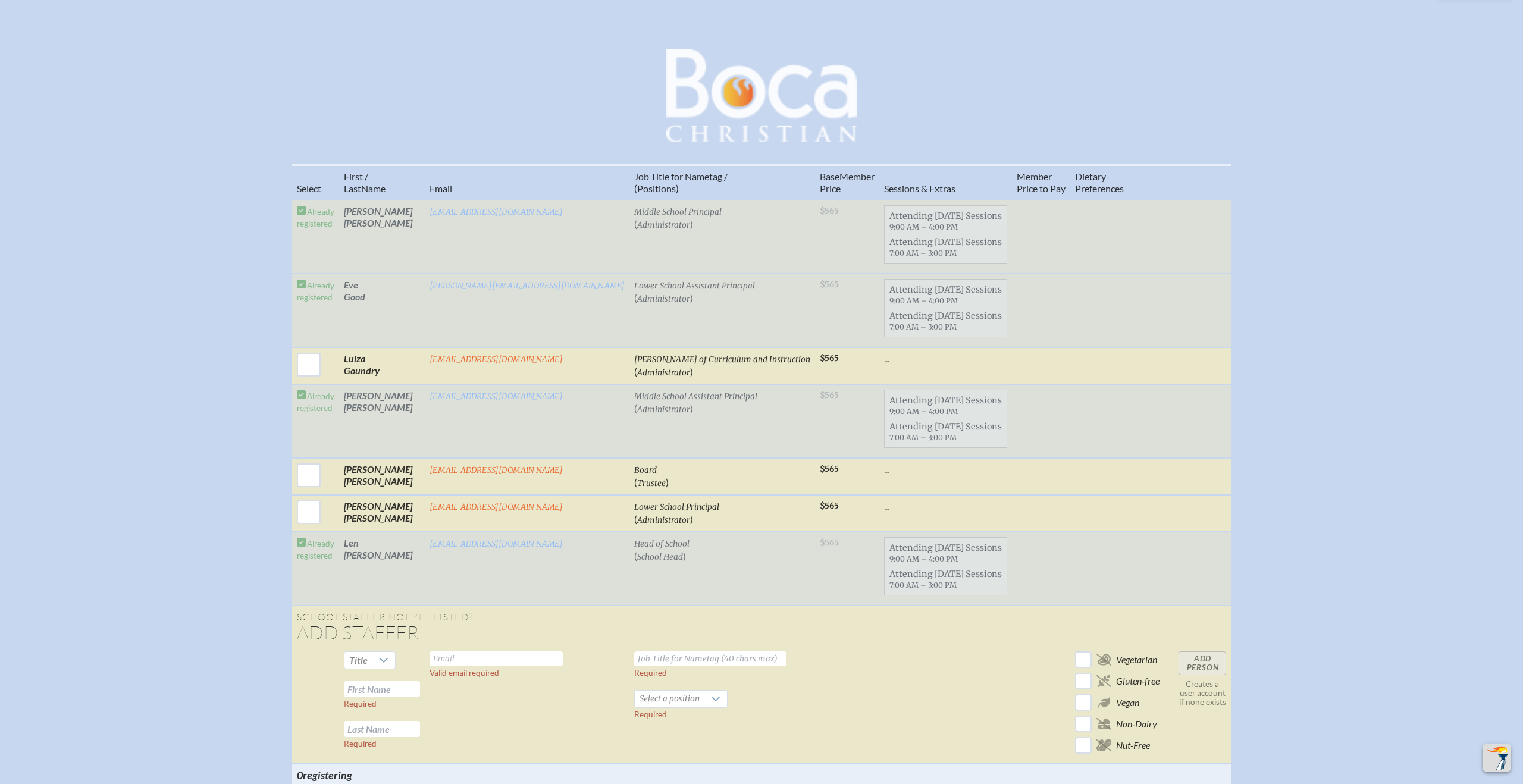
scroll to position [471, 0]
